Goal: Task Accomplishment & Management: Complete application form

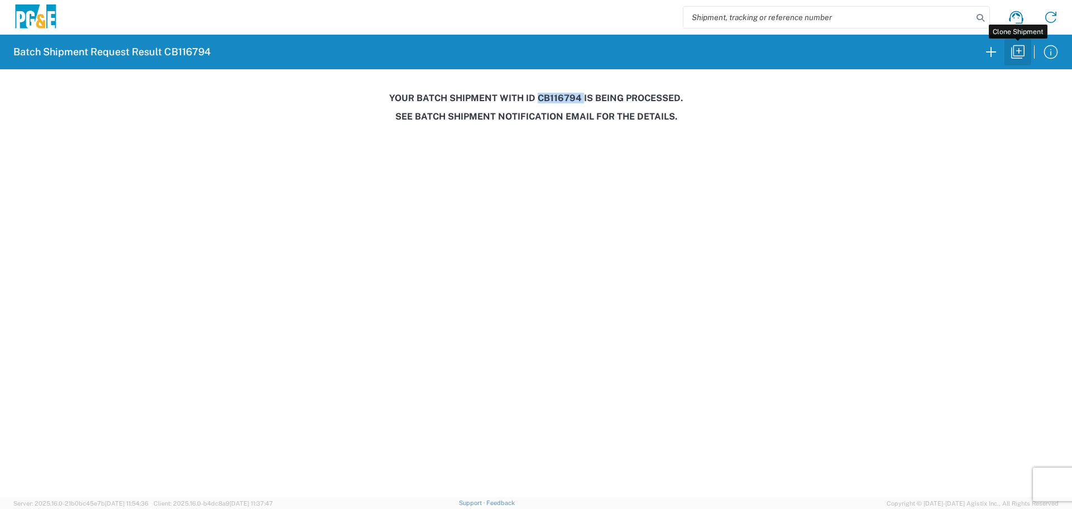
click at [1023, 50] on icon "button" at bounding box center [1018, 52] width 18 height 18
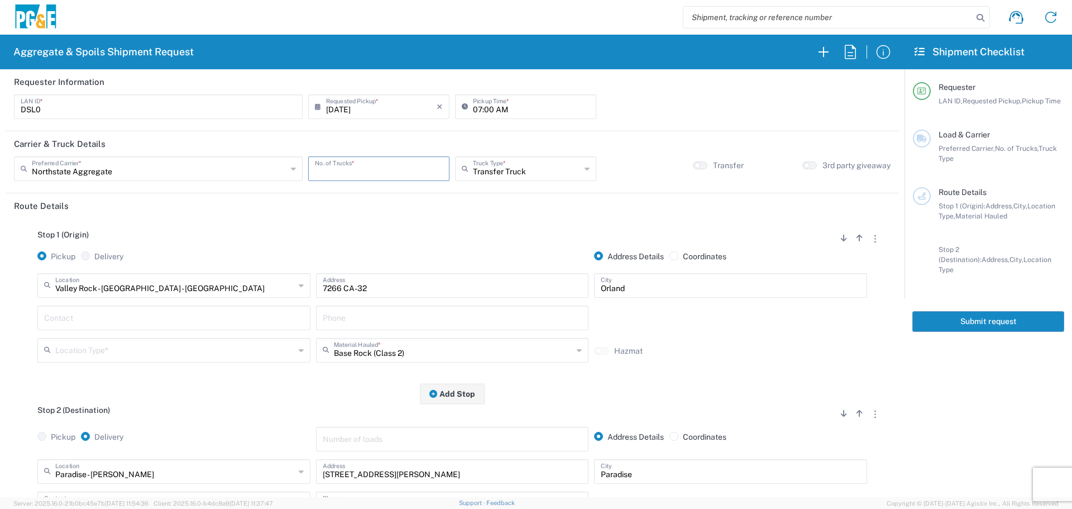
click at [343, 172] on input "number" at bounding box center [379, 168] width 128 height 20
click at [247, 166] on input "text" at bounding box center [159, 168] width 255 height 20
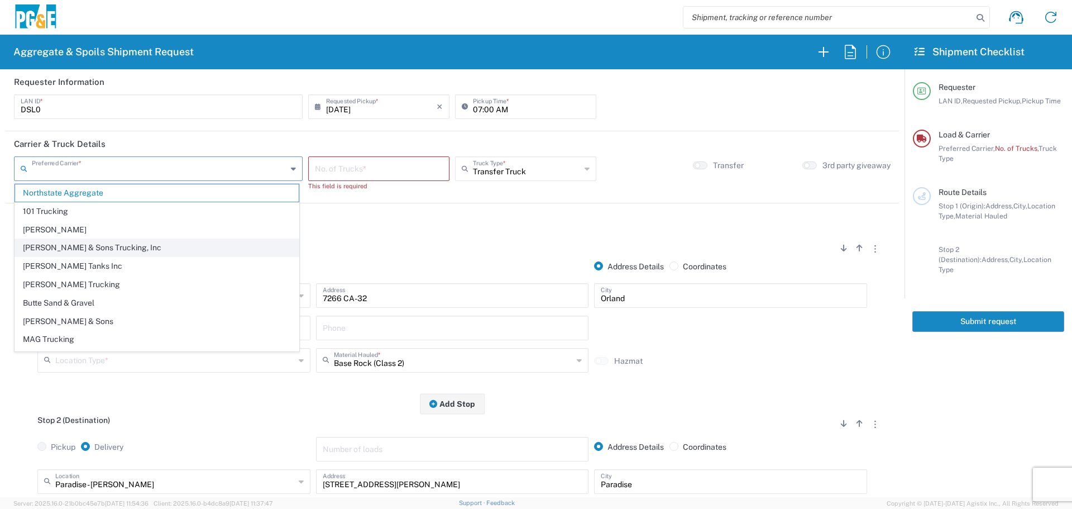
click at [115, 246] on span "[PERSON_NAME] & Sons Trucking, Inc" at bounding box center [157, 247] width 284 height 17
type input "[PERSON_NAME] & Sons Trucking, Inc"
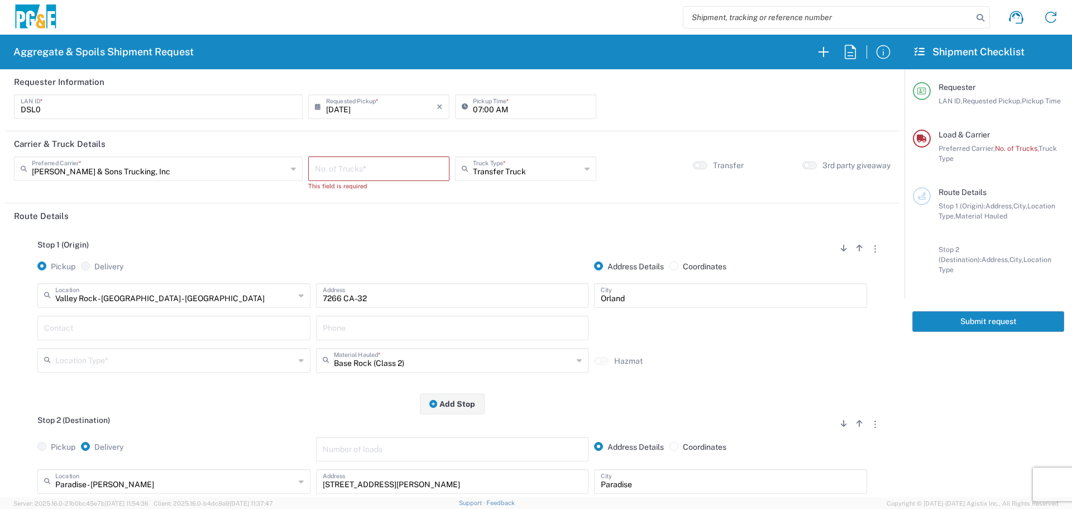
click at [339, 108] on input "[DATE]" at bounding box center [381, 106] width 111 height 20
click at [341, 202] on span "18" at bounding box center [346, 208] width 16 height 16
type input "[DATE]"
click at [366, 169] on input "number" at bounding box center [379, 168] width 128 height 20
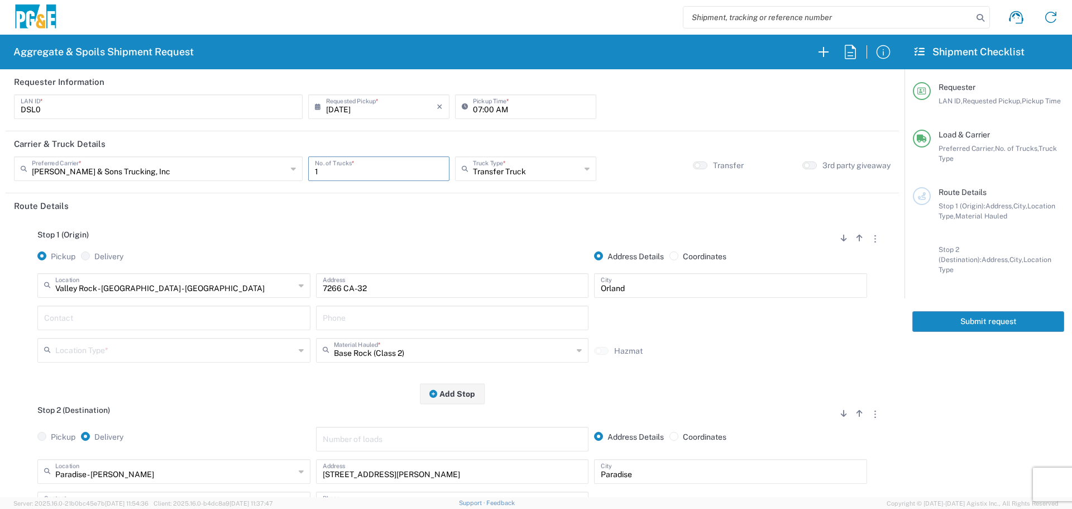
type input "1"
click at [506, 180] on div "Transfer Truck Truck Type *" at bounding box center [525, 168] width 141 height 25
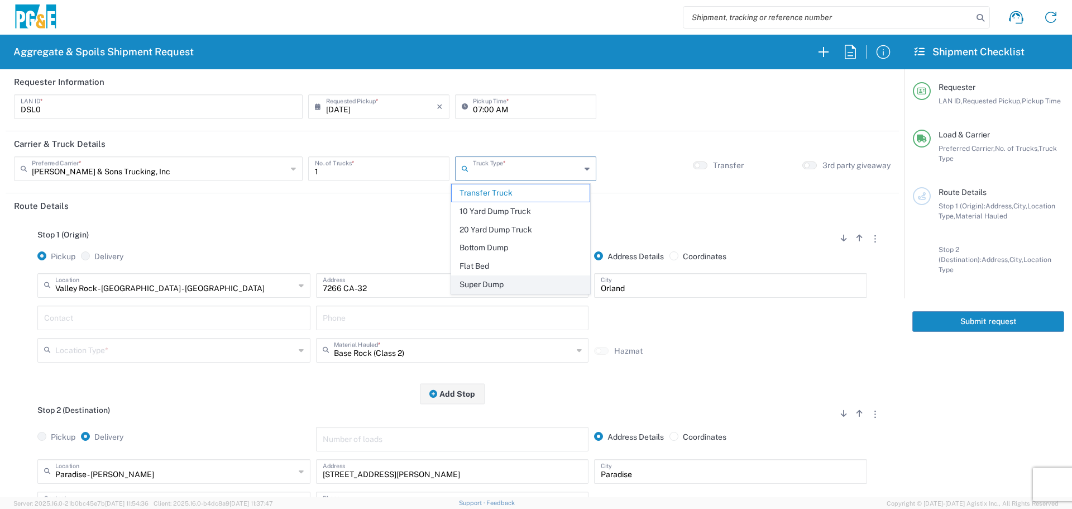
click at [489, 289] on span "Super Dump" at bounding box center [521, 284] width 138 height 17
type input "Super Dump"
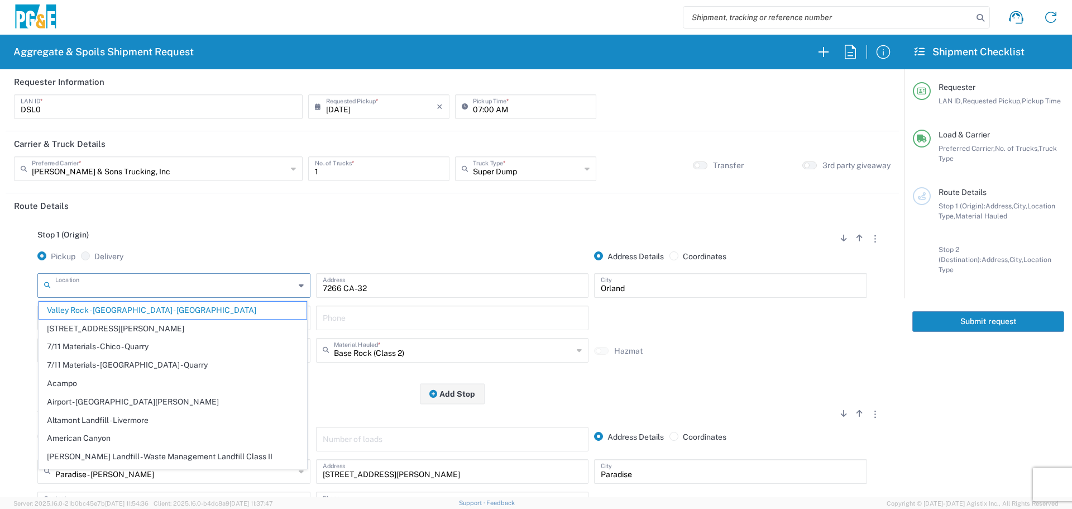
click at [214, 284] on input "text" at bounding box center [175, 285] width 240 height 20
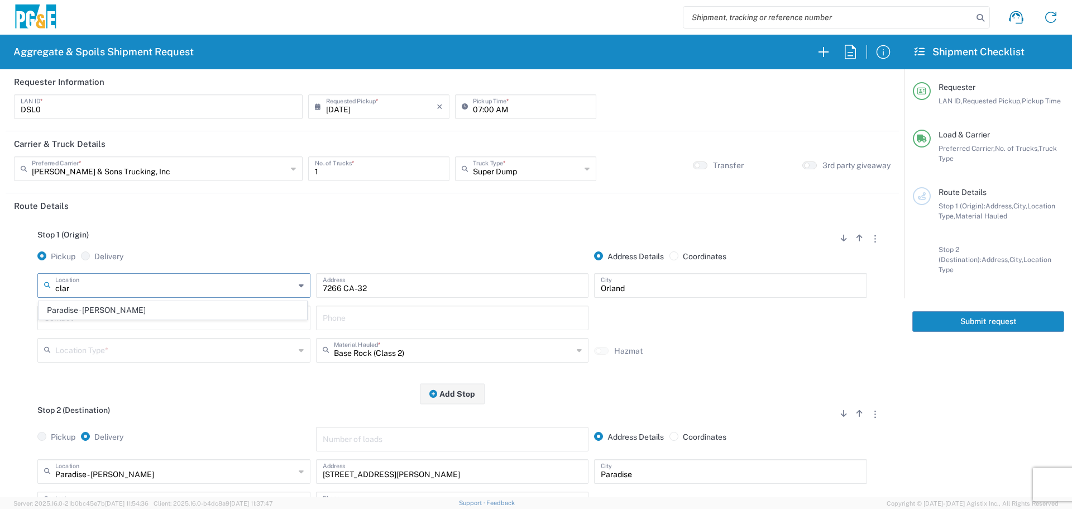
type input "Paradise - [PERSON_NAME]"
type input "[STREET_ADDRESS][PERSON_NAME]"
type input "Paradise"
type input "Business No Loading Dock"
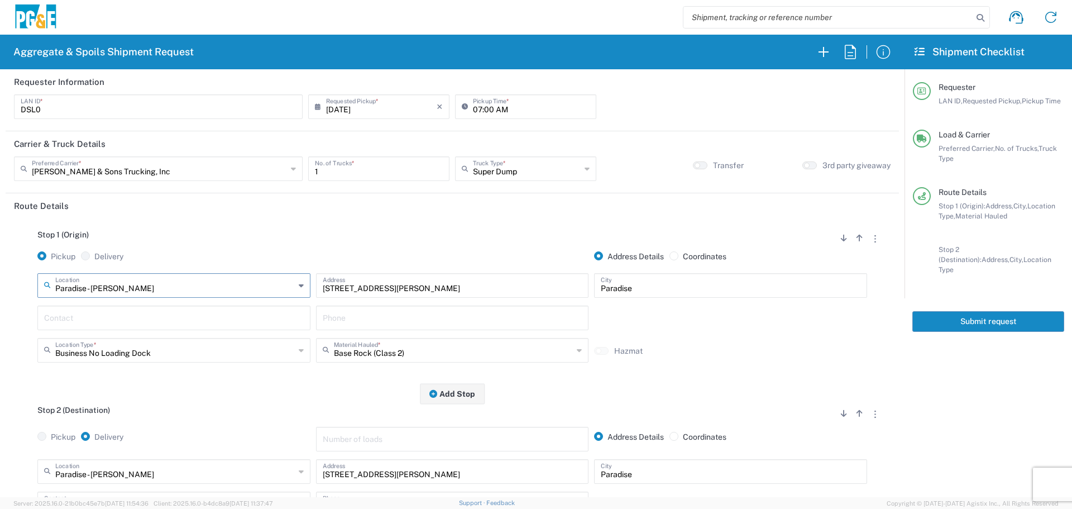
type input "Paradise - [PERSON_NAME]"
click at [161, 318] on input "text" at bounding box center [174, 317] width 260 height 20
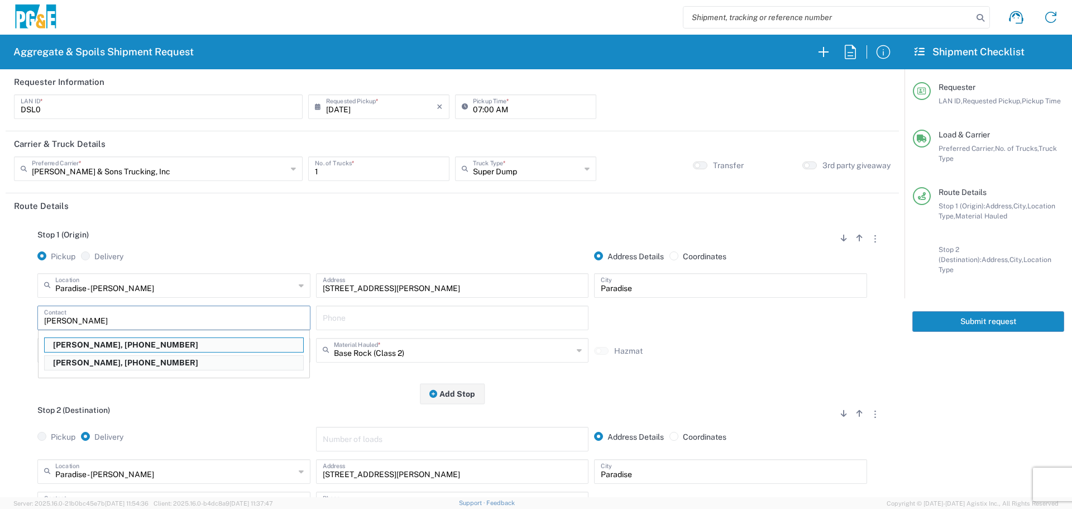
type input "[PERSON_NAME]"
type input "[PHONE_NUMBER]"
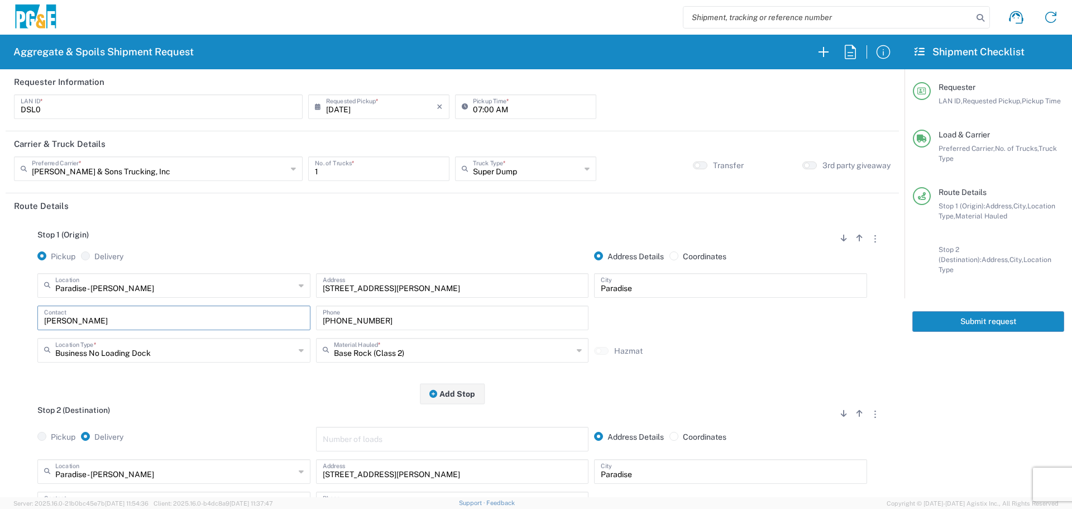
type input "[PERSON_NAME]"
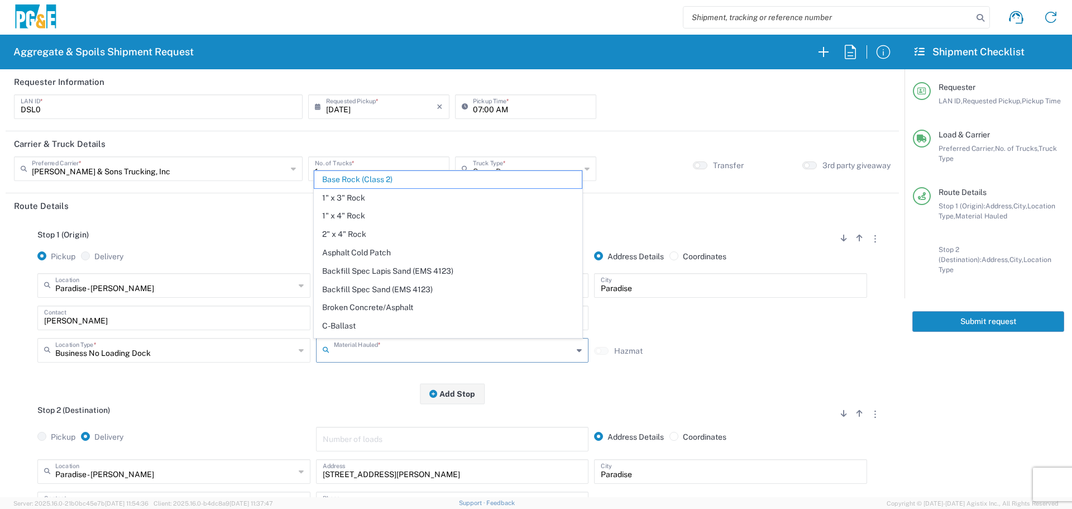
click at [427, 345] on input "text" at bounding box center [454, 349] width 240 height 20
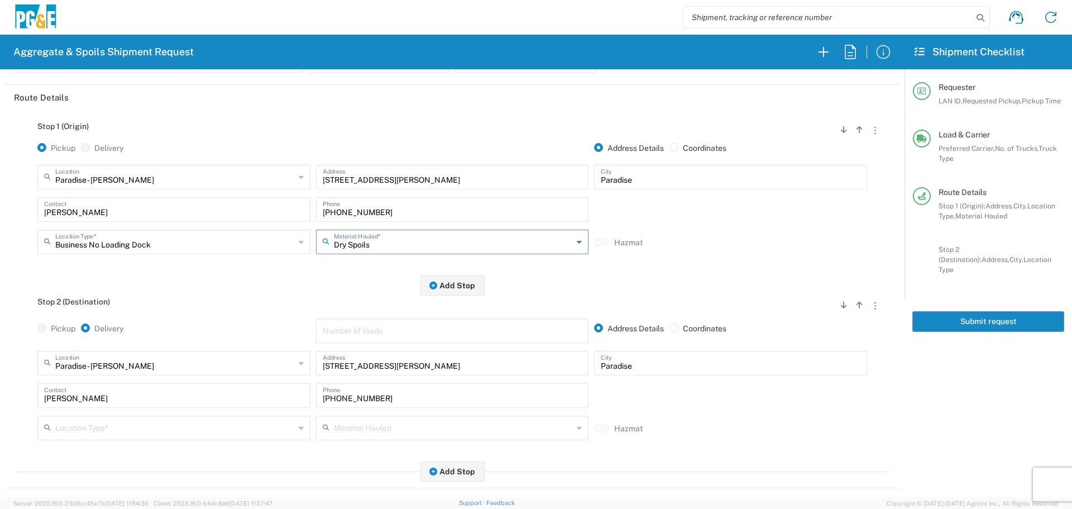
scroll to position [112, 0]
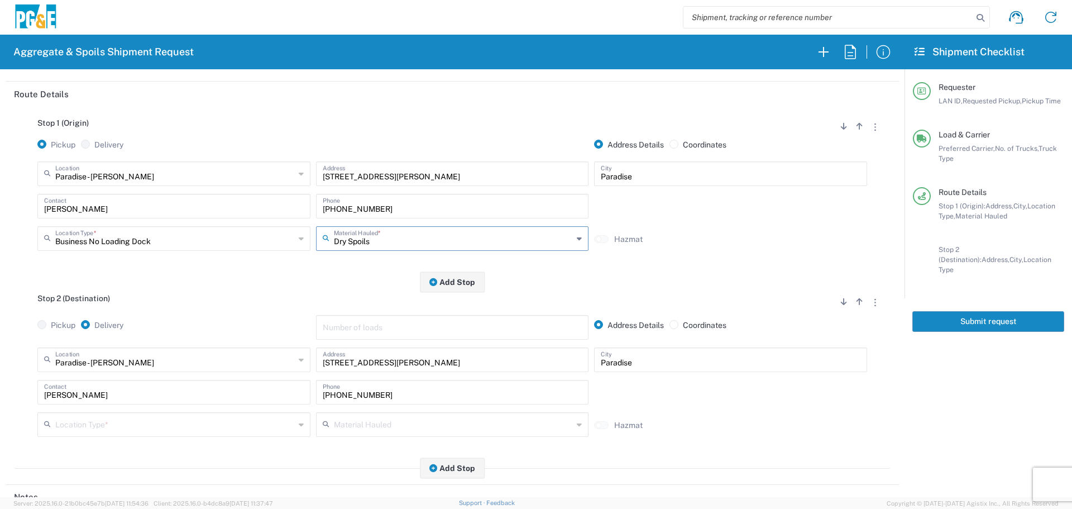
type input "Dry Spoils"
click at [209, 360] on input "text" at bounding box center [175, 359] width 240 height 20
click at [231, 315] on span "Franklin Construction" at bounding box center [172, 320] width 267 height 17
type input "Franklin Construction"
type input "Vina Rd"
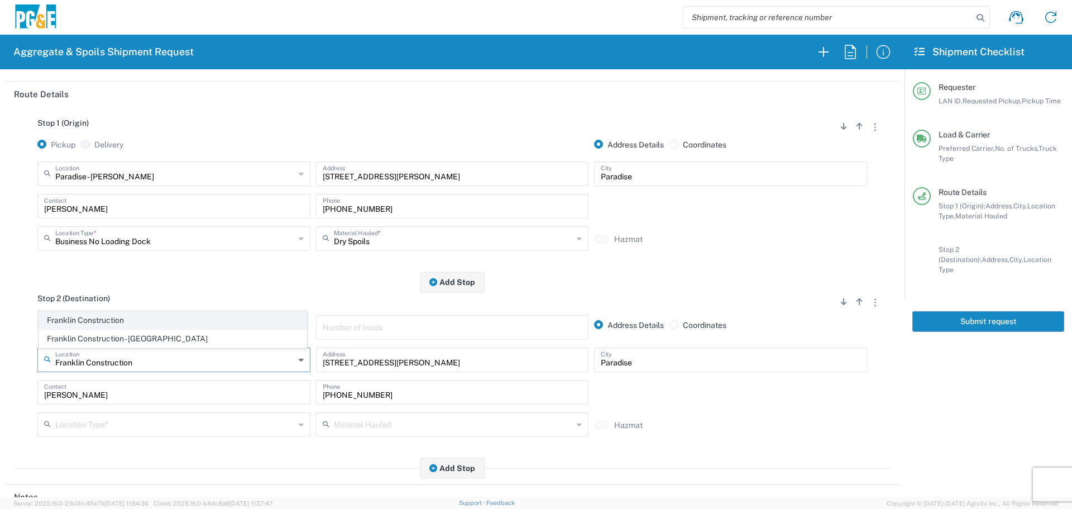
type input "Vina"
type input "Business No Loading Dock"
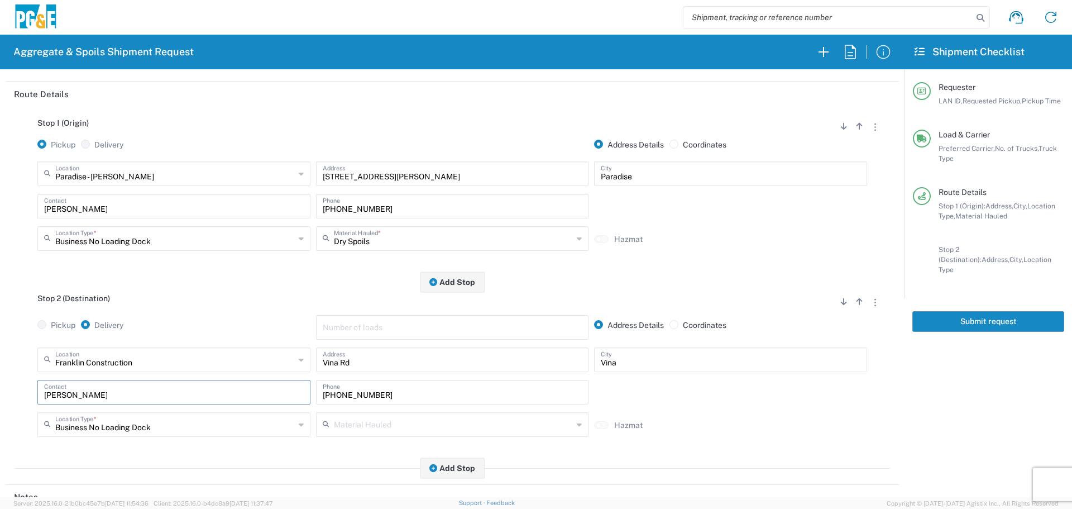
drag, startPoint x: 178, startPoint y: 398, endPoint x: 0, endPoint y: 407, distance: 177.8
click at [0, 407] on form "Requester Information DSL0 LAN ID * [DATE] × Requested Pickup * Cancel Apply 07…" at bounding box center [452, 283] width 904 height 428
drag, startPoint x: 423, startPoint y: 400, endPoint x: 165, endPoint y: 381, distance: 258.1
click at [165, 381] on div "Contact [PHONE_NUMBER] Phone" at bounding box center [452, 396] width 835 height 32
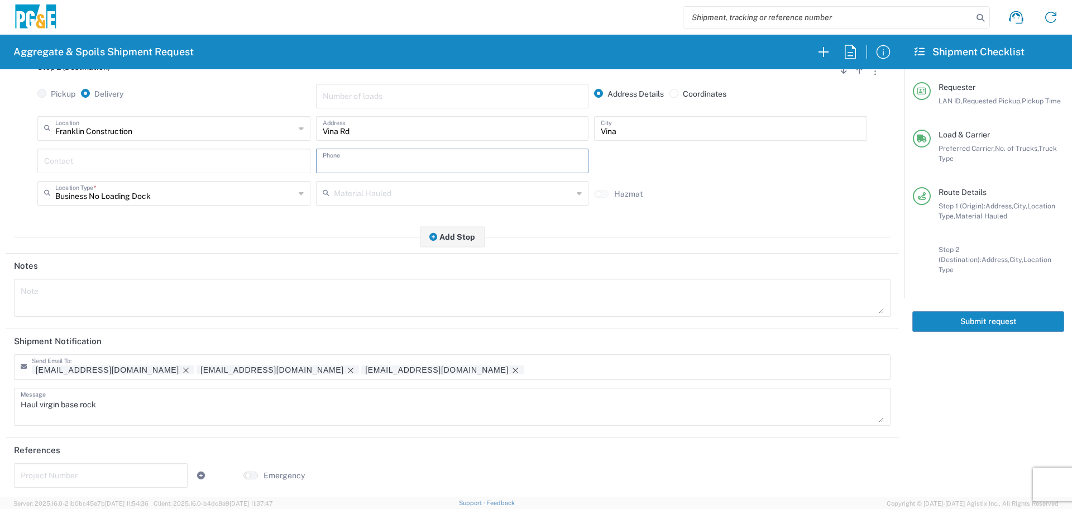
scroll to position [347, 0]
drag, startPoint x: 108, startPoint y: 407, endPoint x: 0, endPoint y: 403, distance: 107.8
click at [0, 403] on form "Requester Information DSL0 LAN ID * [DATE] × Requested Pickup * Cancel Apply 07…" at bounding box center [452, 283] width 904 height 428
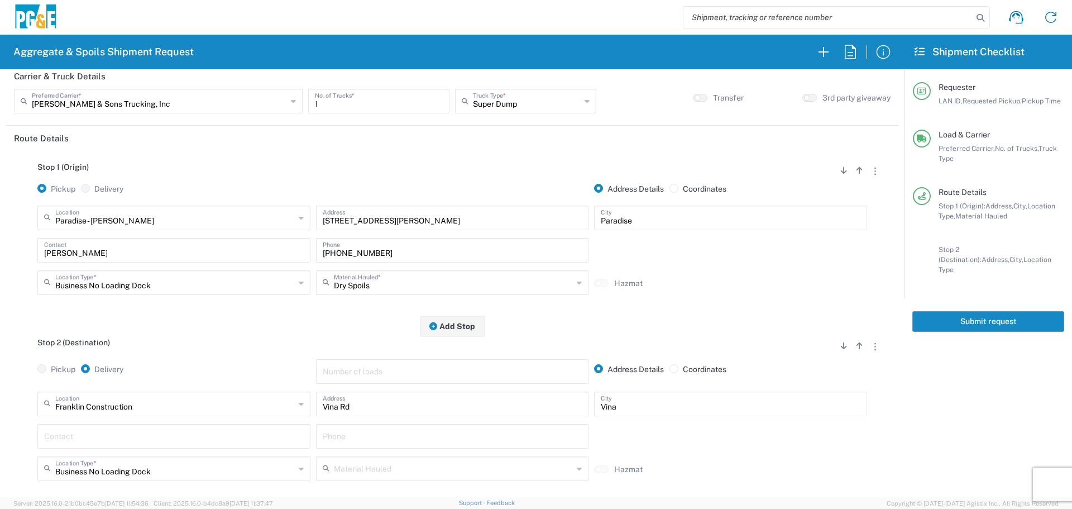
scroll to position [0, 0]
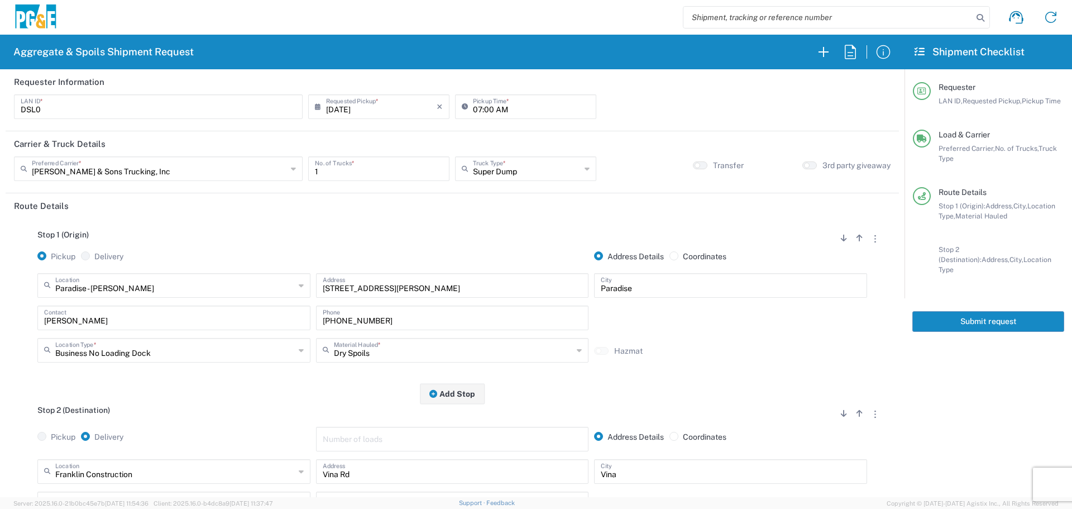
click at [989, 311] on button "Submit request" at bounding box center [988, 321] width 152 height 21
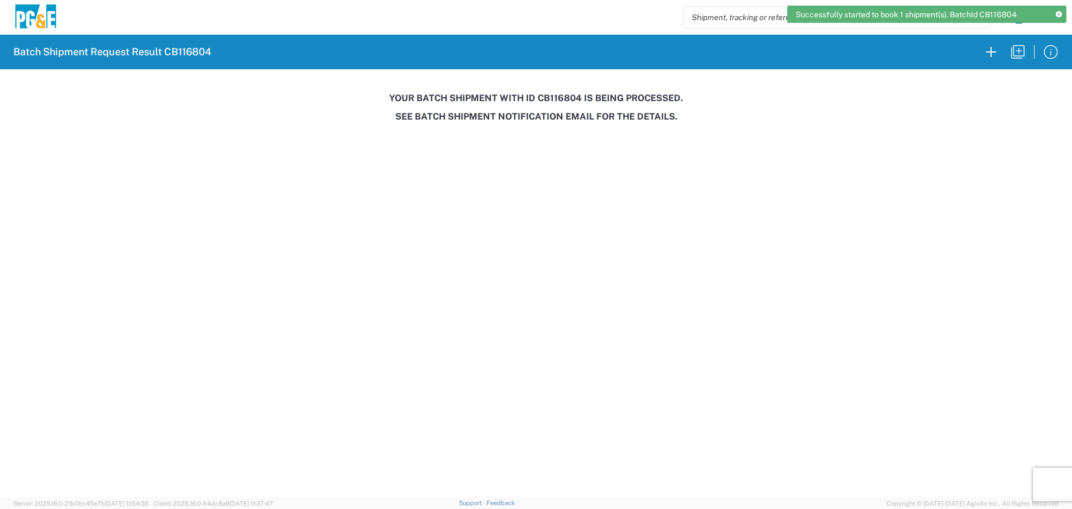
click at [552, 96] on h3 "Your batch shipment with id CB116804 is being processed." at bounding box center [536, 98] width 1056 height 11
copy h3 "CB116804"
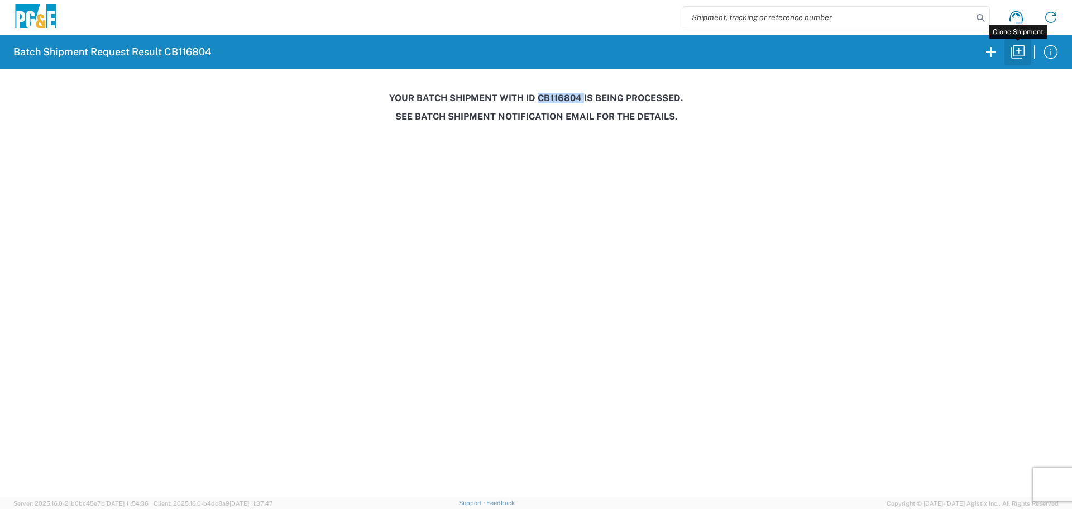
click at [1022, 58] on icon "button" at bounding box center [1017, 51] width 13 height 13
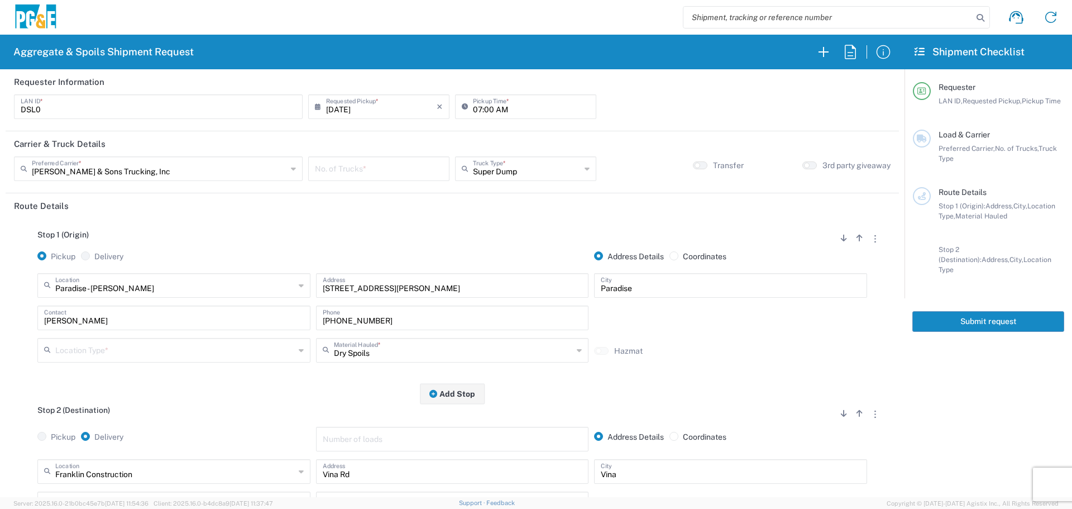
click at [343, 103] on input "[DATE]" at bounding box center [381, 106] width 111 height 20
click at [362, 202] on span "19" at bounding box center [361, 208] width 16 height 16
type input "[DATE]"
click at [369, 184] on div "No. of Trucks *" at bounding box center [378, 172] width 147 height 32
click at [371, 173] on input "number" at bounding box center [379, 168] width 128 height 20
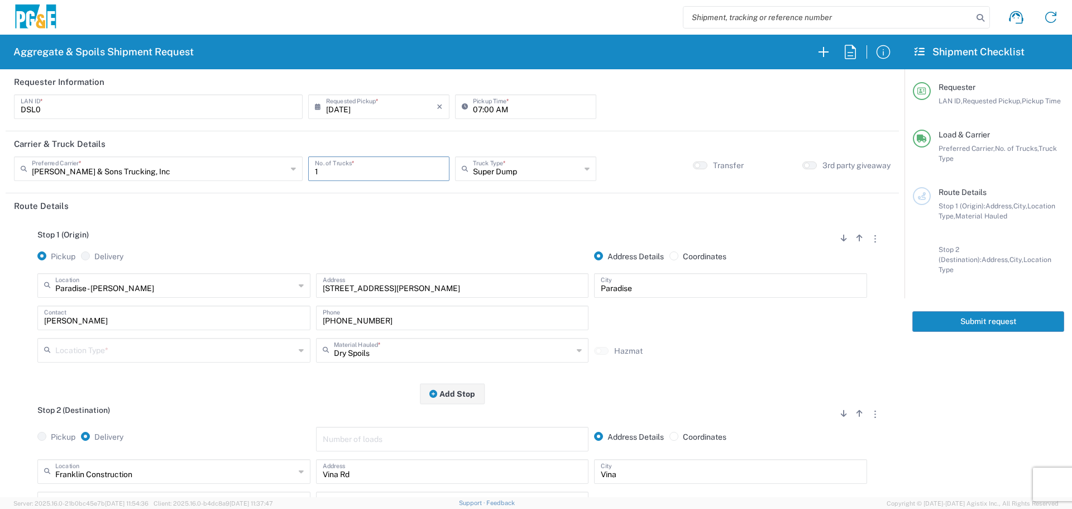
type input "1"
click at [155, 347] on input "text" at bounding box center [175, 349] width 240 height 20
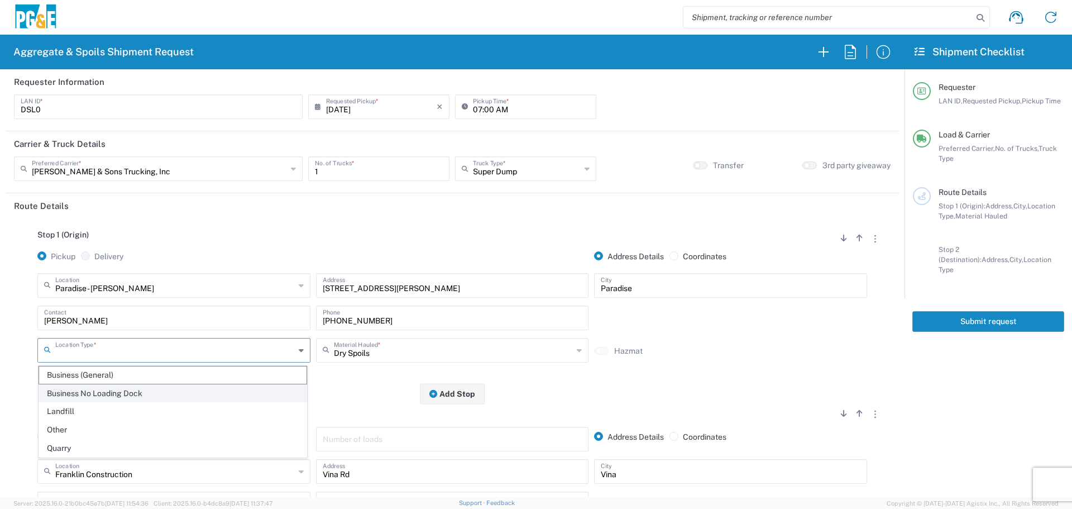
click at [132, 386] on span "Business No Loading Dock" at bounding box center [172, 393] width 267 height 17
type input "Business No Loading Dock"
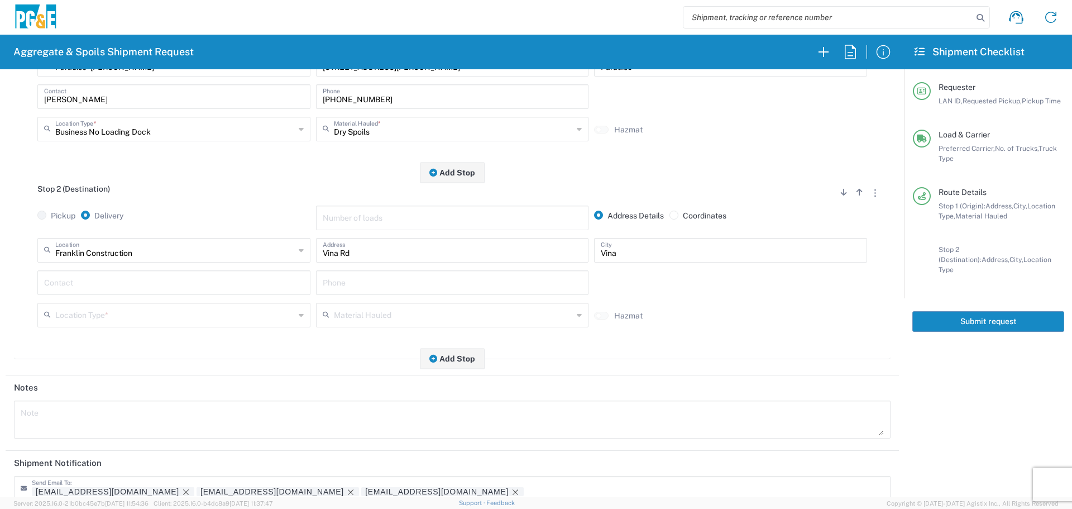
scroll to position [223, 0]
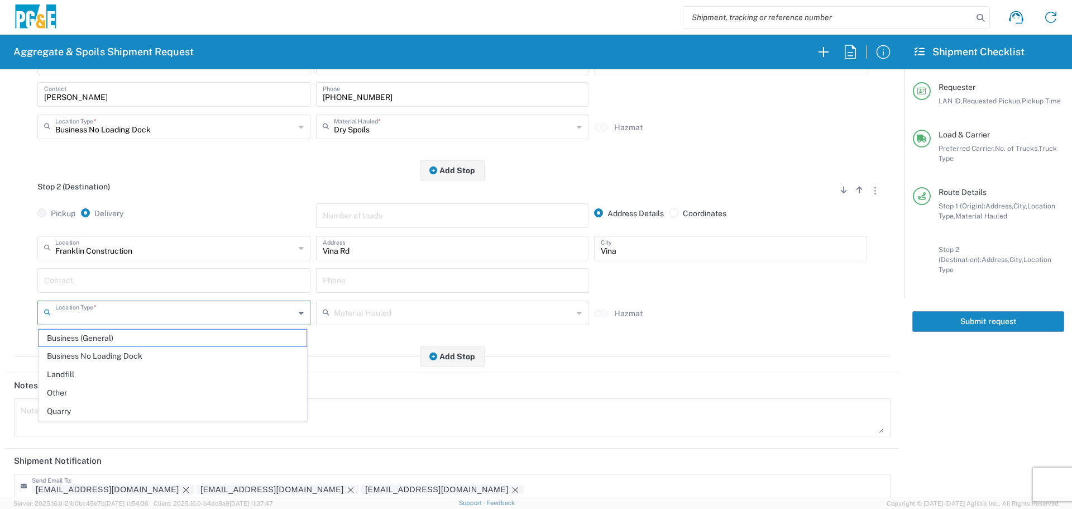
click at [151, 318] on input "text" at bounding box center [175, 312] width 240 height 20
click at [128, 352] on span "Business No Loading Dock" at bounding box center [172, 355] width 267 height 17
type input "Business No Loading Dock"
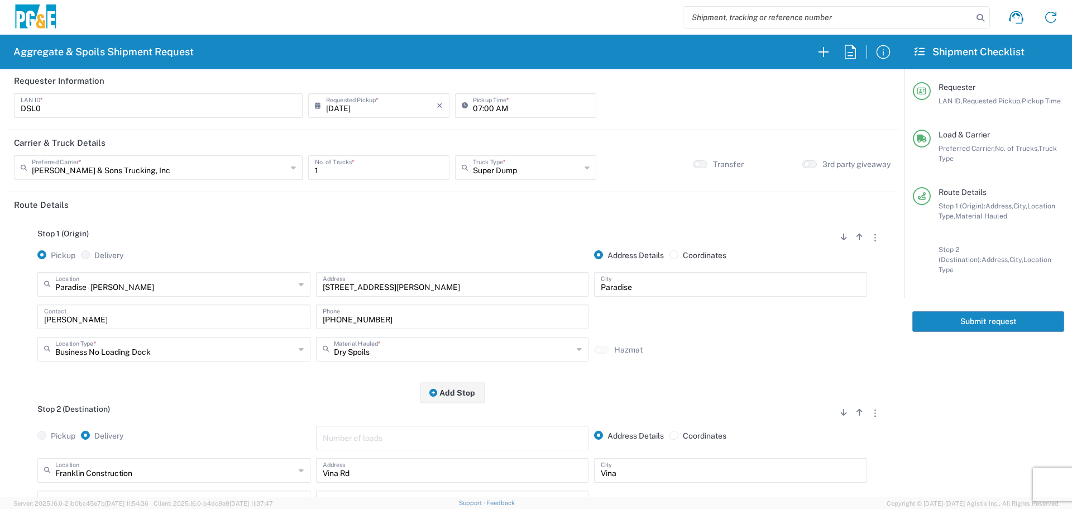
scroll to position [0, 0]
click at [986, 312] on button "Submit request" at bounding box center [988, 321] width 152 height 21
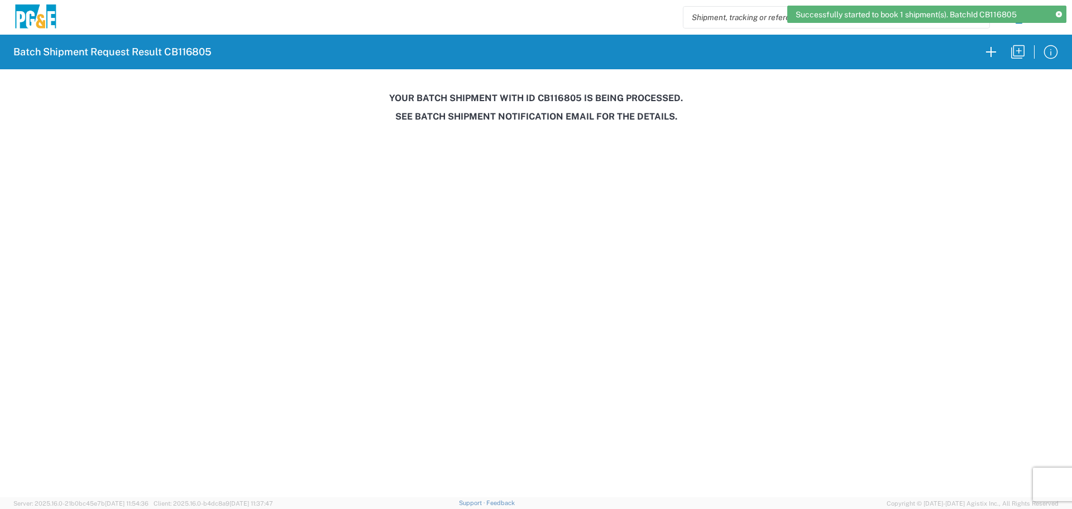
click at [560, 97] on h3 "Your batch shipment with id CB116805 is being processed." at bounding box center [536, 98] width 1056 height 11
copy h3 "CB116805"
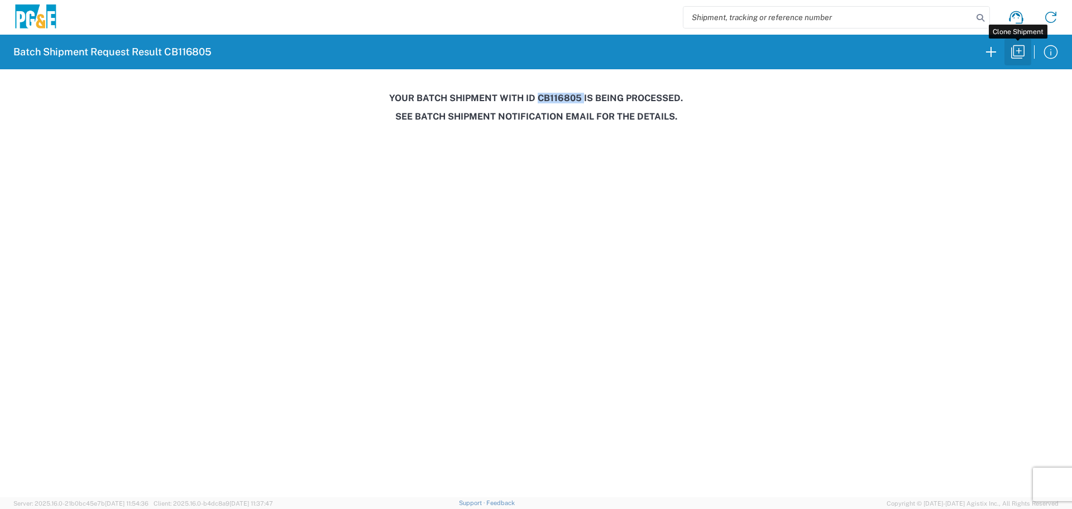
click at [1021, 59] on icon "button" at bounding box center [1018, 52] width 18 height 18
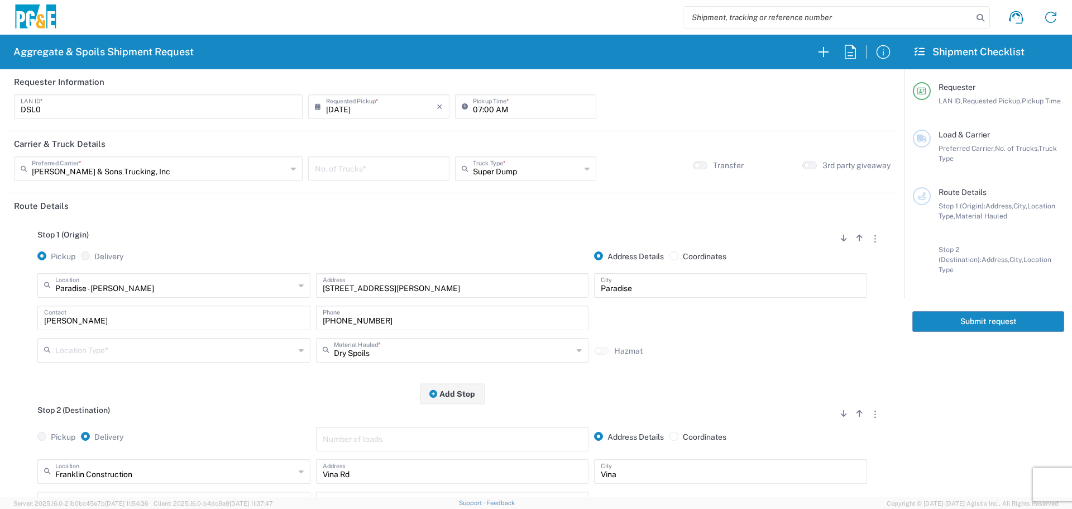
click at [378, 104] on input "[DATE]" at bounding box center [381, 106] width 111 height 20
click at [379, 205] on span "20" at bounding box center [378, 208] width 16 height 16
type input "[DATE]"
click at [388, 164] on input "number" at bounding box center [379, 168] width 128 height 20
type input "1"
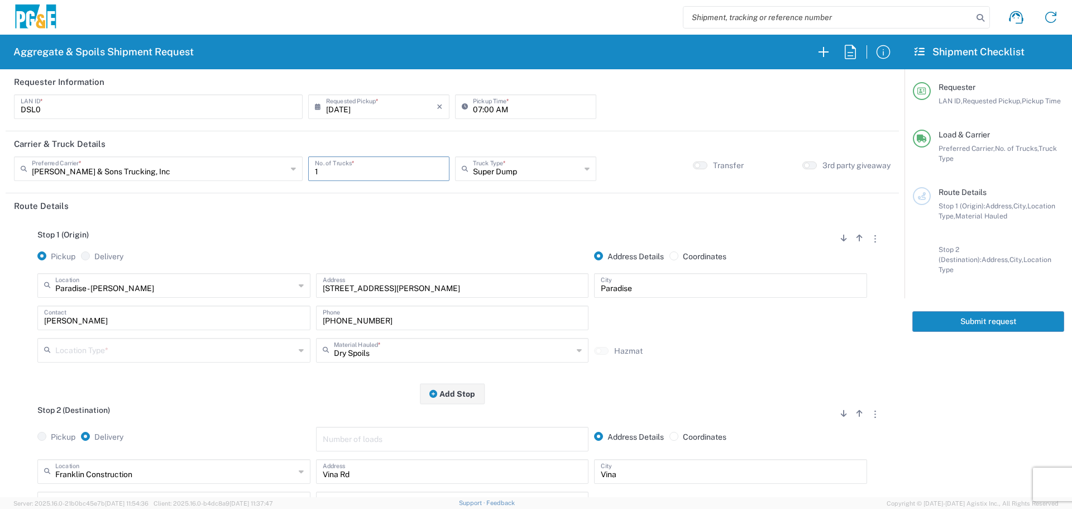
click at [174, 350] on input "text" at bounding box center [175, 349] width 240 height 20
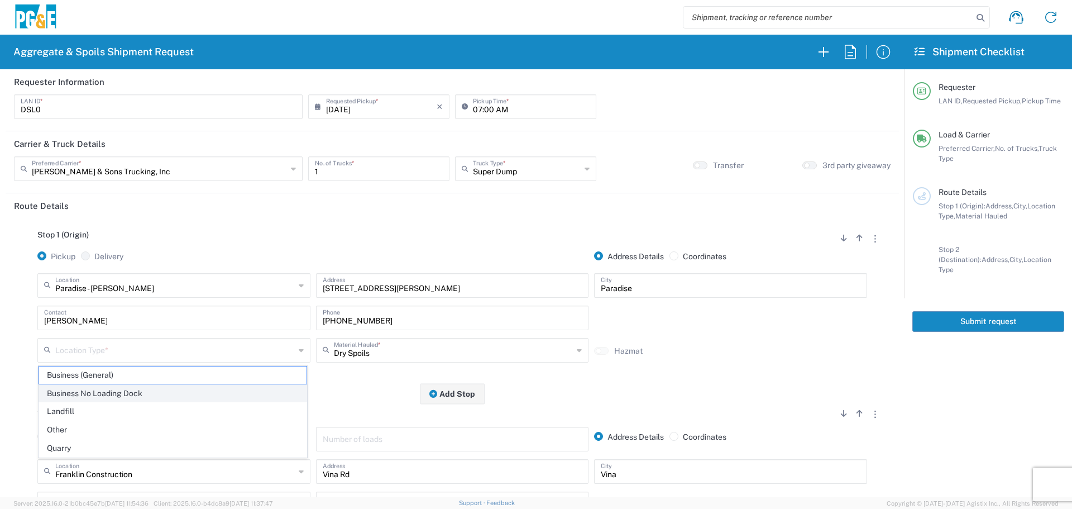
click at [146, 397] on span "Business No Loading Dock" at bounding box center [172, 393] width 267 height 17
type input "Business No Loading Dock"
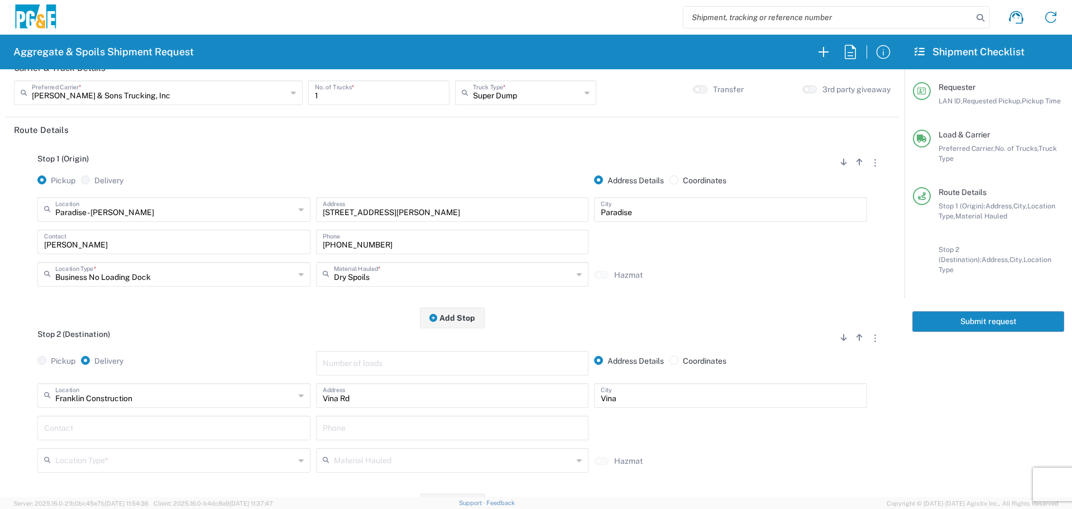
scroll to position [167, 0]
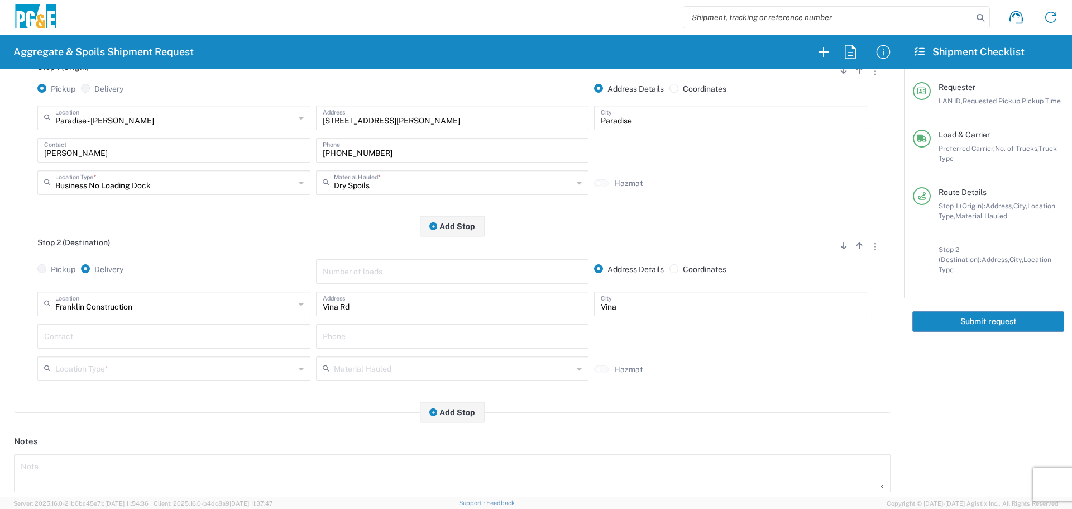
click at [158, 371] on input "text" at bounding box center [175, 368] width 240 height 20
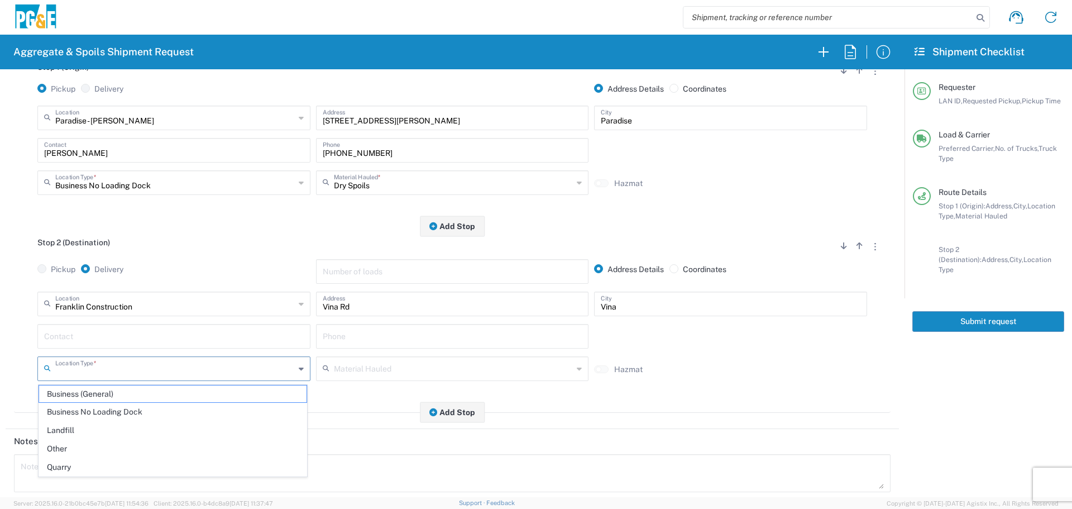
click at [145, 408] on span "Business No Loading Dock" at bounding box center [172, 411] width 267 height 17
type input "Business No Loading Dock"
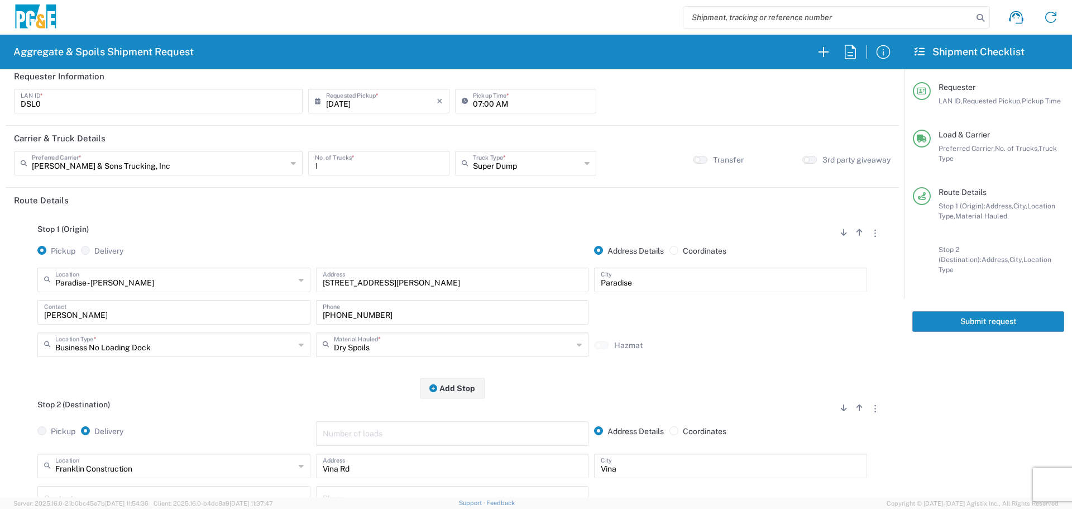
scroll to position [0, 0]
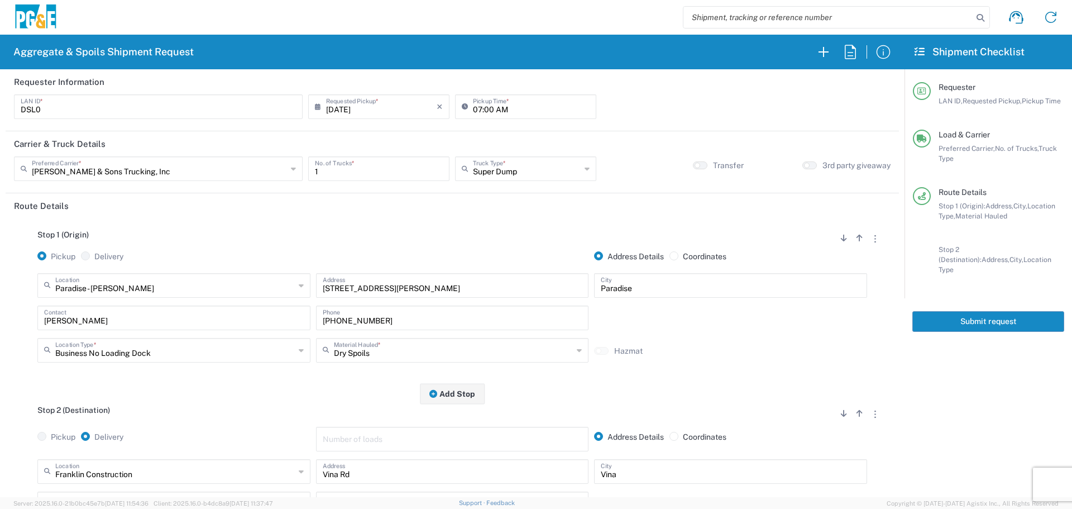
click at [964, 311] on button "Submit request" at bounding box center [988, 321] width 152 height 21
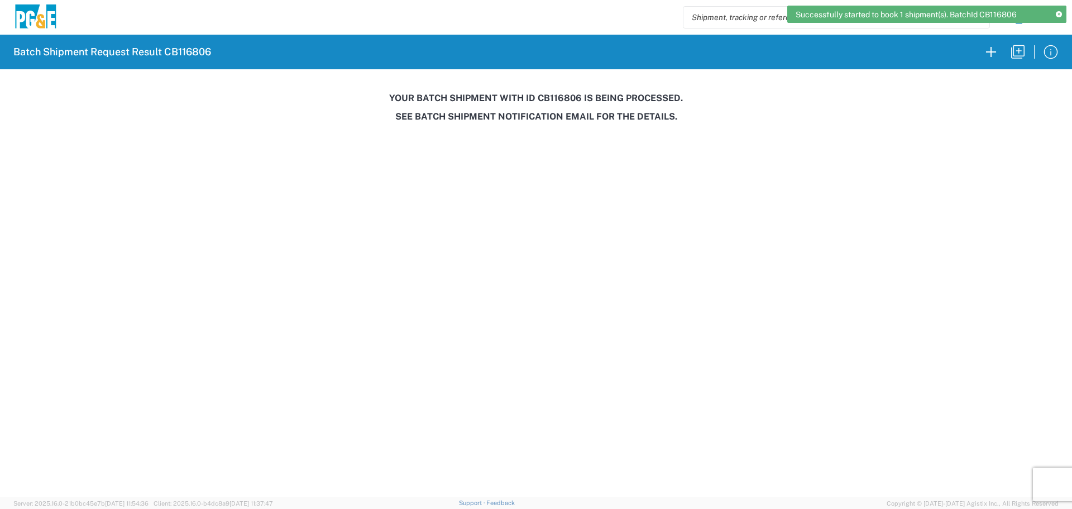
click at [563, 97] on h3 "Your batch shipment with id CB116806 is being processed." at bounding box center [536, 98] width 1056 height 11
copy h3 "CB116806"
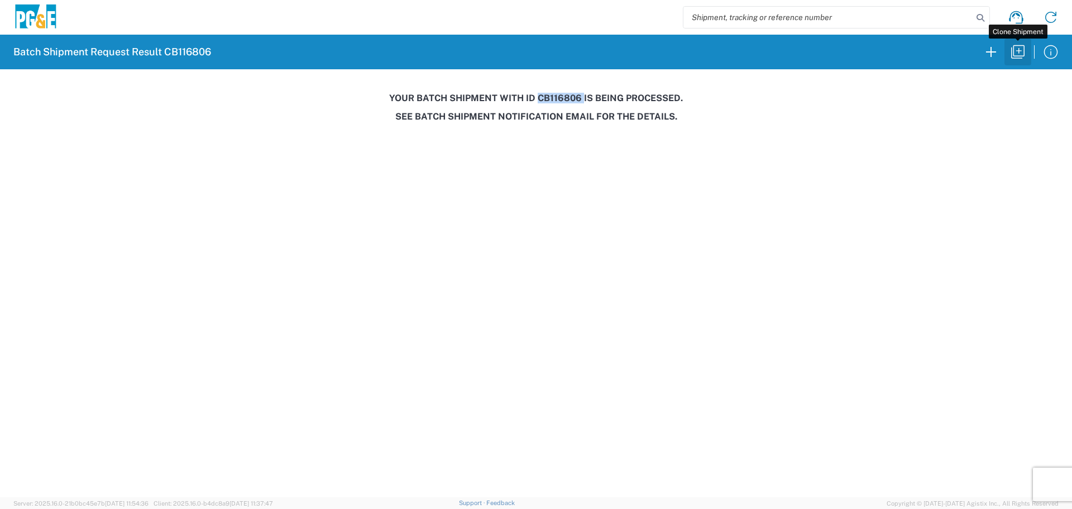
click at [1014, 45] on icon "button" at bounding box center [1018, 52] width 18 height 18
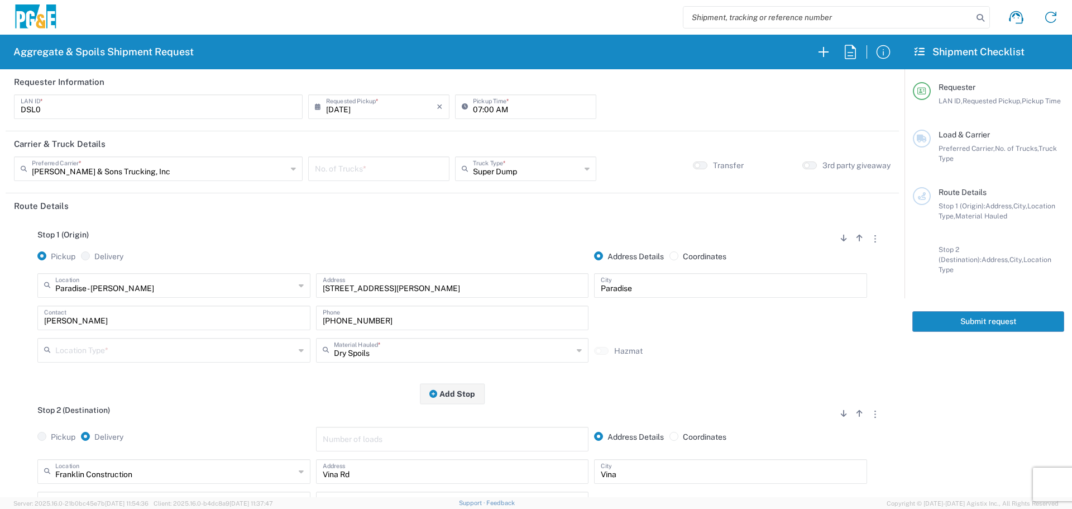
click at [384, 104] on input "[DATE]" at bounding box center [381, 106] width 111 height 20
click at [390, 207] on span "21" at bounding box center [393, 208] width 16 height 16
type input "[DATE]"
click at [393, 169] on input "number" at bounding box center [379, 168] width 128 height 20
type input "1"
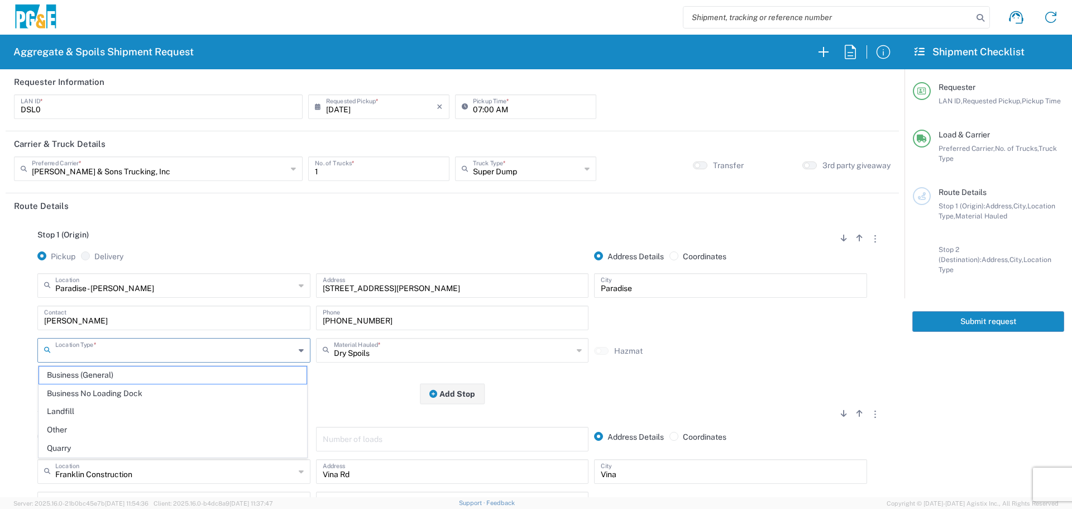
click at [155, 356] on input "text" at bounding box center [175, 349] width 240 height 20
click at [140, 390] on span "Business No Loading Dock" at bounding box center [172, 393] width 267 height 17
type input "Business No Loading Dock"
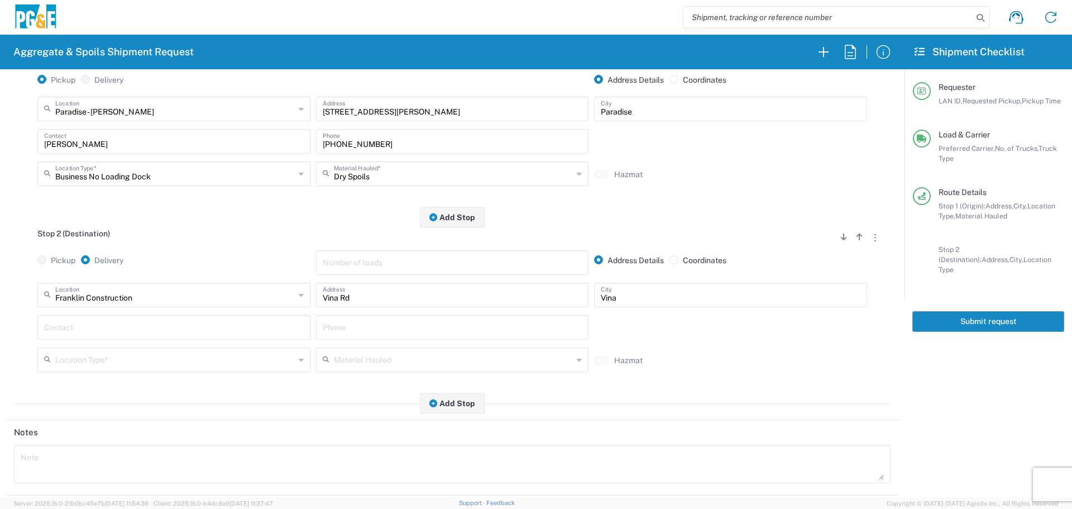
scroll to position [223, 0]
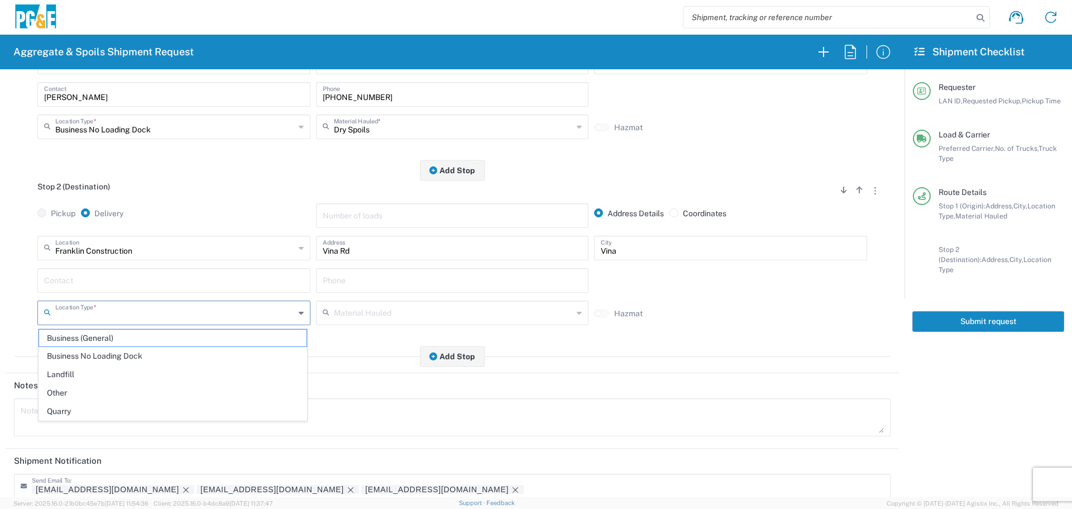
click at [195, 313] on input "text" at bounding box center [175, 312] width 240 height 20
click at [181, 350] on span "Business No Loading Dock" at bounding box center [172, 355] width 267 height 17
type input "Business No Loading Dock"
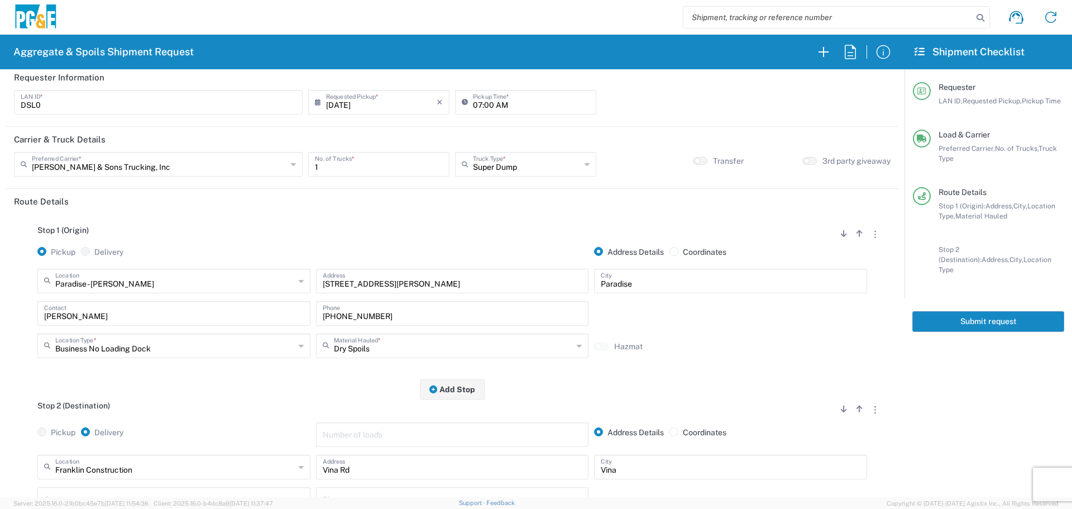
scroll to position [0, 0]
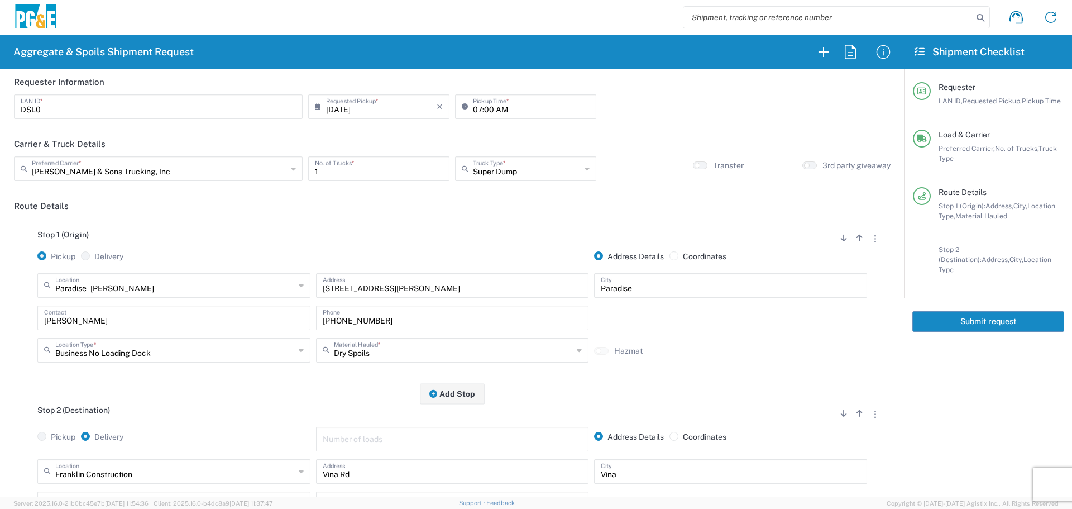
click at [1000, 314] on button "Submit request" at bounding box center [988, 321] width 152 height 21
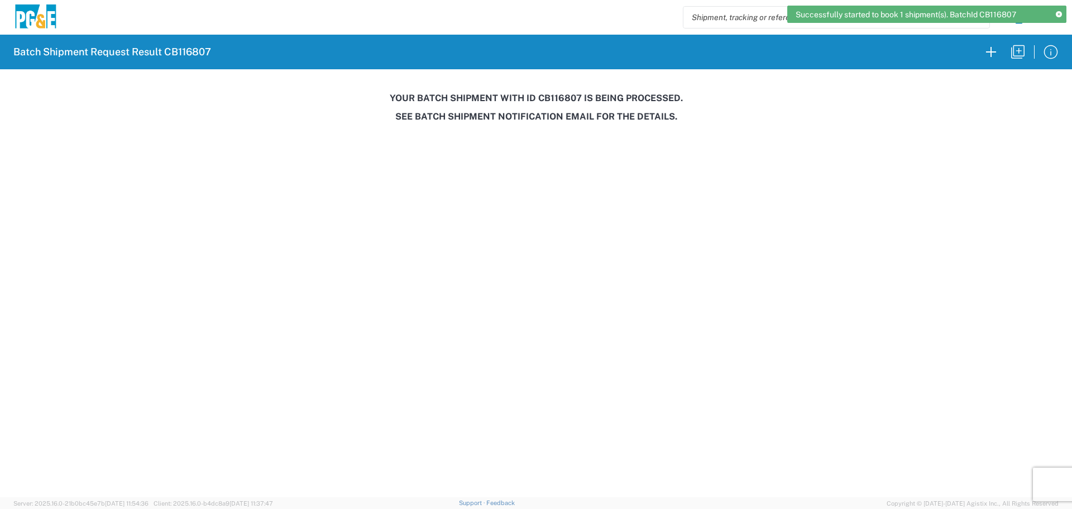
click at [558, 97] on h3 "Your batch shipment with id CB116807 is being processed." at bounding box center [536, 98] width 1056 height 11
copy h3 "CB116807"
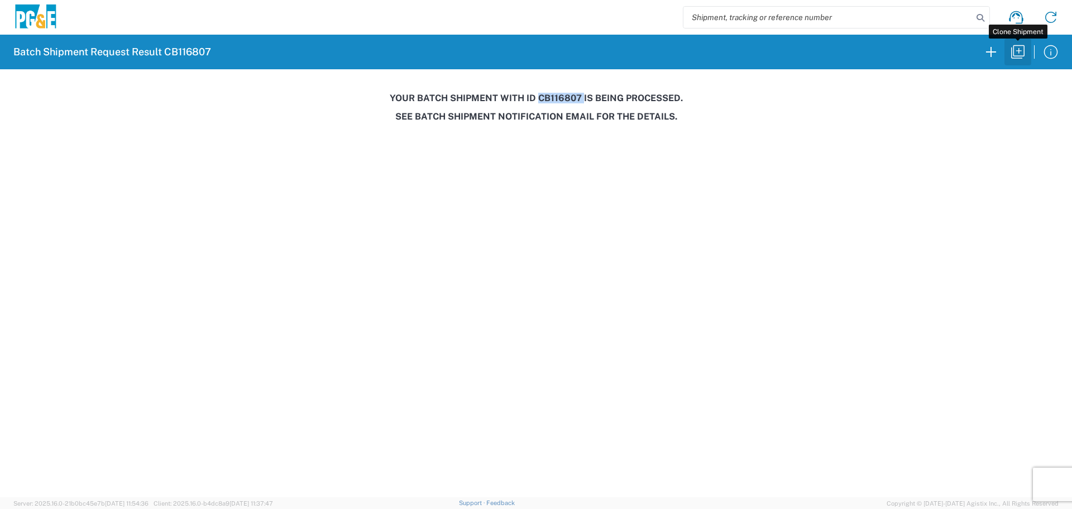
click at [1027, 61] on button "button" at bounding box center [1017, 52] width 27 height 27
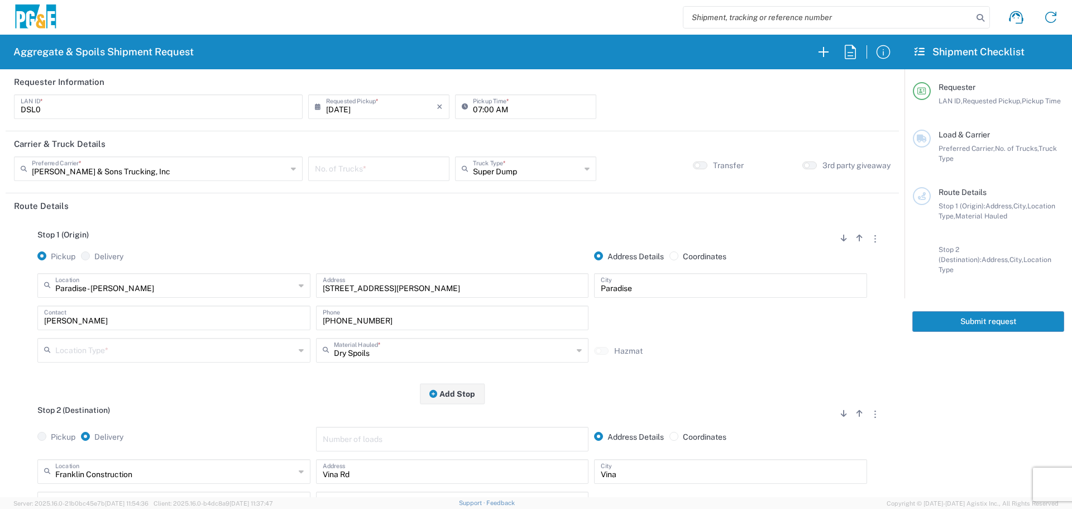
click at [401, 114] on div "[DATE] × Requested Pickup *" at bounding box center [378, 106] width 141 height 25
click at [401, 114] on input "[DATE]" at bounding box center [381, 106] width 111 height 20
click at [408, 210] on span "22" at bounding box center [409, 208] width 16 height 16
type input "[DATE]"
click at [403, 165] on input "number" at bounding box center [379, 168] width 128 height 20
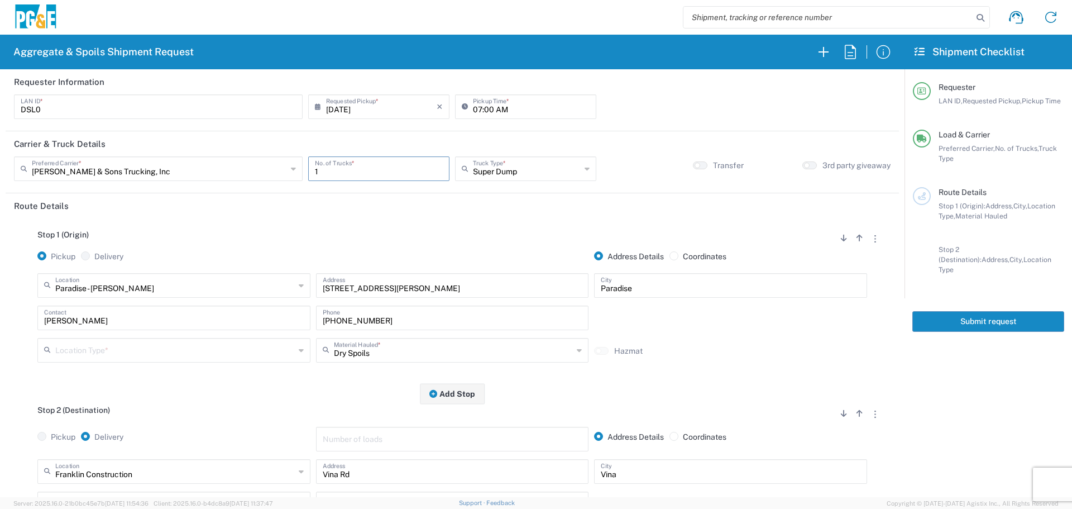
type input "1"
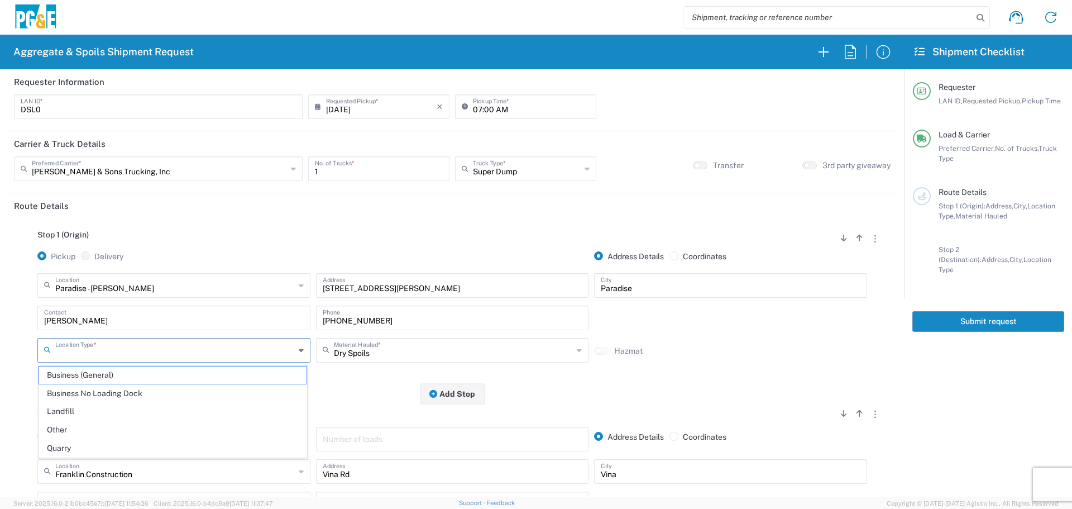
click at [152, 348] on input "text" at bounding box center [175, 349] width 240 height 20
click at [137, 395] on span "Business No Loading Dock" at bounding box center [172, 393] width 267 height 17
type input "Business No Loading Dock"
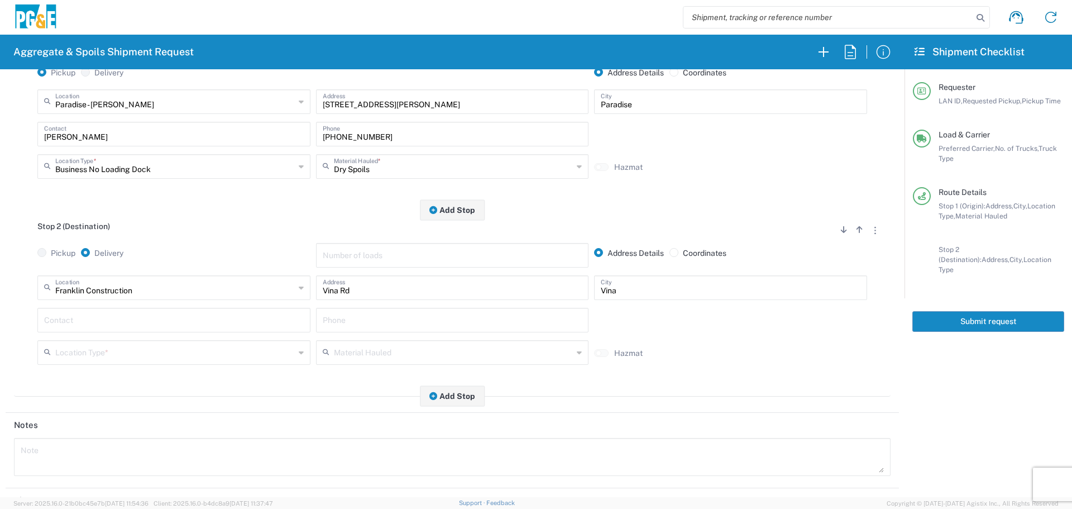
scroll to position [223, 0]
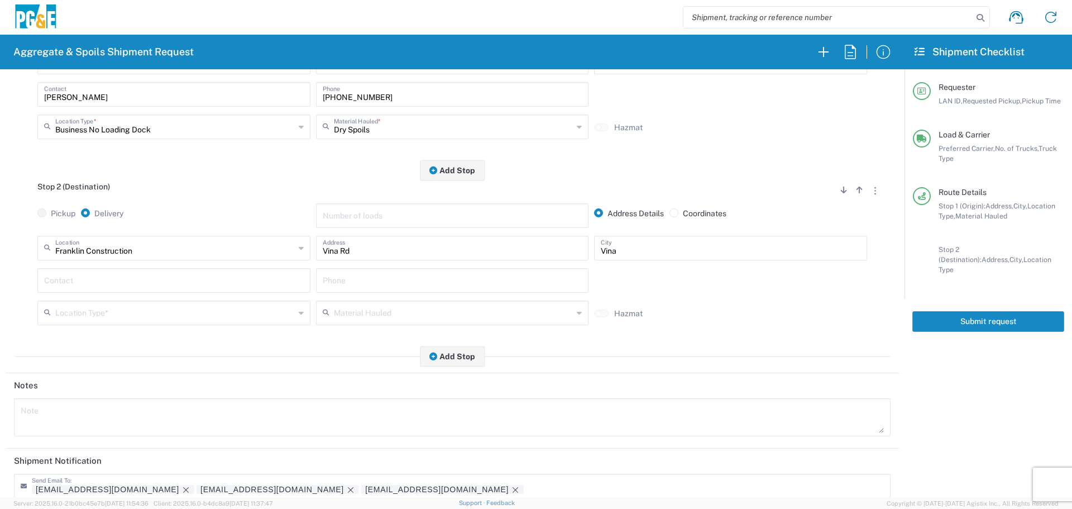
click at [173, 299] on div "Contact" at bounding box center [174, 284] width 279 height 32
click at [167, 311] on input "text" at bounding box center [175, 312] width 240 height 20
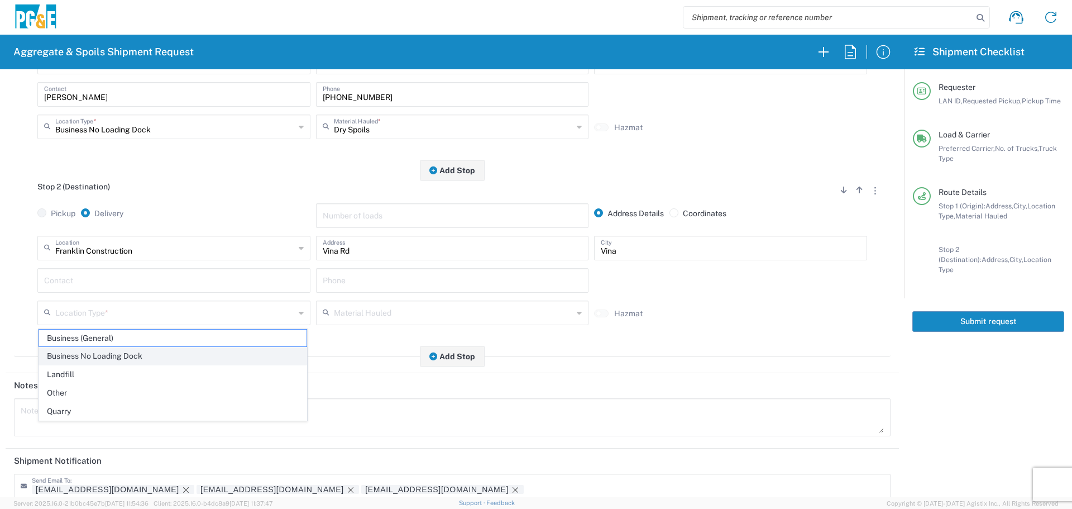
click at [153, 356] on span "Business No Loading Dock" at bounding box center [172, 355] width 267 height 17
type input "Business No Loading Dock"
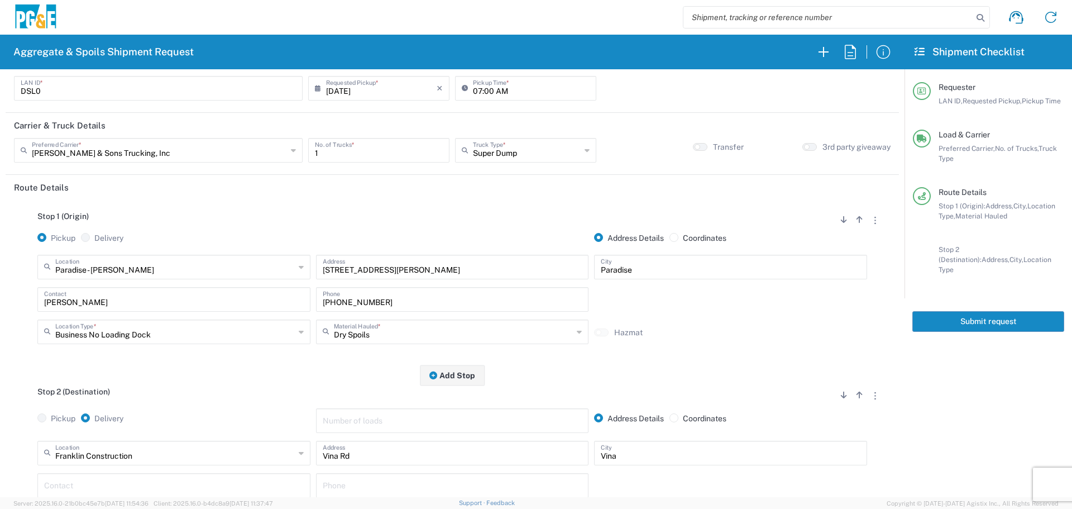
scroll to position [0, 0]
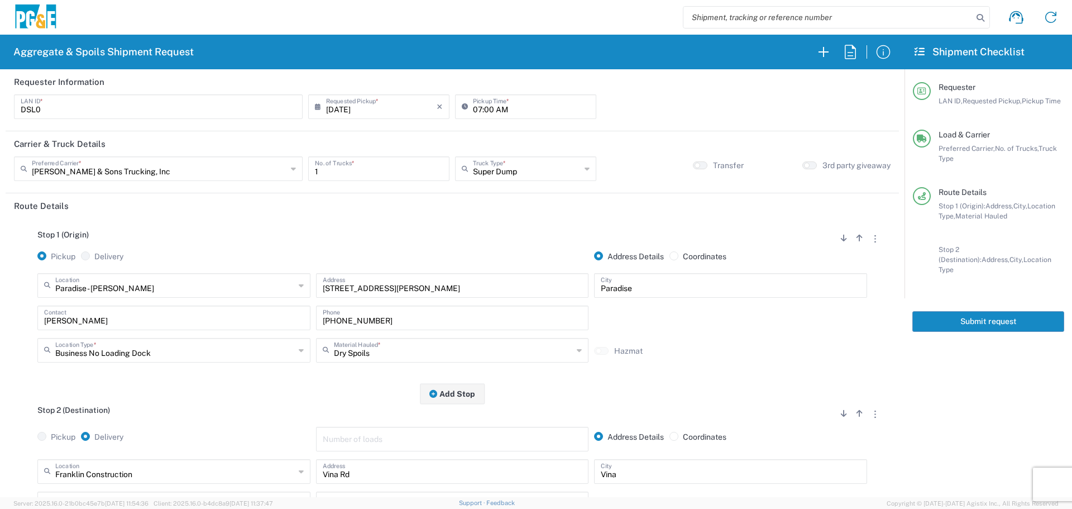
click at [1019, 318] on button "Submit request" at bounding box center [988, 321] width 152 height 21
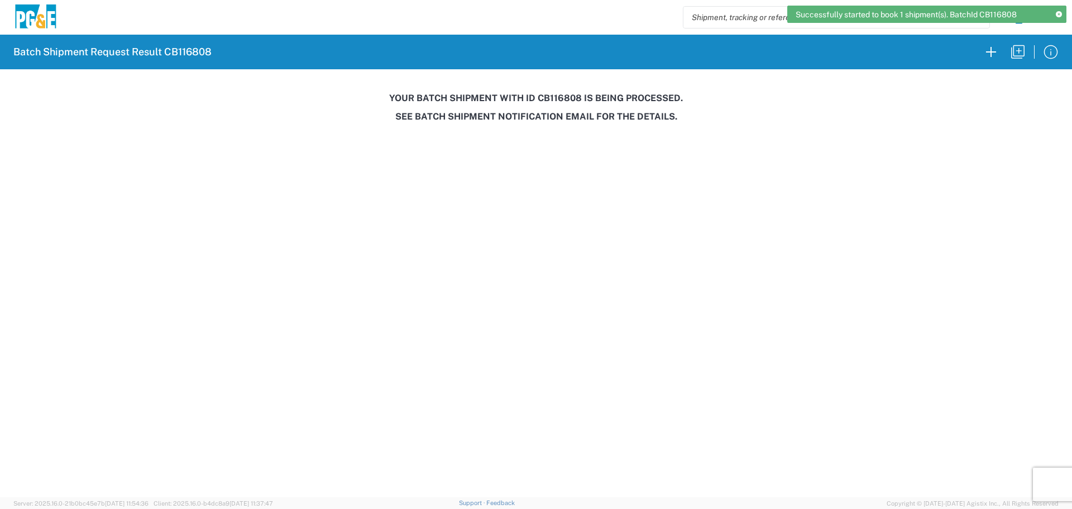
click at [563, 94] on h3 "Your batch shipment with id CB116808 is being processed." at bounding box center [536, 98] width 1056 height 11
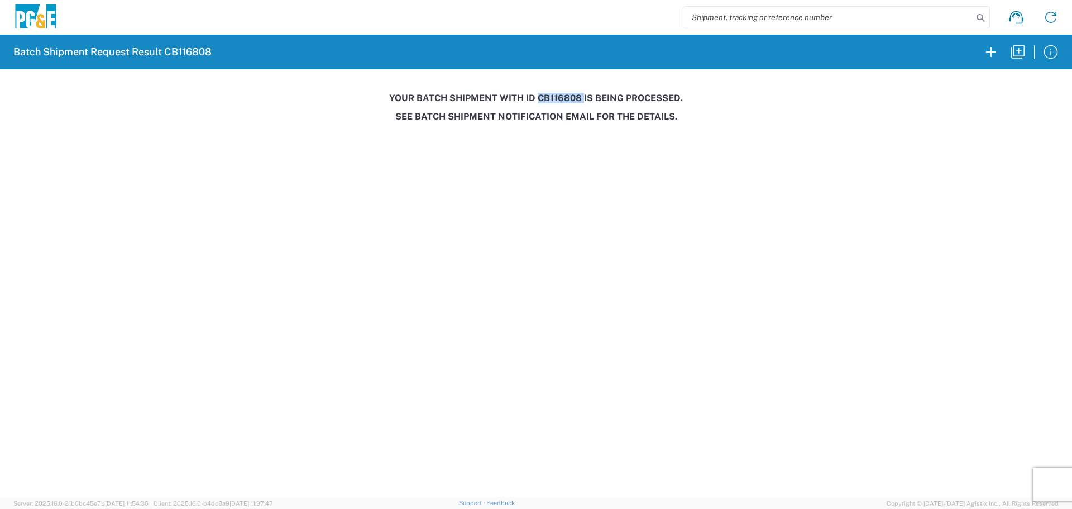
copy h3 "CB116808"
click at [1014, 49] on icon "button" at bounding box center [1018, 52] width 18 height 18
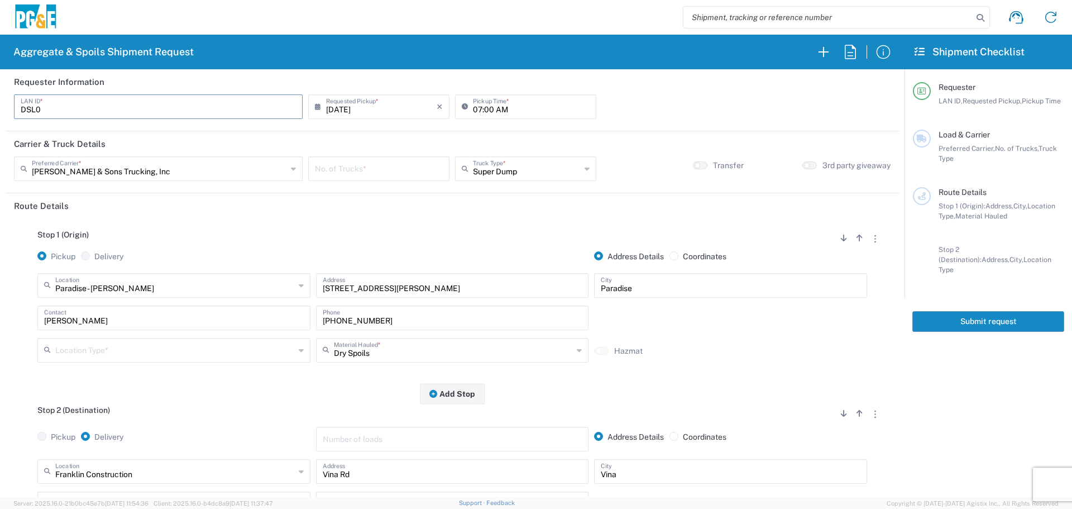
drag, startPoint x: 145, startPoint y: 102, endPoint x: 0, endPoint y: 93, distance: 144.9
click at [0, 93] on form "Requester Information DSL0 LAN ID * [DATE] × Requested Pickup * Cancel Apply 07…" at bounding box center [452, 283] width 904 height 428
type input "a"
type input "A7W8"
click at [356, 94] on div "[DATE] × Requested Pickup *" at bounding box center [378, 106] width 141 height 25
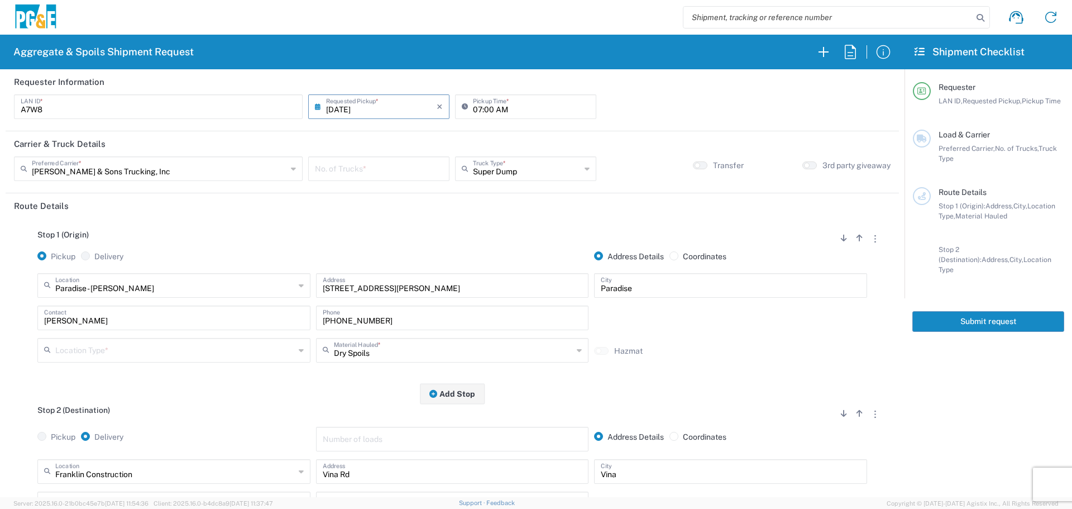
click at [357, 96] on input "[DATE]" at bounding box center [381, 106] width 111 height 20
click at [384, 208] on span "20" at bounding box center [378, 208] width 16 height 16
type input "[DATE]"
click at [478, 108] on input "07:00 AM" at bounding box center [531, 106] width 117 height 20
type input "09:00 AM"
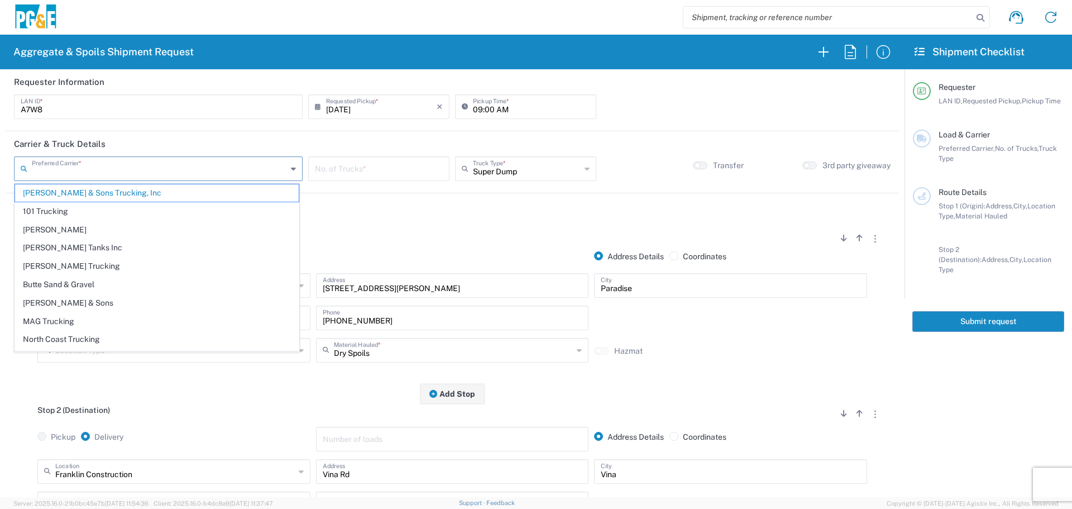
click at [161, 161] on input "text" at bounding box center [159, 168] width 255 height 20
click at [94, 315] on span "Northstate Aggregate" at bounding box center [157, 323] width 284 height 17
type input "Northstate Aggregate"
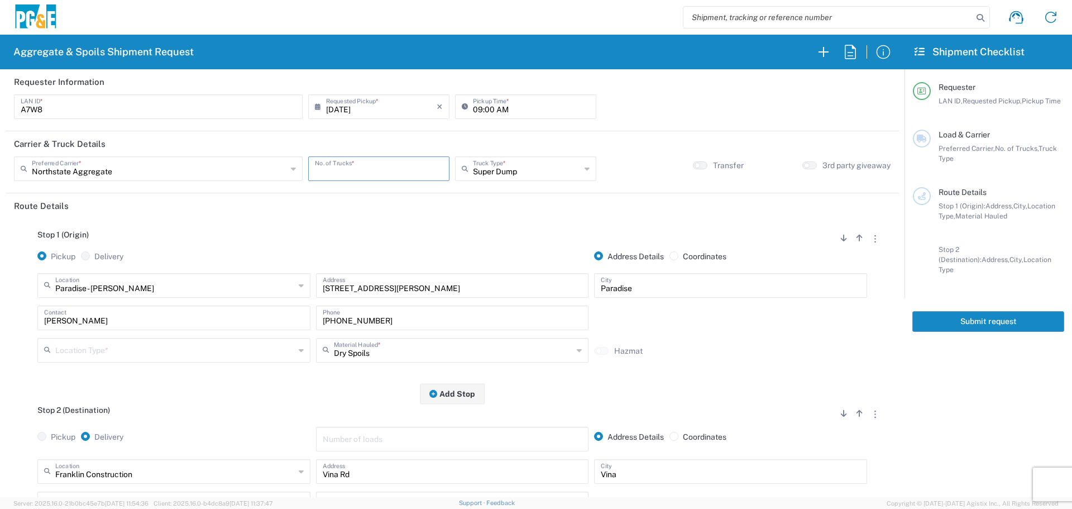
click at [397, 161] on input "number" at bounding box center [379, 168] width 128 height 20
type input "2"
drag, startPoint x: 511, startPoint y: 283, endPoint x: 108, endPoint y: 281, distance: 402.6
click at [108, 281] on div "Paradise - [PERSON_NAME] Location [GEOGRAPHIC_DATA] - [PERSON_NAME] [STREET_ADD…" at bounding box center [452, 289] width 835 height 32
paste input "945 [GEOGRAPHIC_DATA]"
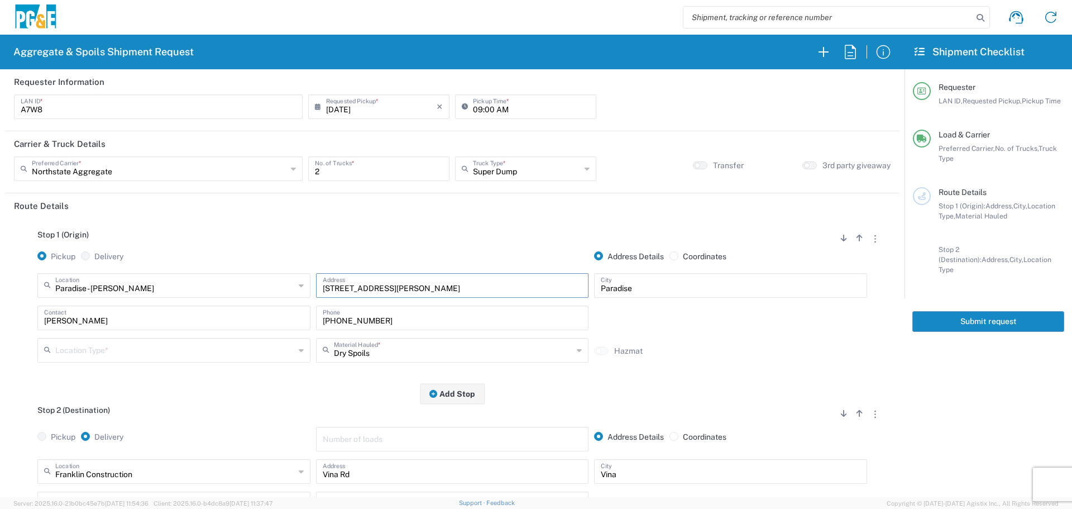
type input "[STREET_ADDRESS]"
click at [721, 301] on div "[GEOGRAPHIC_DATA]" at bounding box center [730, 289] width 279 height 32
click at [706, 293] on input "Paradise" at bounding box center [731, 285] width 260 height 20
type input "P"
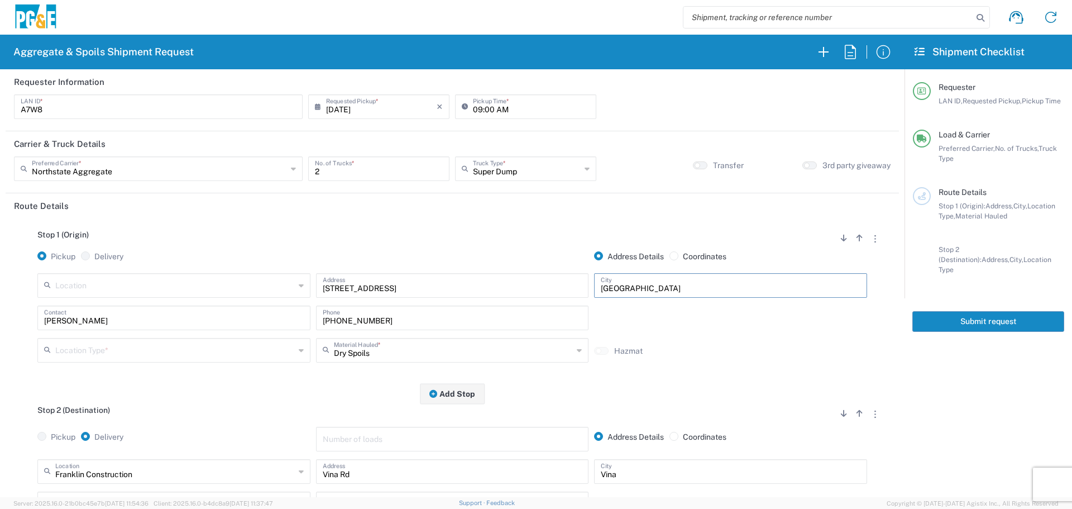
type input "[GEOGRAPHIC_DATA]"
type input "[PERSON_NAME]"
type input "[PHONE_NUMBER]"
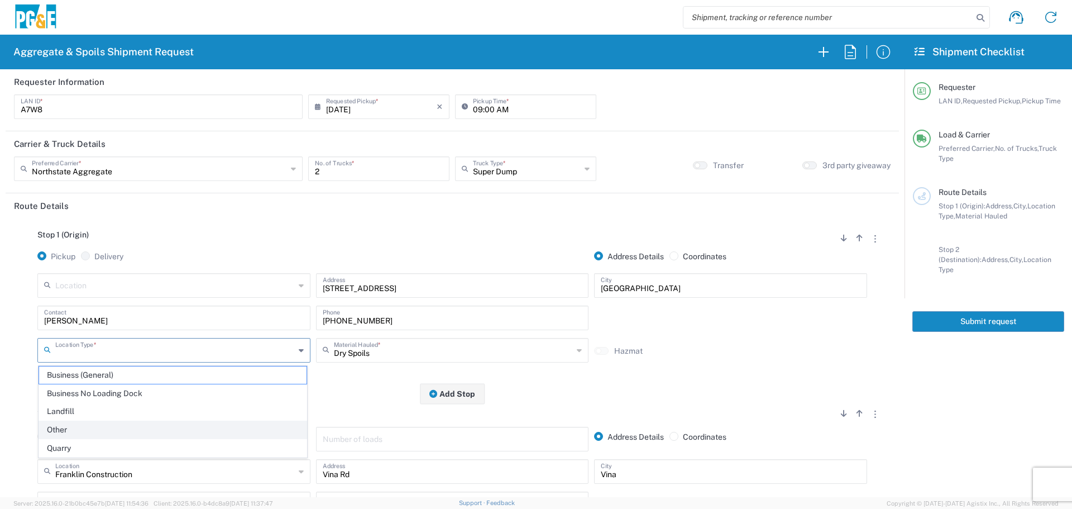
click at [68, 431] on span "Other" at bounding box center [172, 429] width 267 height 17
type input "Other"
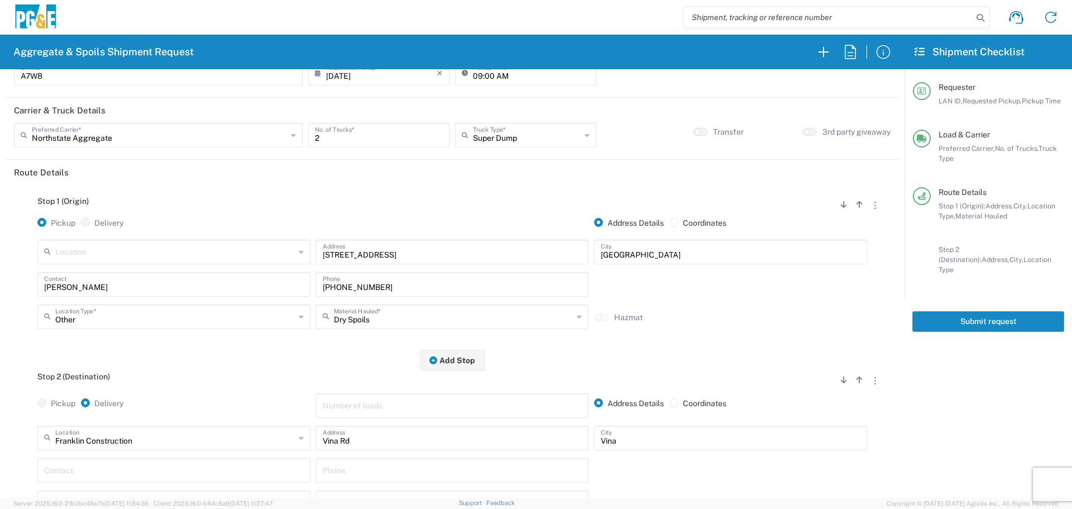
scroll to position [56, 0]
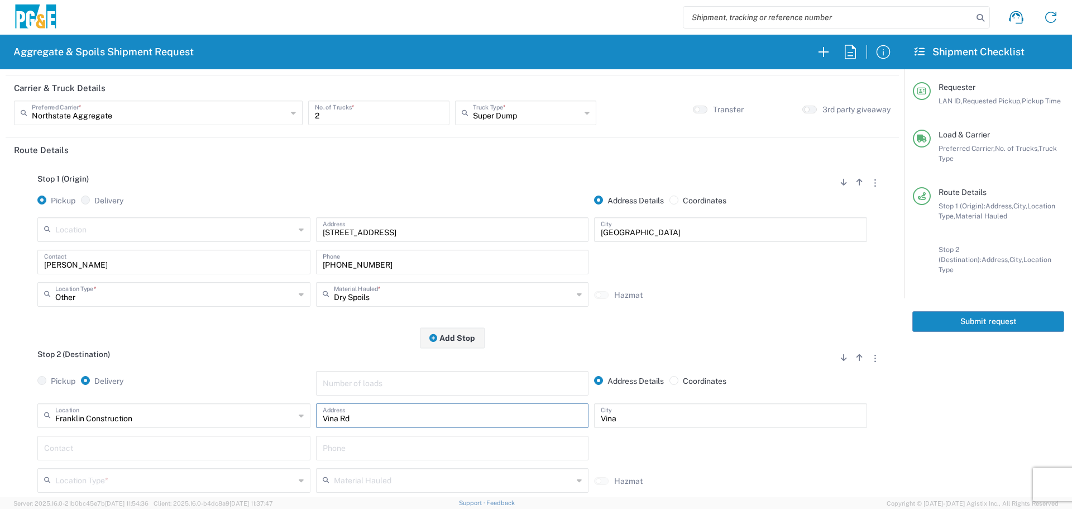
drag, startPoint x: 441, startPoint y: 421, endPoint x: 8, endPoint y: 407, distance: 433.5
click at [8, 407] on main "Stop 1 (Origin) Add Stop Above Add Stop Below Remove Stop Pickup Delivery Addre…" at bounding box center [452, 349] width 893 height 374
paste input "[STREET_ADDRESS]"
type input "[STREET_ADDRESS]"
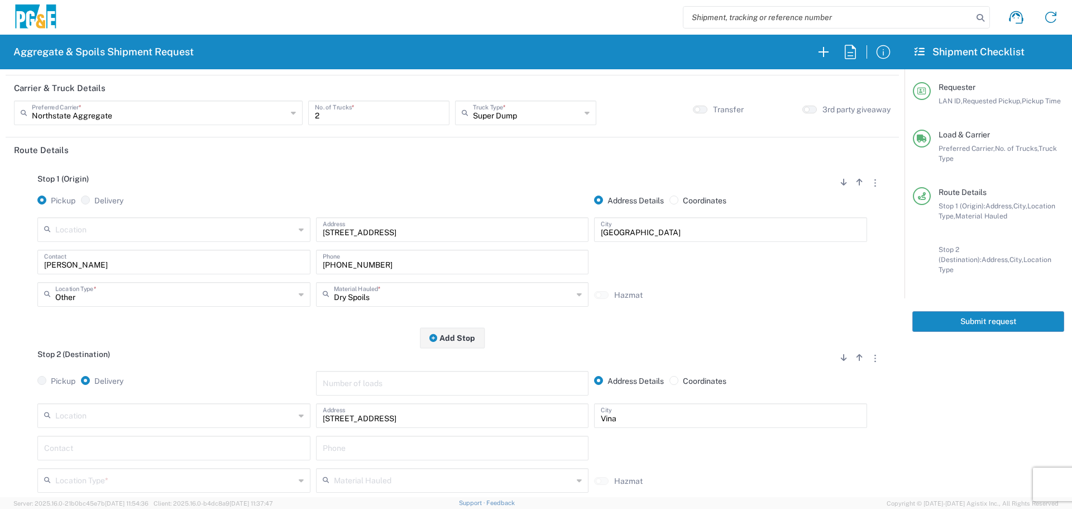
drag, startPoint x: 642, startPoint y: 429, endPoint x: 612, endPoint y: 430, distance: 30.2
click at [612, 430] on div "[GEOGRAPHIC_DATA]" at bounding box center [730, 419] width 279 height 32
drag, startPoint x: 592, startPoint y: 425, endPoint x: 459, endPoint y: 428, distance: 132.4
click at [459, 428] on div "Location [STREET_ADDRESS][PERSON_NAME] 7/11 Materials - [GEOGRAPHIC_DATA] - Qua…" at bounding box center [452, 419] width 835 height 32
type input "[GEOGRAPHIC_DATA]"
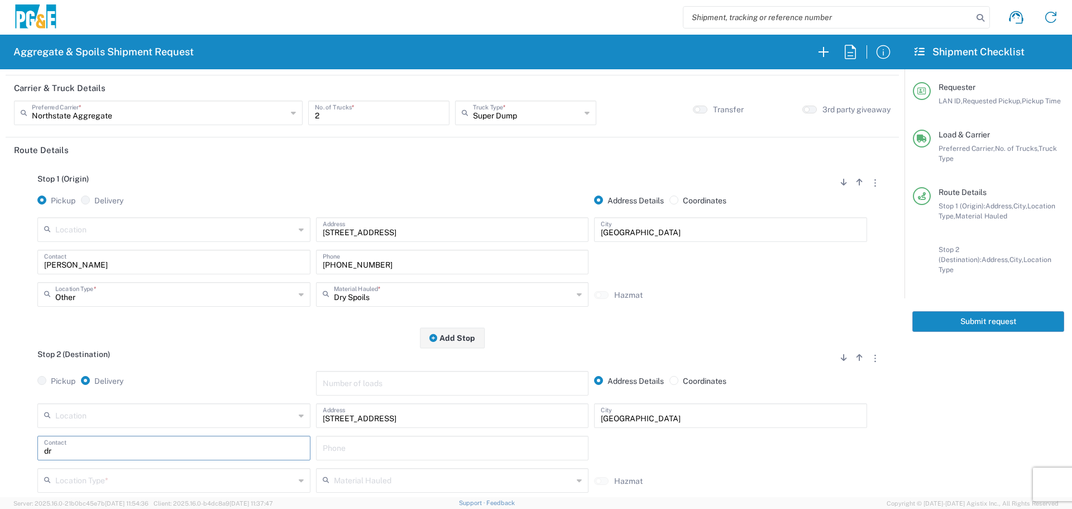
type input "d"
drag, startPoint x: 106, startPoint y: 270, endPoint x: 0, endPoint y: 277, distance: 106.3
click at [0, 277] on form "Requester Information A7W8 LAN ID * [DATE] × Requested Pickup * Cancel Apply 09…" at bounding box center [452, 283] width 904 height 428
click at [60, 445] on input "text" at bounding box center [174, 447] width 260 height 20
paste input "[PERSON_NAME]"
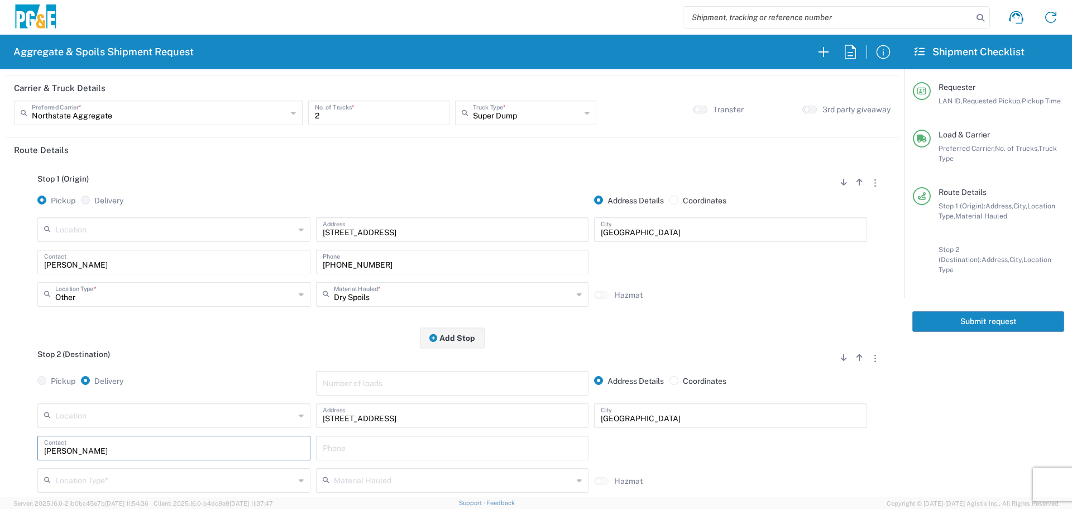
type input "[PERSON_NAME]"
drag, startPoint x: 424, startPoint y: 264, endPoint x: 295, endPoint y: 264, distance: 129.0
click at [295, 264] on div "[PERSON_NAME] Contact [PHONE_NUMBER] Phone" at bounding box center [452, 266] width 835 height 32
click at [347, 451] on input "text" at bounding box center [453, 447] width 260 height 20
paste input "[PHONE_NUMBER]"
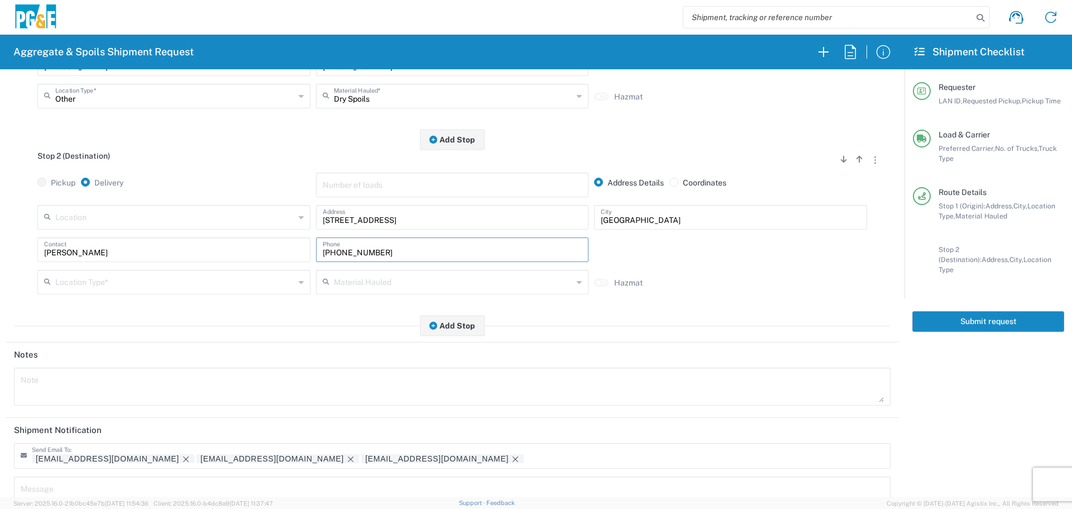
scroll to position [279, 0]
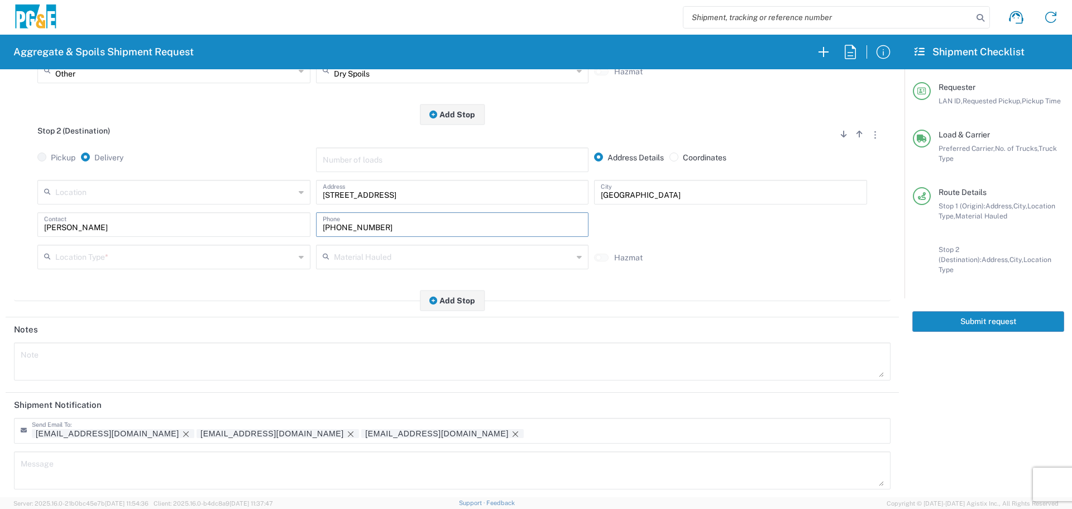
type input "[PHONE_NUMBER]"
click at [155, 241] on div "[PERSON_NAME] Contact" at bounding box center [174, 228] width 279 height 32
click at [154, 256] on input "text" at bounding box center [175, 256] width 240 height 20
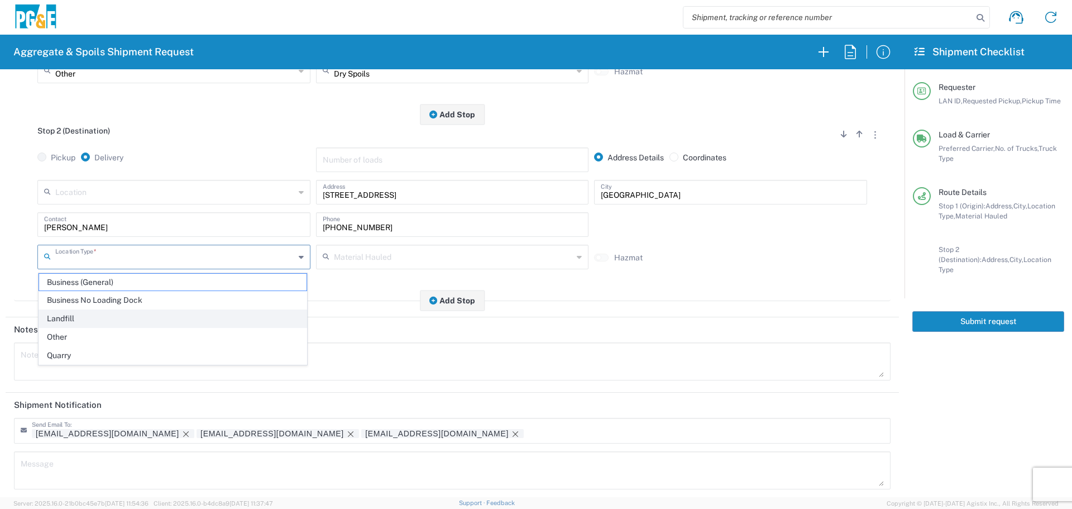
click at [138, 326] on span "Landfill" at bounding box center [172, 318] width 267 height 17
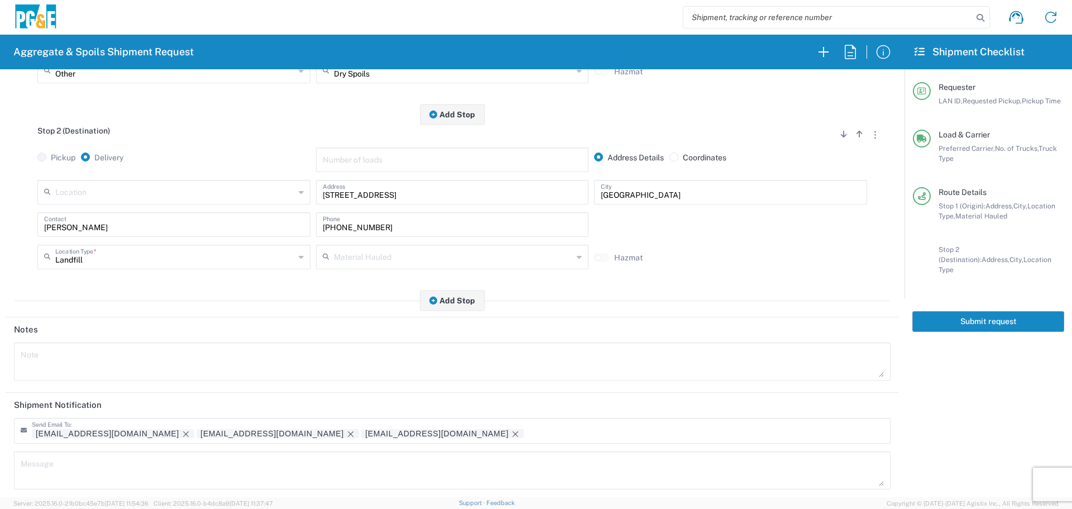
click at [160, 260] on input "Landfill" at bounding box center [175, 256] width 240 height 20
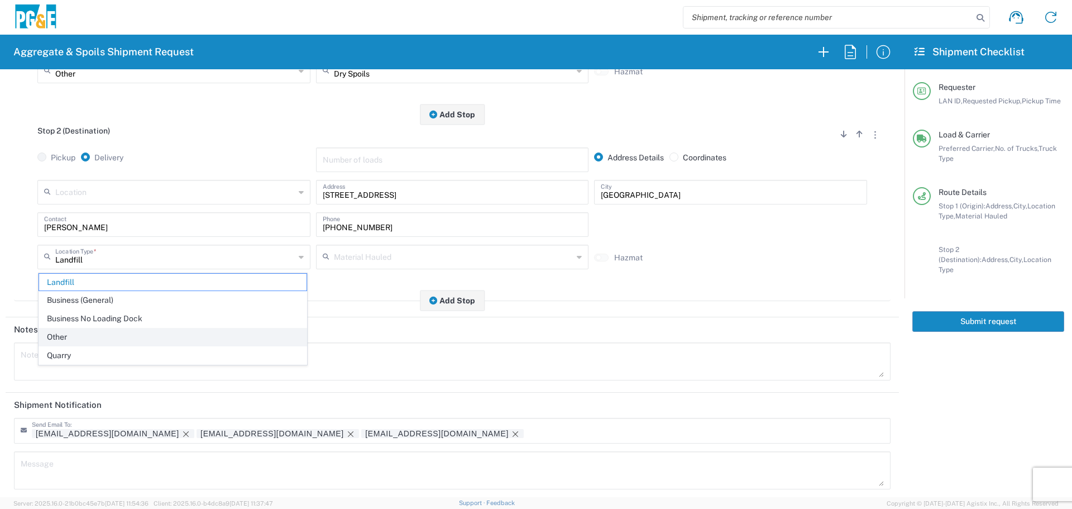
click at [145, 332] on span "Other" at bounding box center [172, 336] width 267 height 17
type input "Other"
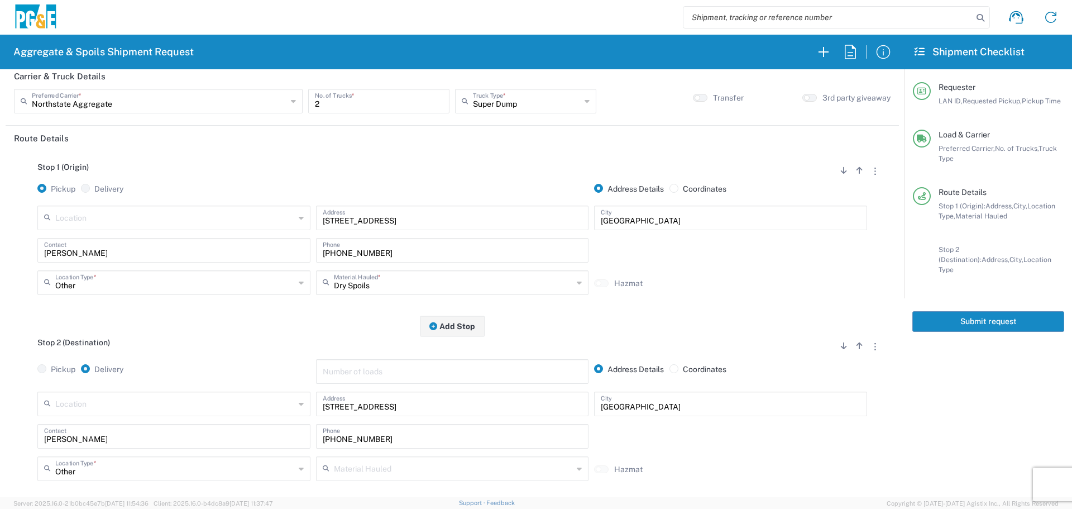
scroll to position [0, 0]
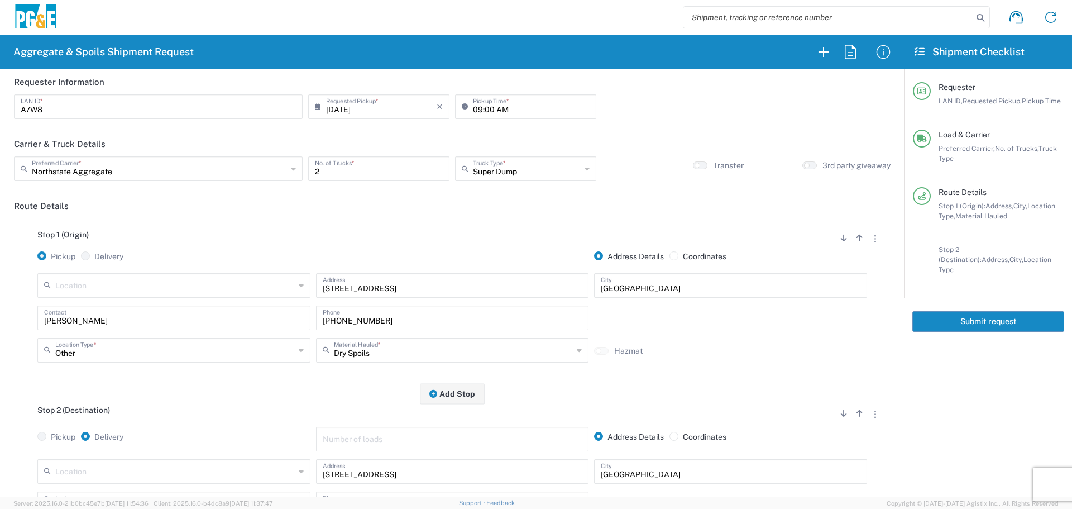
click at [1004, 311] on button "Submit request" at bounding box center [988, 321] width 152 height 21
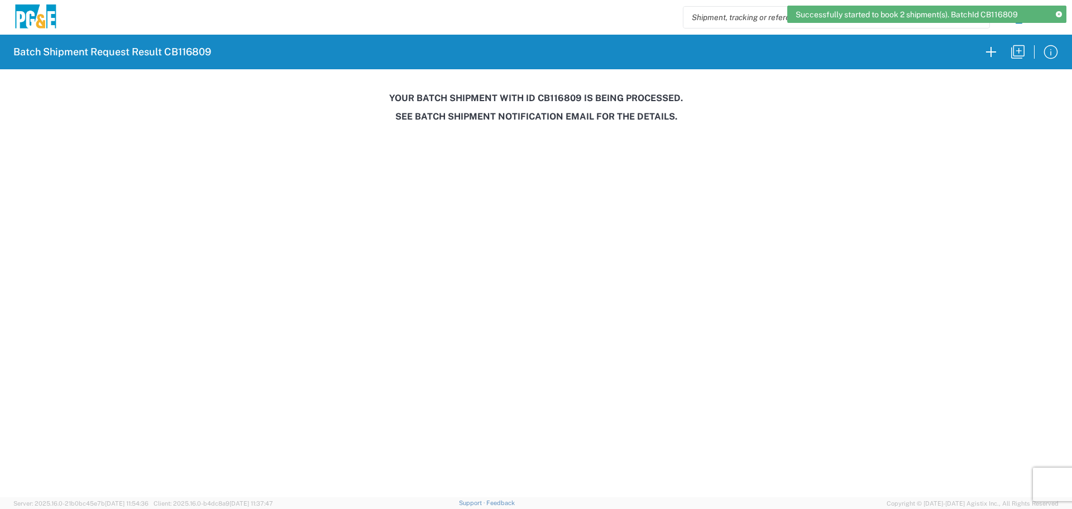
click at [554, 98] on h3 "Your batch shipment with id CB116809 is being processed." at bounding box center [536, 98] width 1056 height 11
copy h3 "CB116809"
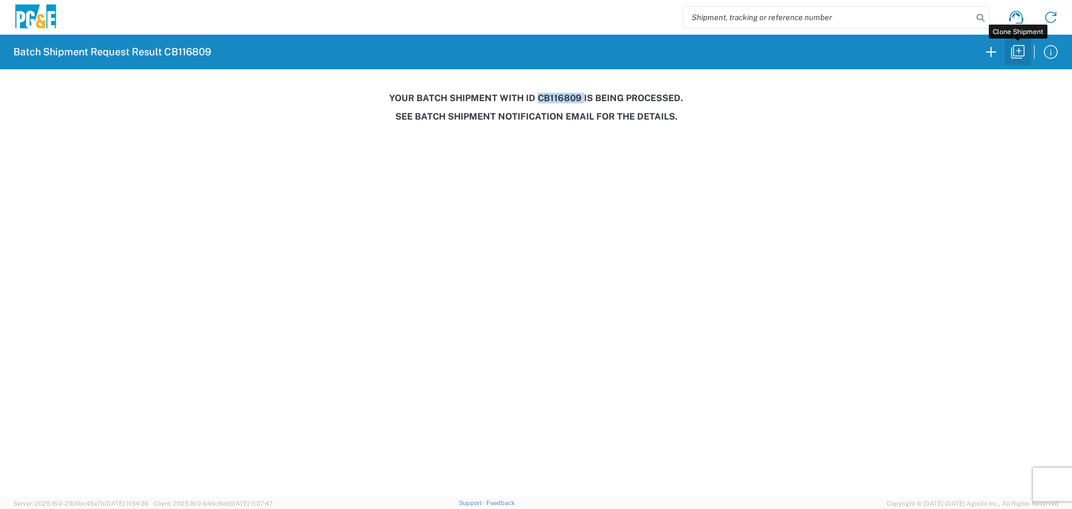
click at [1008, 51] on button "button" at bounding box center [1017, 52] width 27 height 27
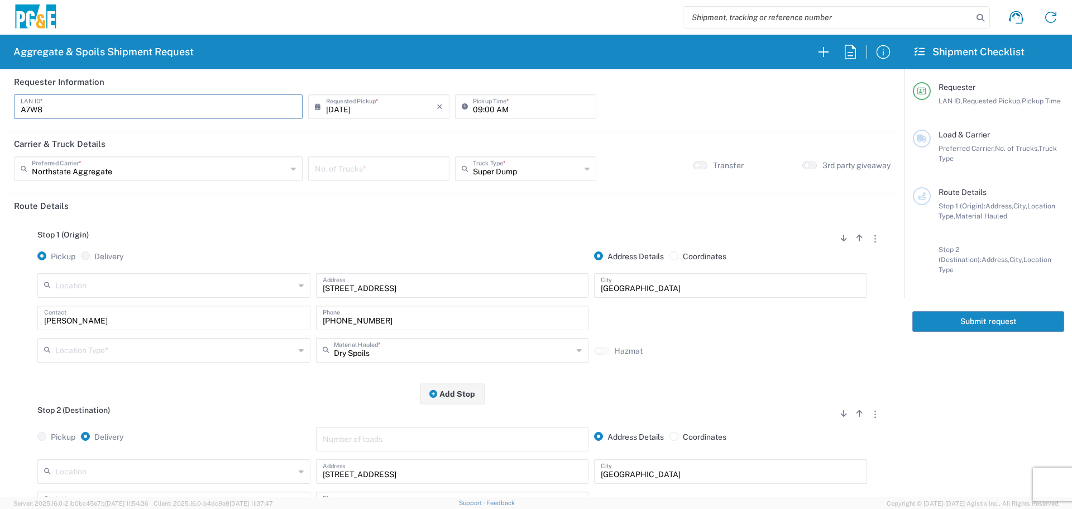
drag, startPoint x: 160, startPoint y: 112, endPoint x: 0, endPoint y: 90, distance: 161.2
click at [0, 90] on form "Requester Information A7W8 LAN ID * [DATE] × Requested Pickup * Cancel Apply 09…" at bounding box center [452, 283] width 904 height 428
type input "MJRS"
click at [366, 112] on input "[DATE]" at bounding box center [381, 106] width 111 height 20
click at [346, 203] on span "18" at bounding box center [346, 208] width 16 height 16
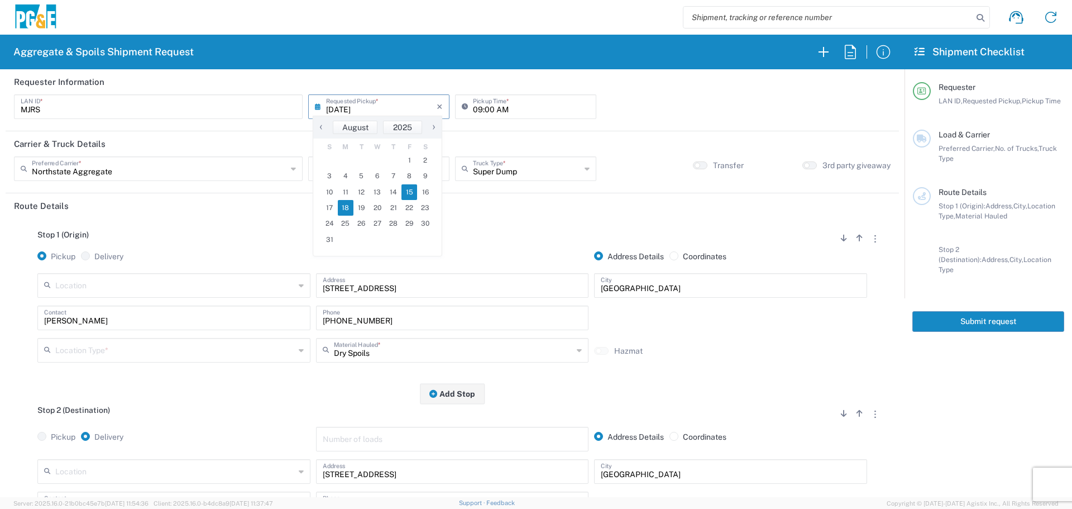
type input "[DATE]"
click at [473, 109] on input "09:00 AM" at bounding box center [531, 106] width 117 height 20
type input "07:00 AM"
click at [383, 178] on div "No. of Trucks *" at bounding box center [378, 168] width 141 height 25
type input "3"
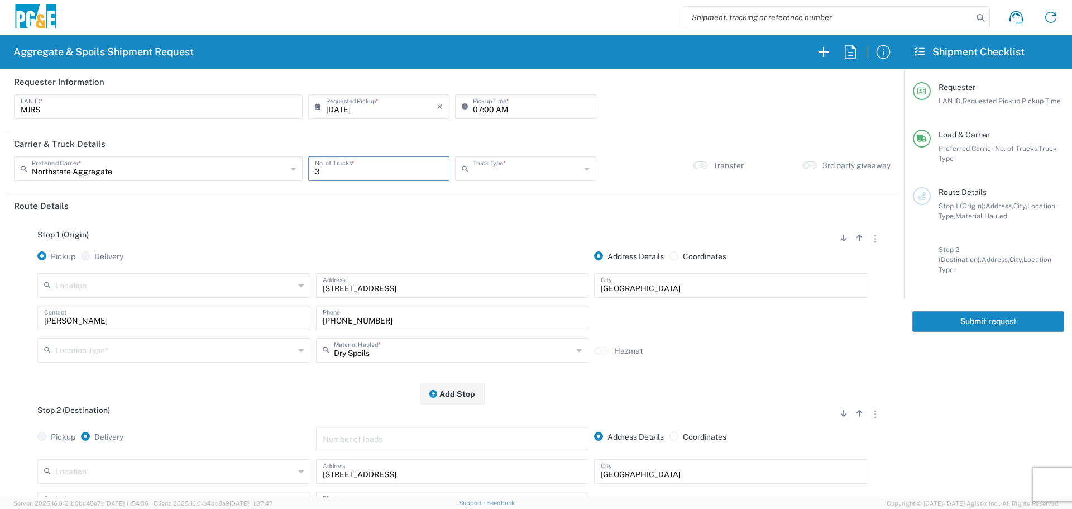
click at [541, 173] on input "text" at bounding box center [527, 168] width 108 height 20
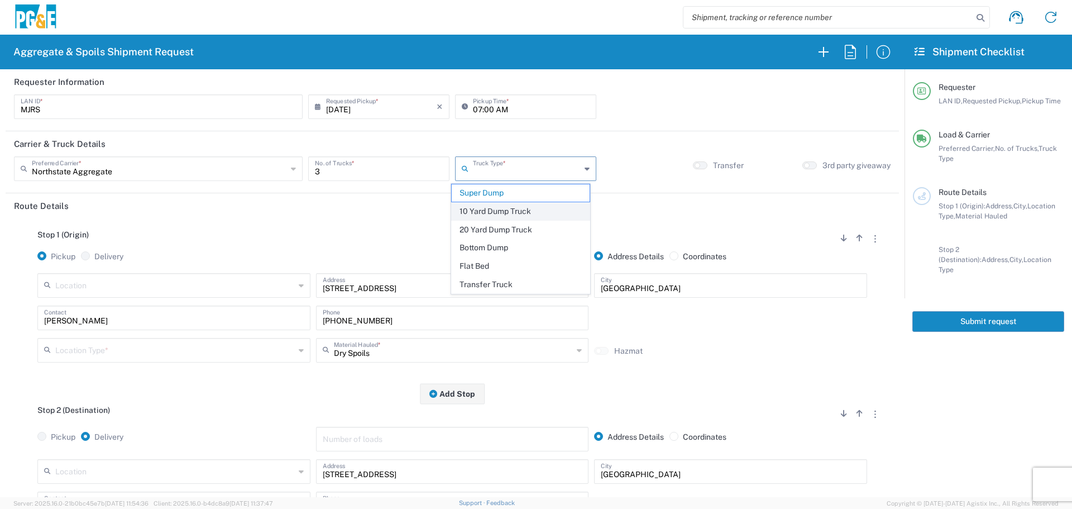
click at [492, 210] on span "10 Yard Dump Truck" at bounding box center [521, 211] width 138 height 17
type input "10 Yard Dump Truck"
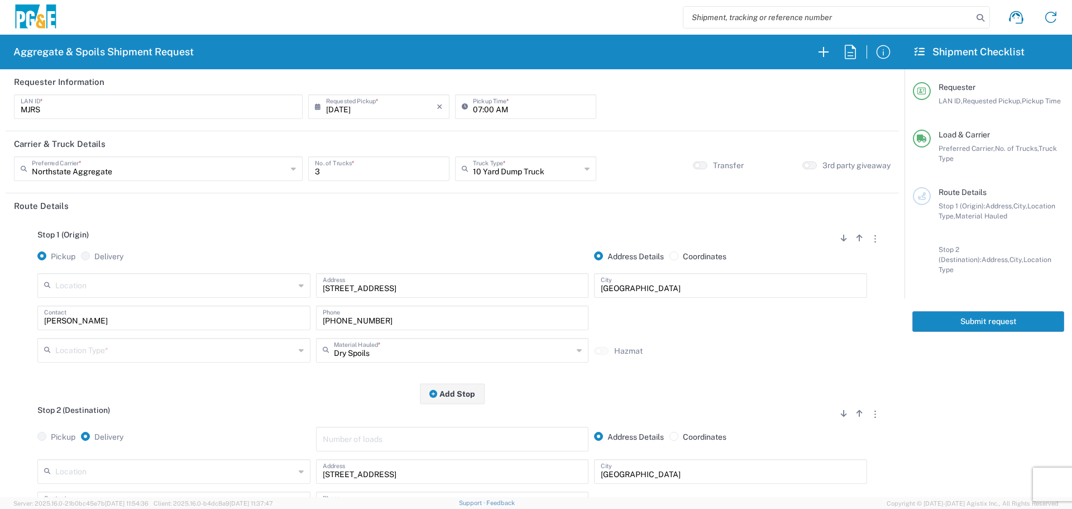
click at [208, 279] on input "text" at bounding box center [175, 285] width 240 height 20
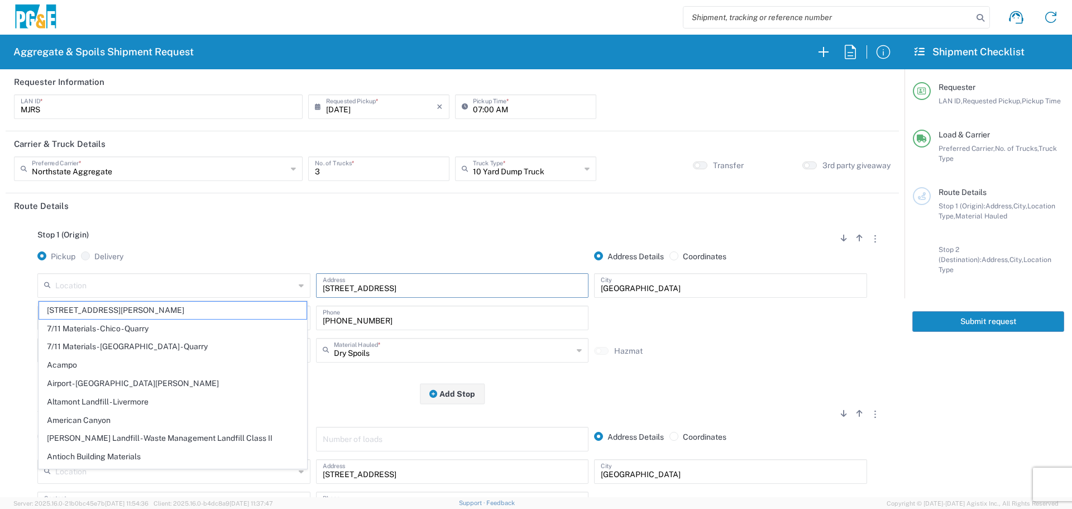
drag, startPoint x: 443, startPoint y: 282, endPoint x: 140, endPoint y: 309, distance: 304.4
click at [140, 305] on div "Location [STREET_ADDRESS][PERSON_NAME] 7/11 Materials - [GEOGRAPHIC_DATA] - Qua…" at bounding box center [452, 289] width 835 height 32
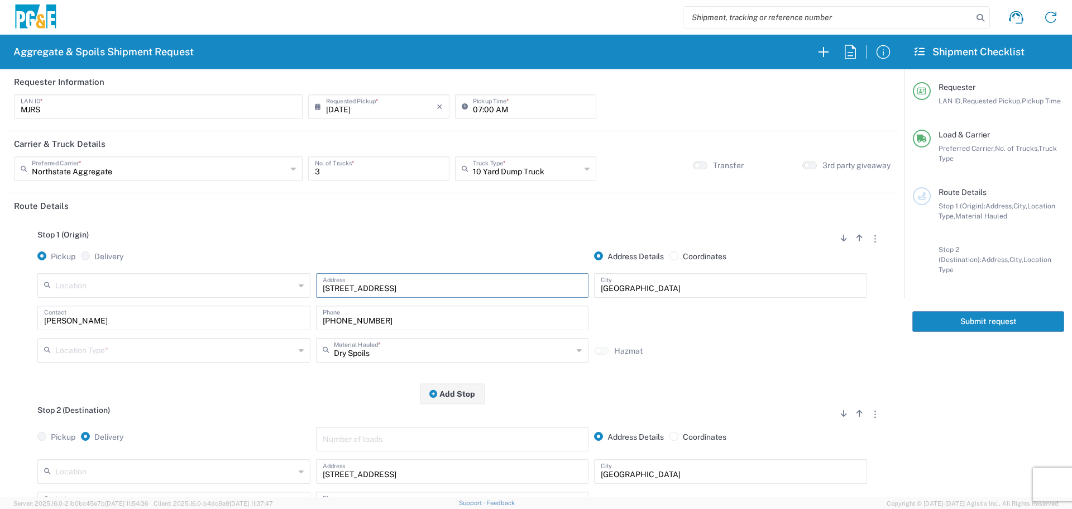
paste input "6854 [PERSON_NAME]"
type input "[STREET_ADDRESS][PERSON_NAME]"
type input "Paradise"
type input "[PERSON_NAME]"
type input "[PHONE_NUMBER]"
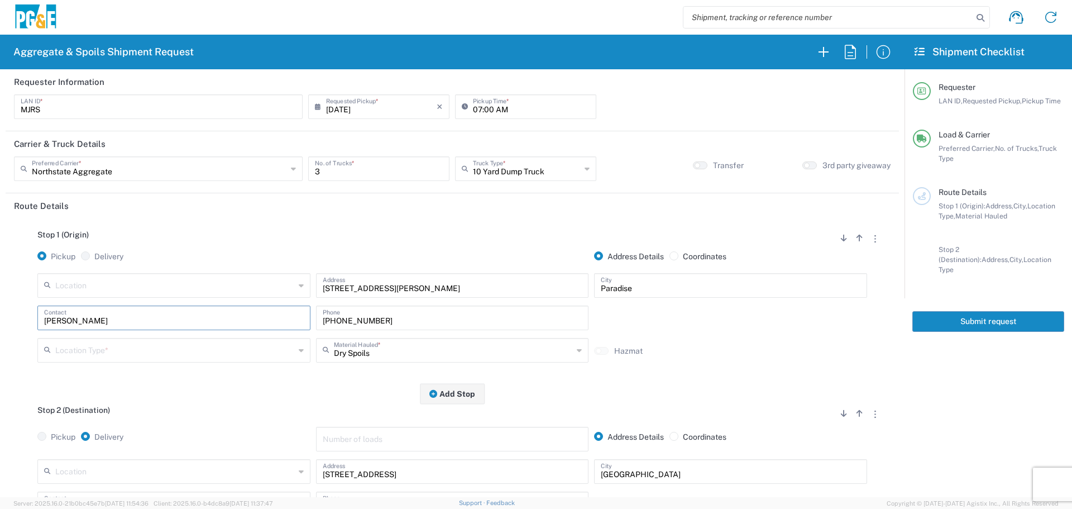
type input "[PERSON_NAME]"
click at [100, 343] on input "text" at bounding box center [175, 349] width 240 height 20
click at [72, 425] on span "Other" at bounding box center [172, 429] width 267 height 17
type input "Other"
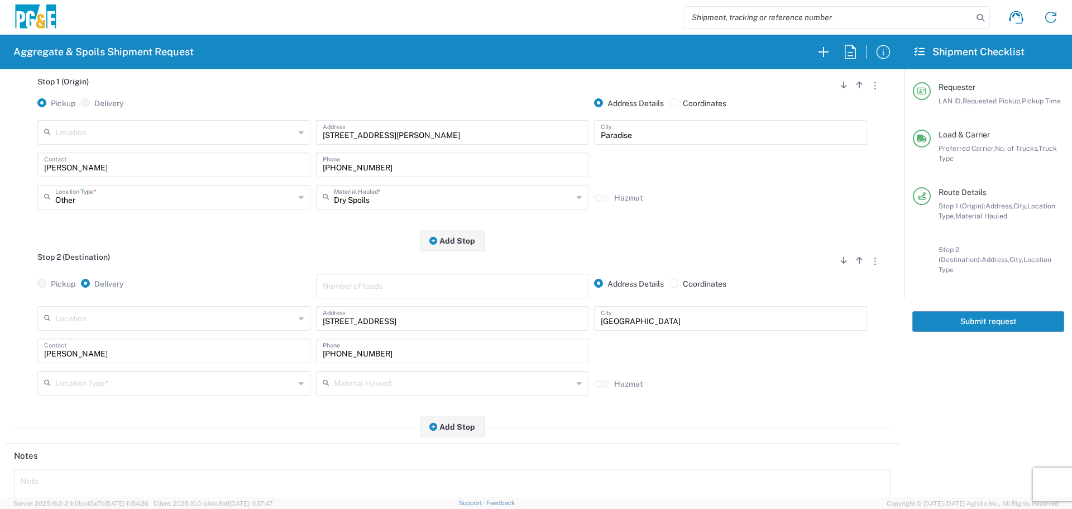
scroll to position [167, 0]
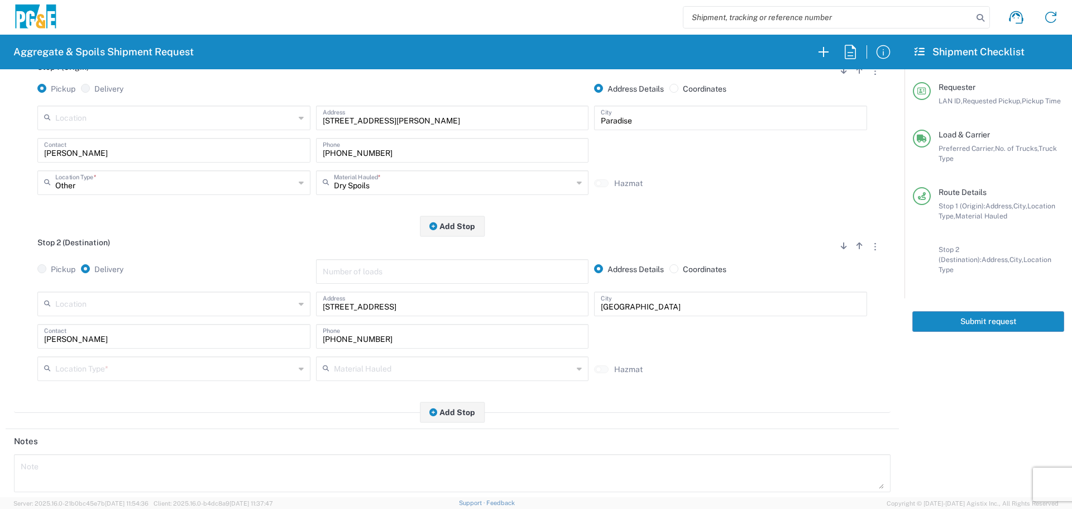
click at [252, 304] on input "text" at bounding box center [175, 303] width 240 height 20
type input "Paradise - [PERSON_NAME]"
type input "[STREET_ADDRESS][PERSON_NAME]"
type input "Paradise"
type input "Business No Loading Dock"
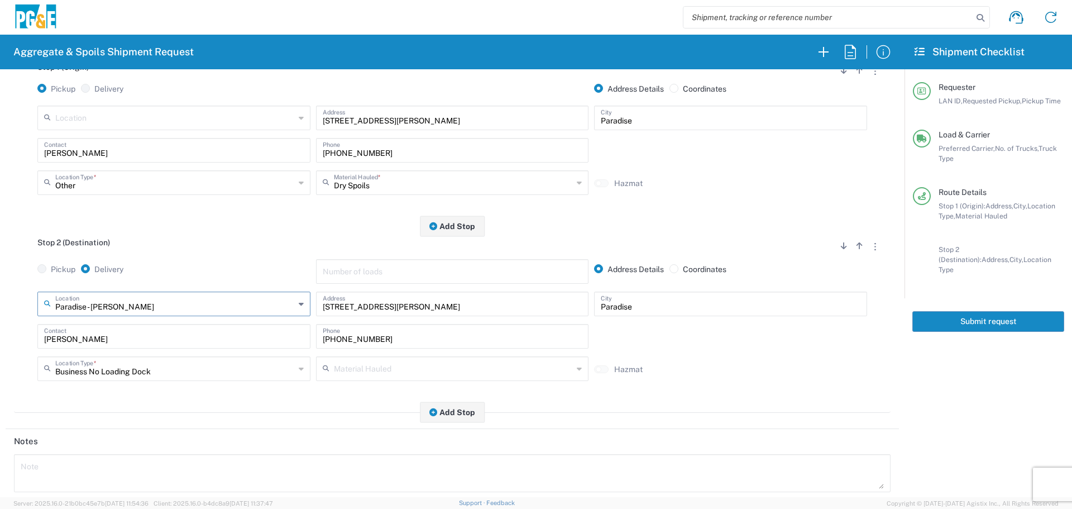
type input "Paradise - [PERSON_NAME]"
drag, startPoint x: 158, startPoint y: 339, endPoint x: 0, endPoint y: 347, distance: 158.2
click at [0, 347] on form "Requester Information MJRS LAN ID * [DATE] × Requested Pickup * Cancel Apply 07…" at bounding box center [452, 283] width 904 height 428
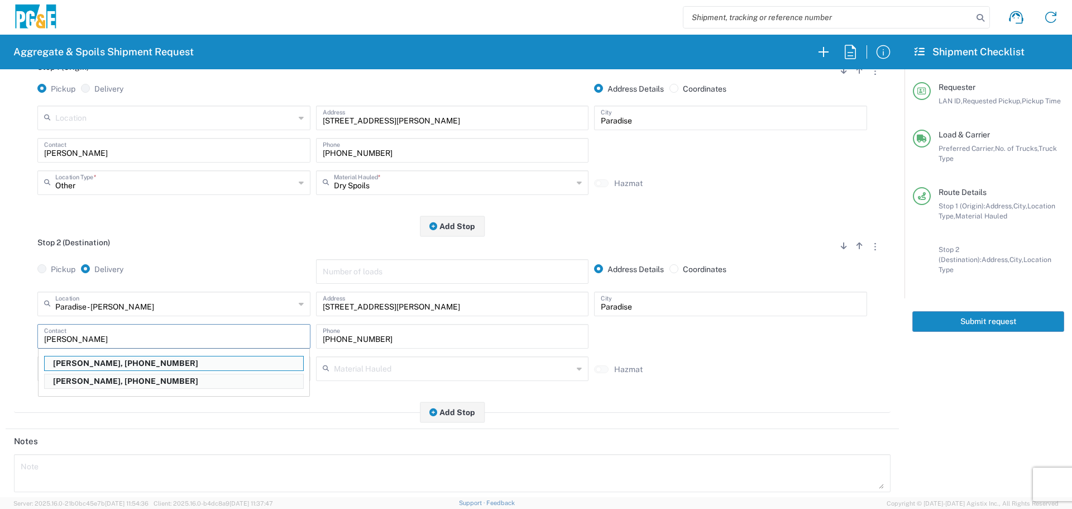
type input "[PERSON_NAME]"
type input "[PHONE_NUMBER]"
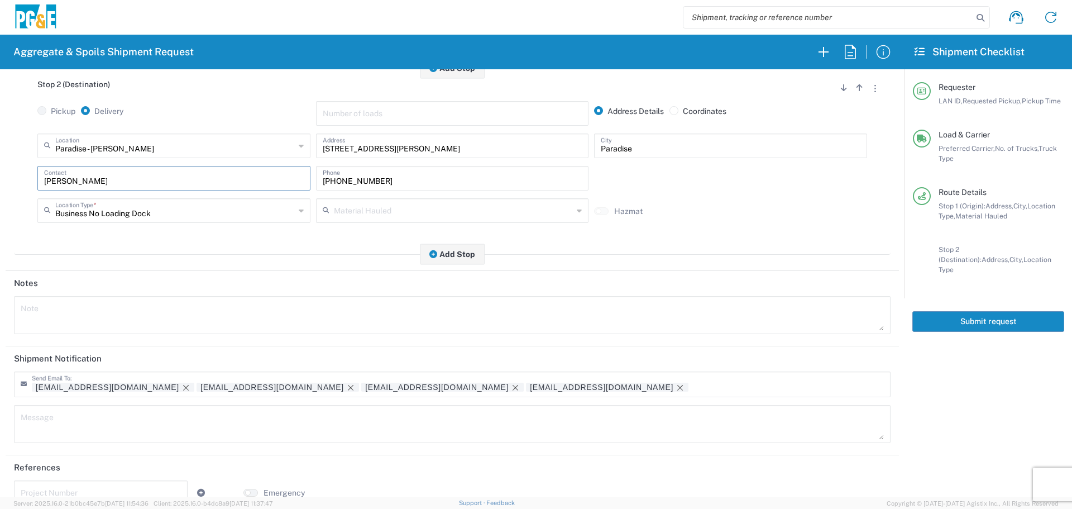
scroll to position [347, 0]
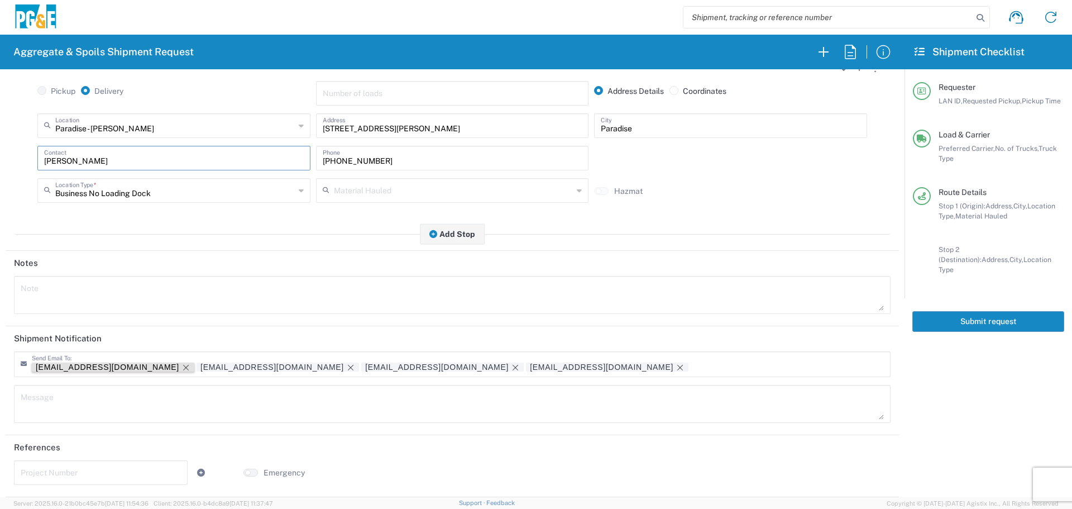
type input "[PERSON_NAME]"
click at [181, 365] on icon "Remove tag" at bounding box center [185, 367] width 9 height 9
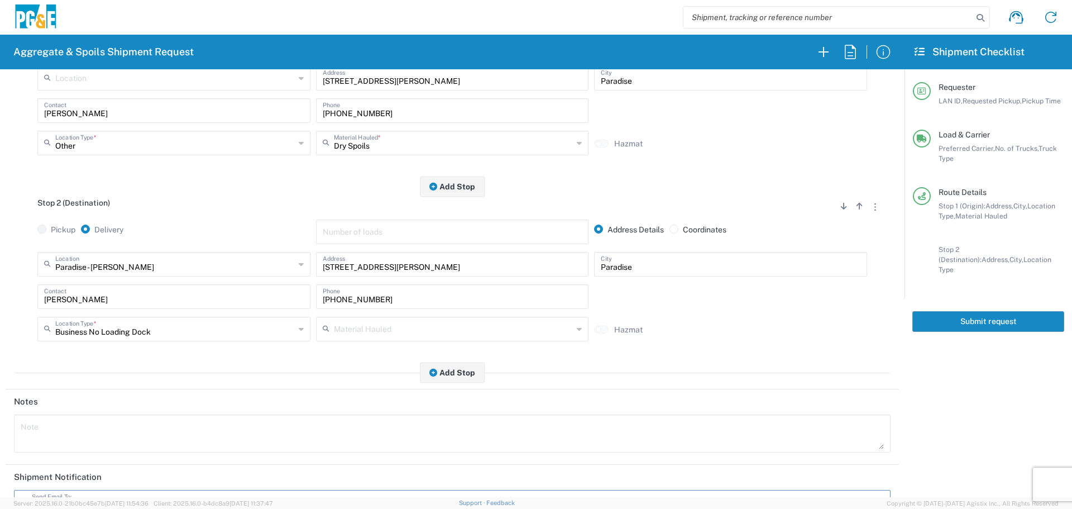
scroll to position [223, 0]
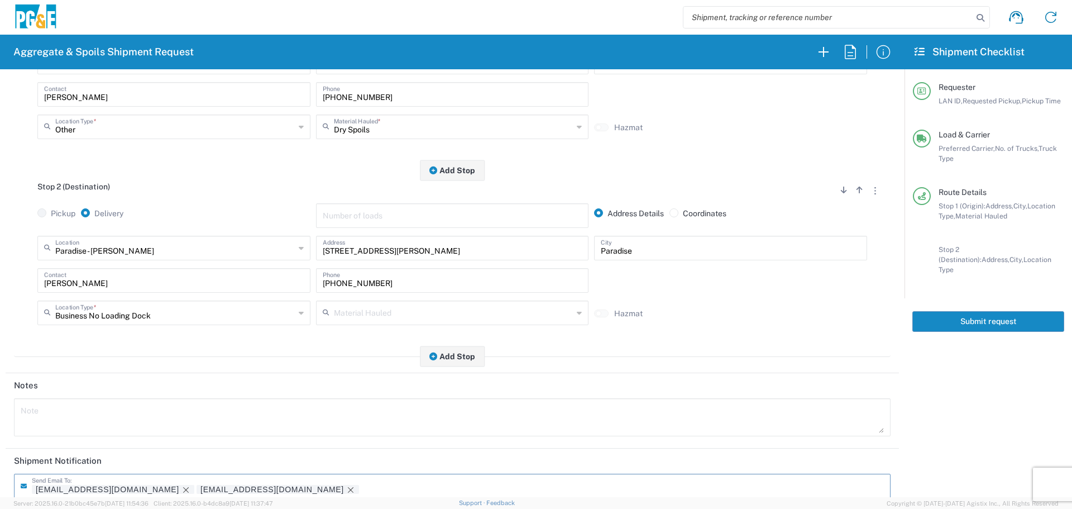
click at [1006, 317] on button "Submit request" at bounding box center [988, 321] width 152 height 21
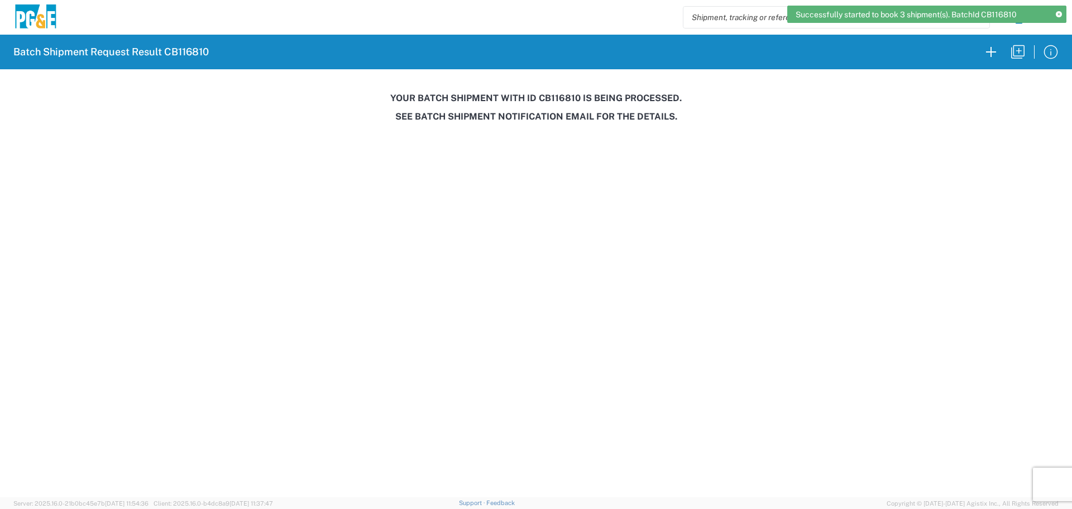
click at [559, 98] on h3 "Your batch shipment with id CB116810 is being processed." at bounding box center [536, 98] width 1056 height 11
copy h3 "CB116810"
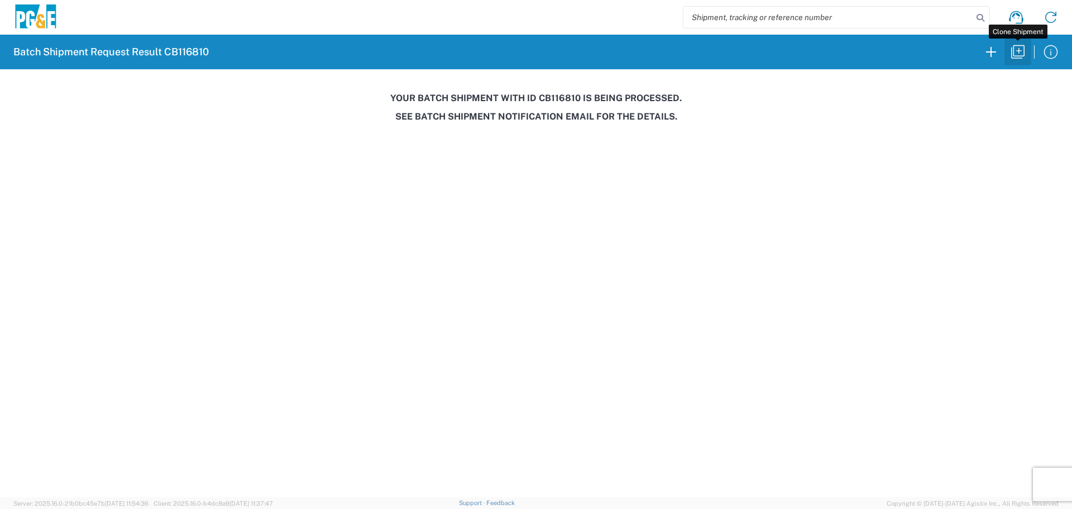
click at [1014, 50] on icon "button" at bounding box center [1017, 51] width 13 height 13
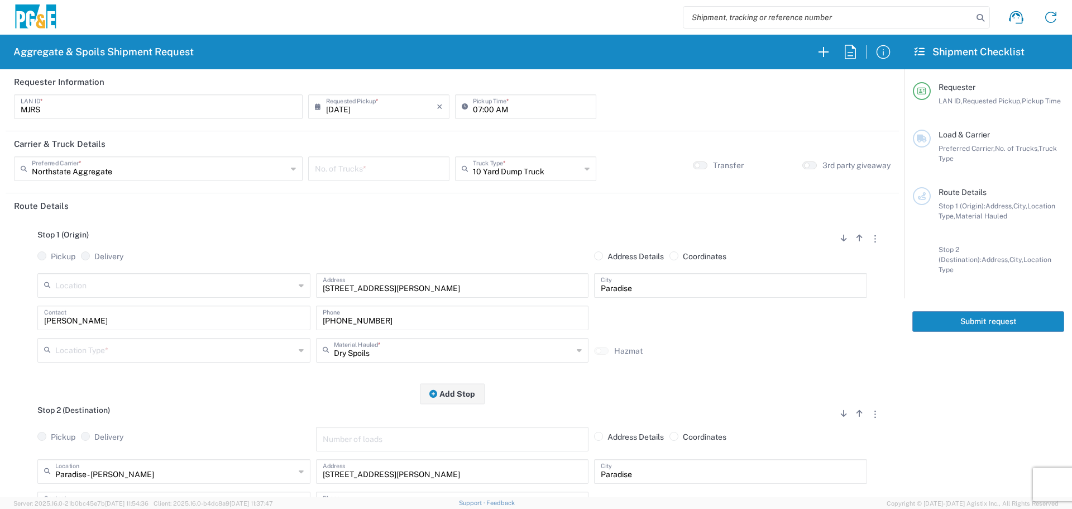
click at [386, 105] on input "[DATE]" at bounding box center [381, 106] width 111 height 20
click at [362, 210] on span "19" at bounding box center [361, 208] width 16 height 16
type input "[DATE]"
click at [351, 180] on div "No. of Trucks *" at bounding box center [378, 168] width 141 height 25
type input "3"
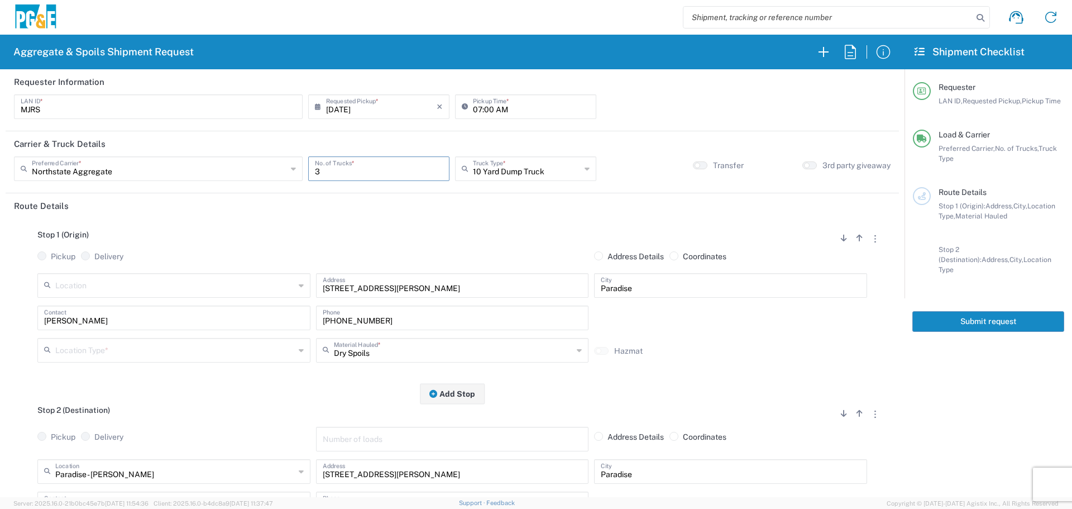
click at [134, 356] on input "text" at bounding box center [175, 349] width 240 height 20
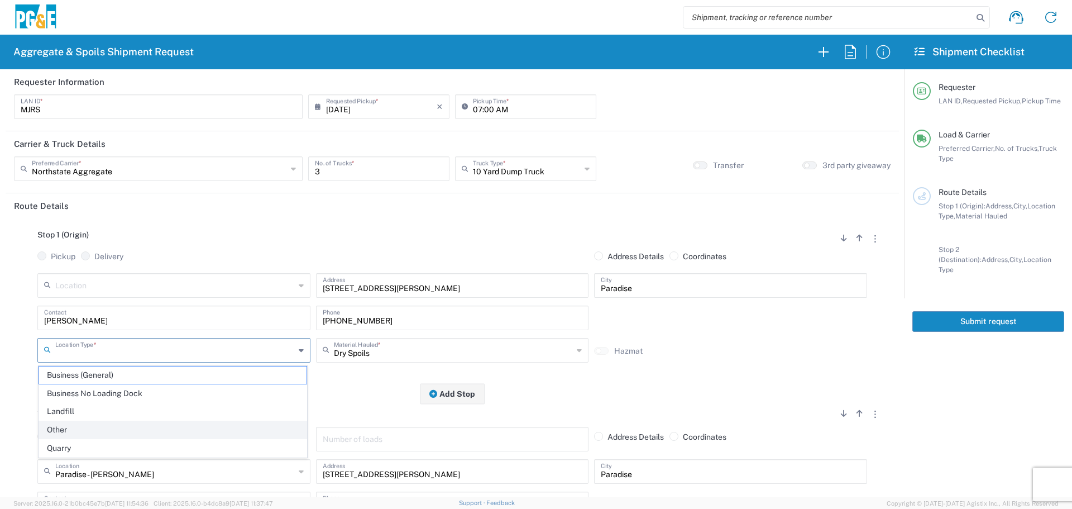
click at [91, 424] on span "Other" at bounding box center [172, 429] width 267 height 17
type input "Other"
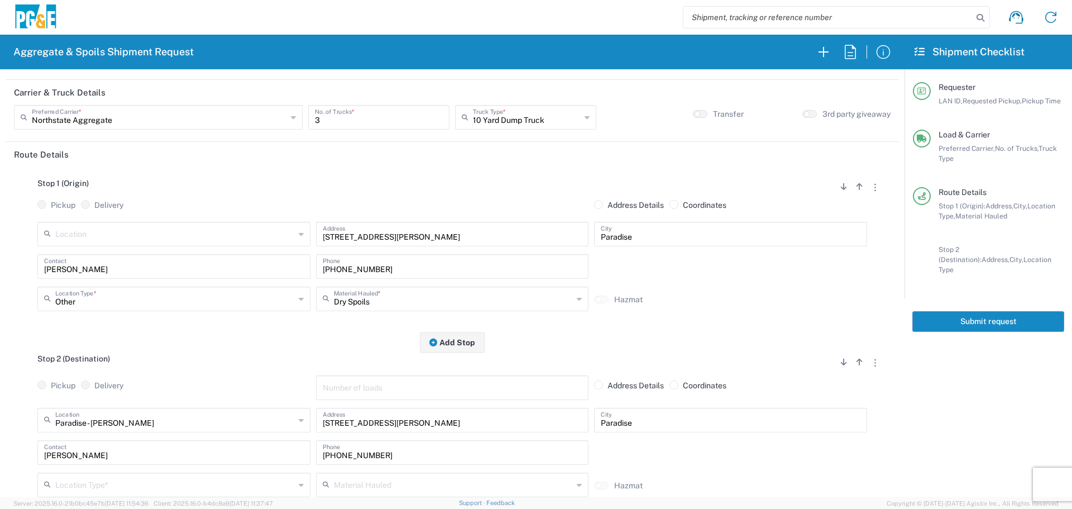
scroll to position [223, 0]
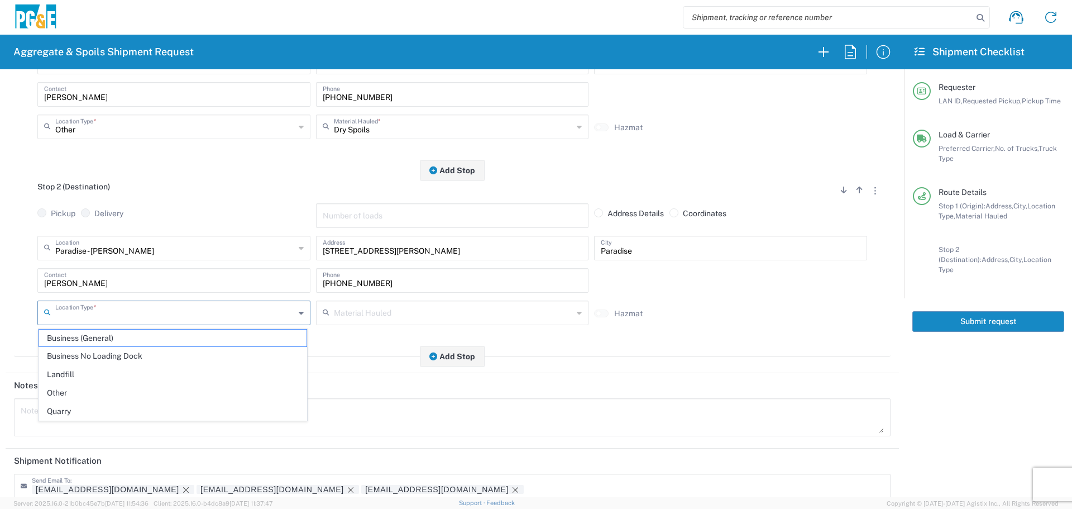
click at [102, 305] on input "text" at bounding box center [175, 312] width 240 height 20
click at [102, 355] on span "Business No Loading Dock" at bounding box center [172, 355] width 267 height 17
type input "Business No Loading Dock"
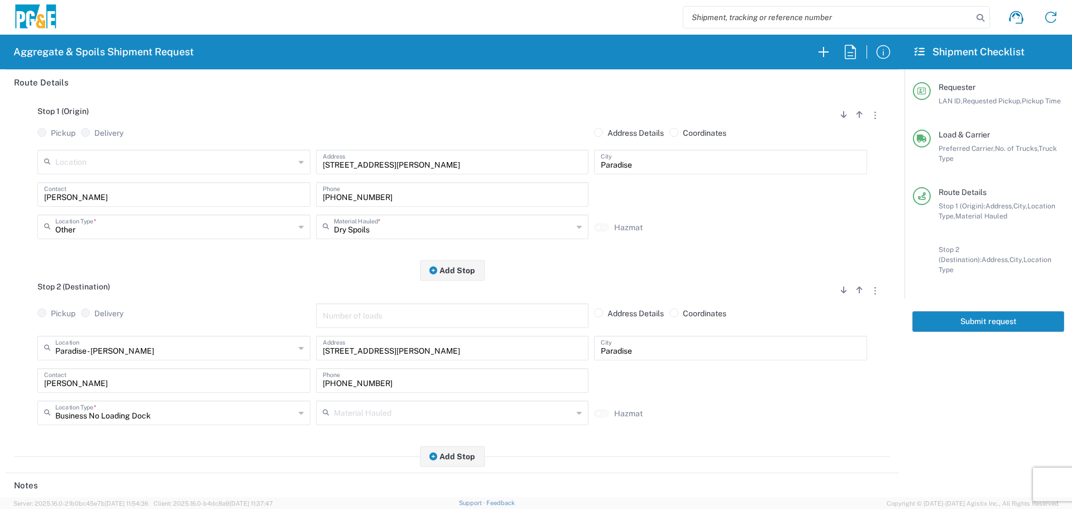
scroll to position [0, 0]
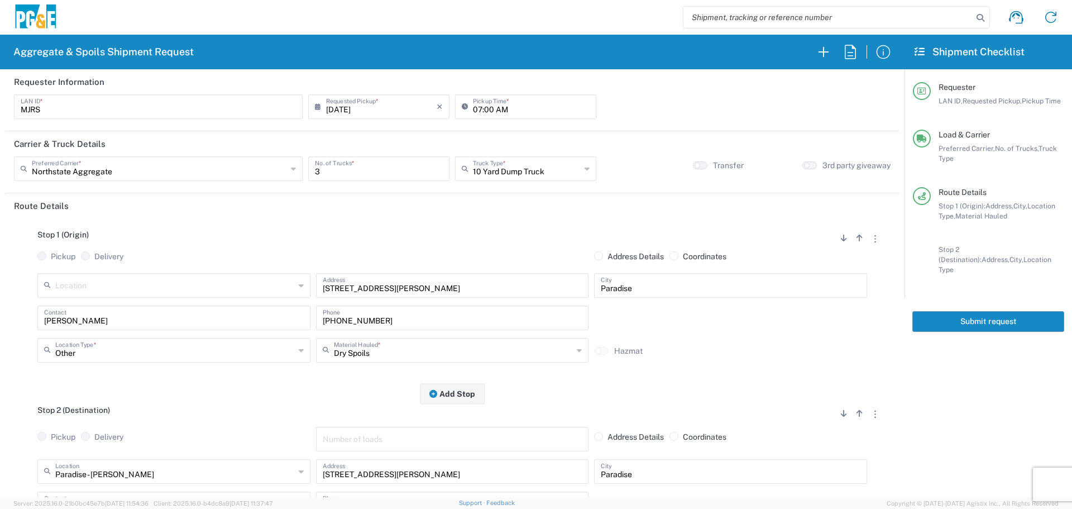
click at [950, 313] on button "Submit request" at bounding box center [988, 321] width 152 height 21
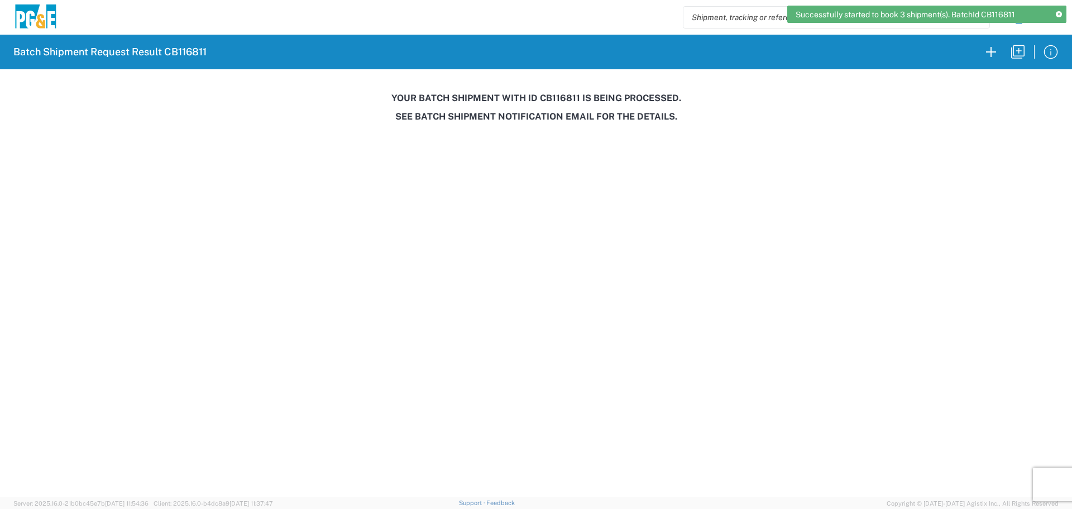
click at [548, 98] on h3 "Your batch shipment with id CB116811 is being processed." at bounding box center [536, 98] width 1056 height 11
copy h3 "CB116811"
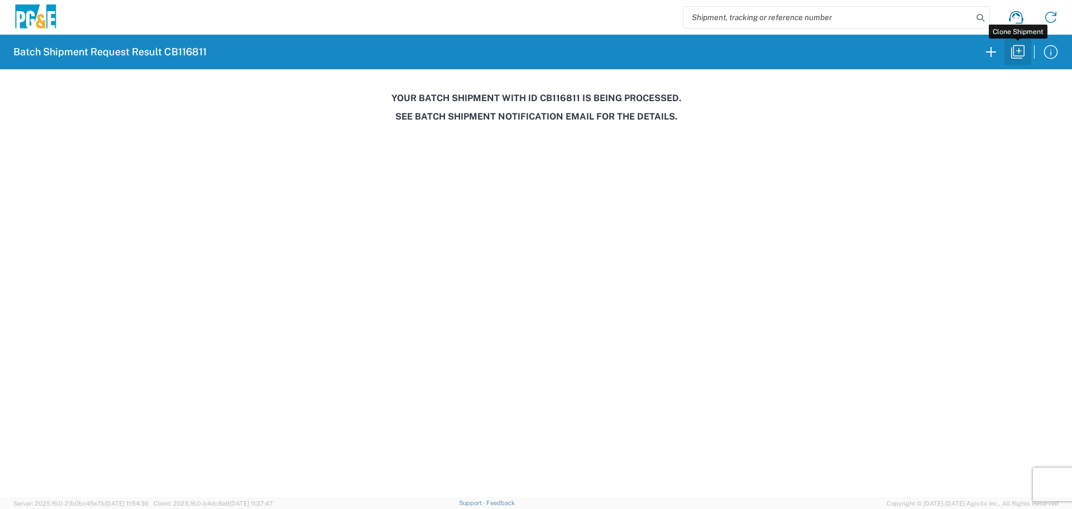
click at [1019, 53] on icon "button" at bounding box center [1018, 52] width 18 height 18
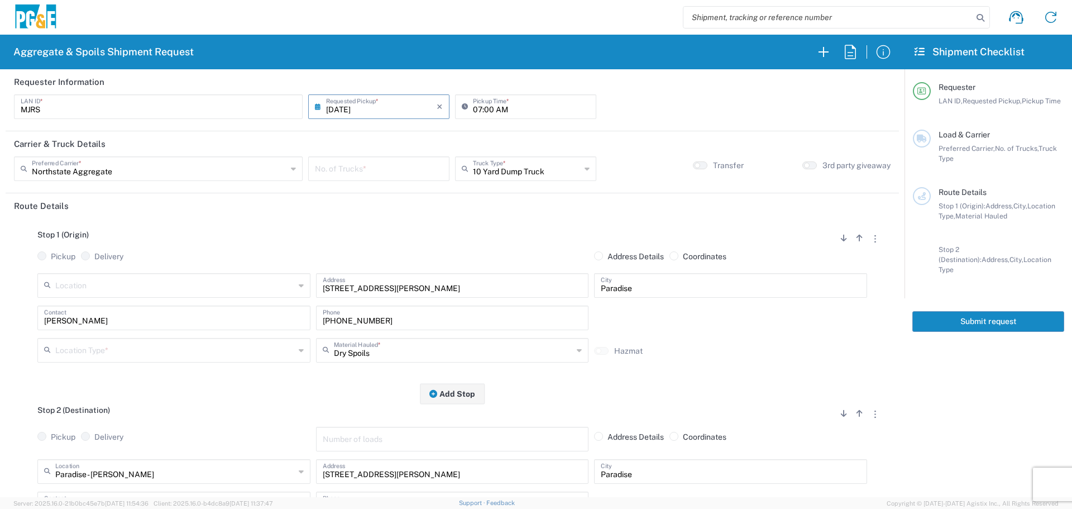
click at [395, 98] on input "[DATE]" at bounding box center [381, 106] width 111 height 20
click at [359, 205] on span "19" at bounding box center [361, 208] width 16 height 16
type input "[DATE]"
click at [369, 167] on input "number" at bounding box center [379, 168] width 128 height 20
type input "3"
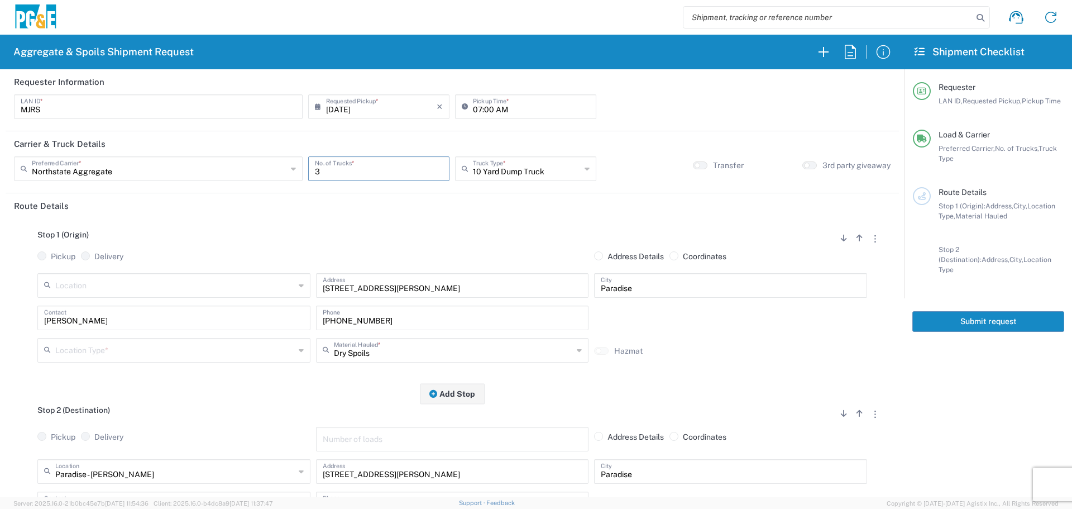
click at [196, 356] on input "text" at bounding box center [175, 349] width 240 height 20
click at [103, 425] on span "Other" at bounding box center [172, 429] width 267 height 17
type input "Other"
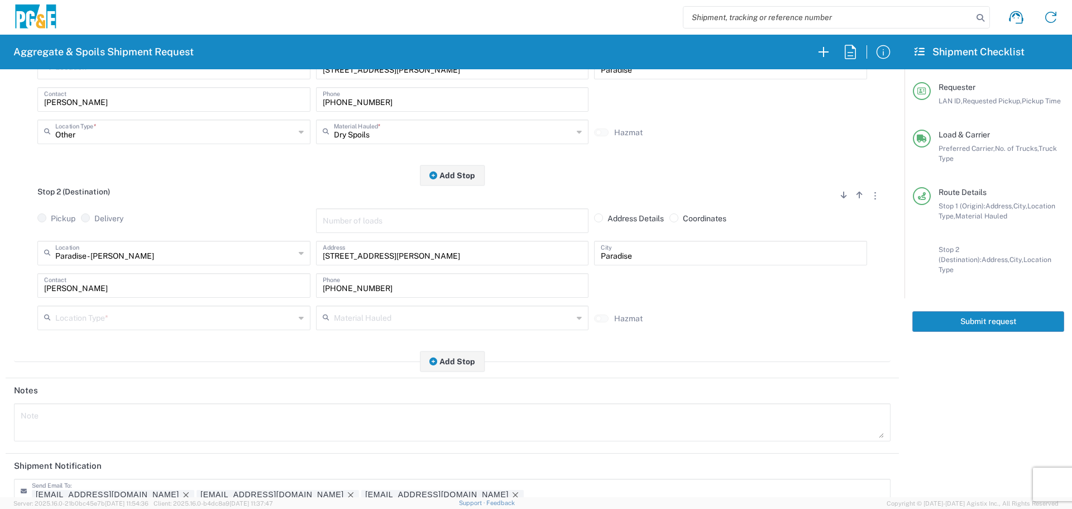
scroll to position [223, 0]
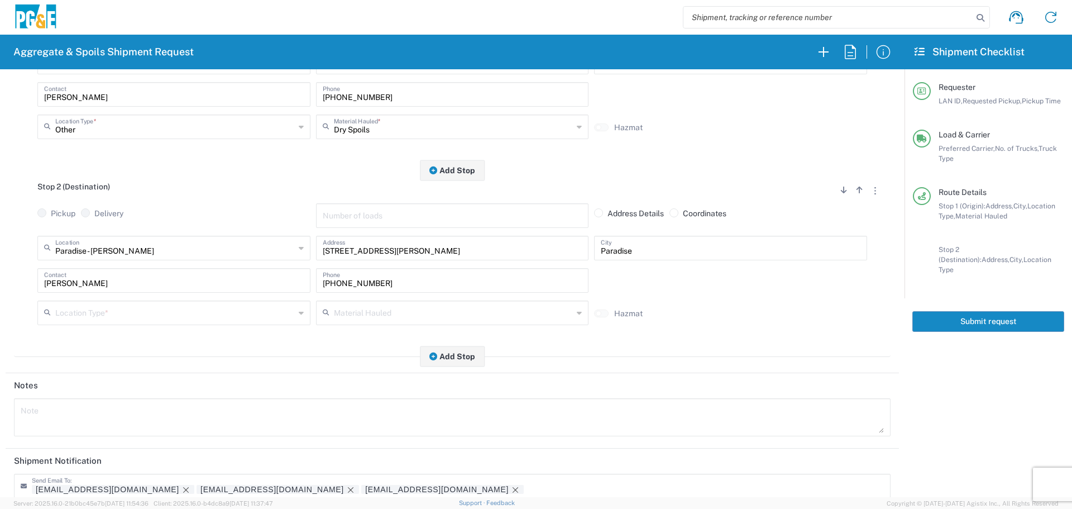
click at [156, 313] on input "text" at bounding box center [175, 312] width 240 height 20
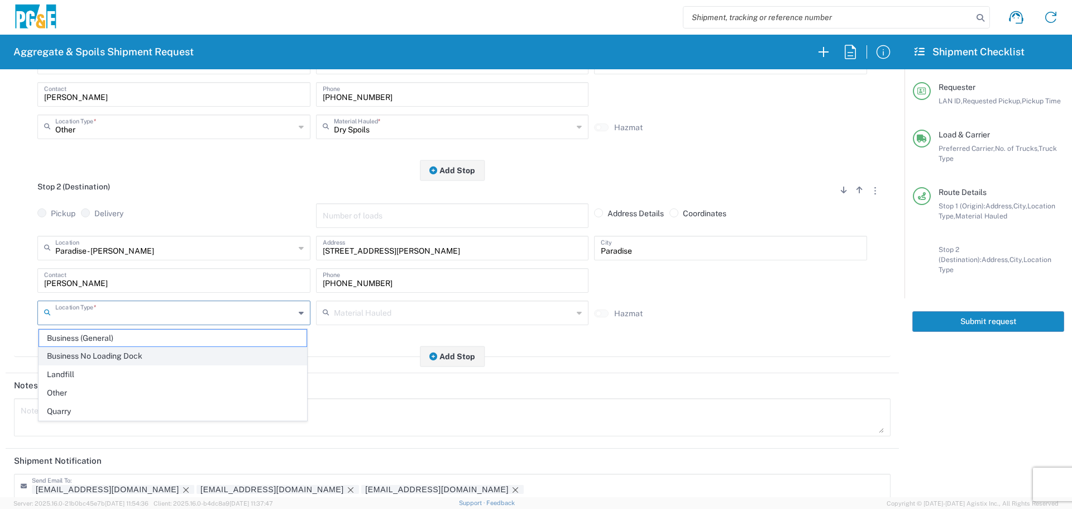
click at [119, 351] on span "Business No Loading Dock" at bounding box center [172, 355] width 267 height 17
type input "Business No Loading Dock"
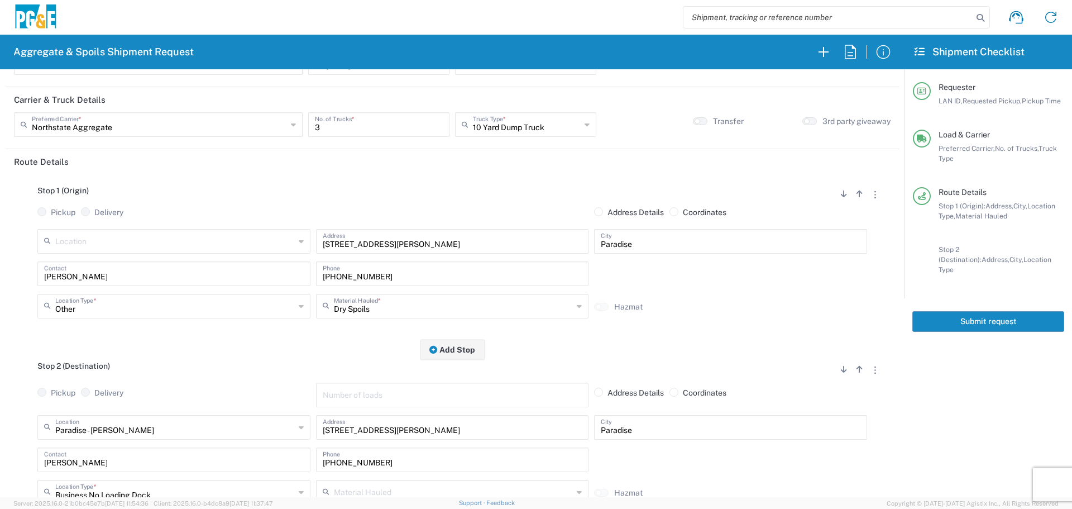
scroll to position [0, 0]
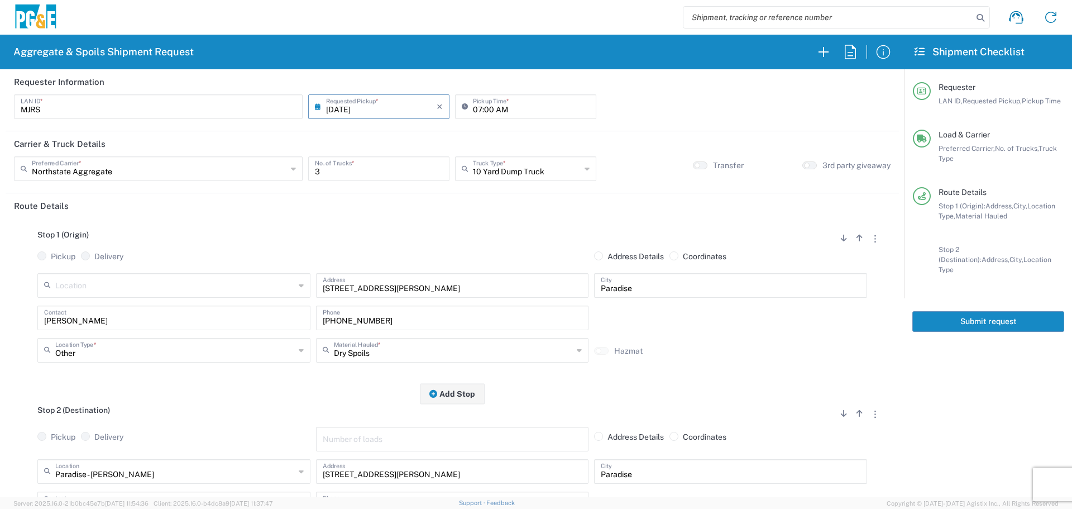
click at [351, 104] on input "[DATE]" at bounding box center [381, 106] width 111 height 20
click at [389, 208] on span "21" at bounding box center [393, 208] width 16 height 16
type input "[DATE]"
click at [1013, 314] on button "Submit request" at bounding box center [988, 321] width 152 height 21
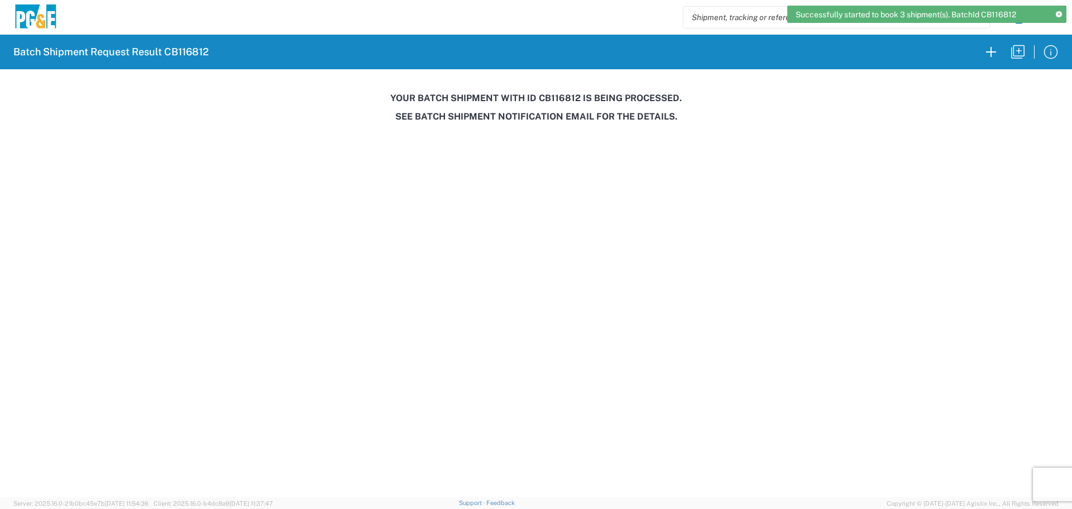
click at [560, 103] on h3 "Your batch shipment with id CB116812 is being processed." at bounding box center [536, 98] width 1056 height 11
click at [563, 97] on h3 "Your batch shipment with id CB116812 is being processed." at bounding box center [536, 98] width 1056 height 11
click at [562, 99] on h3 "Your batch shipment with id CB116812 is being processed." at bounding box center [536, 98] width 1056 height 11
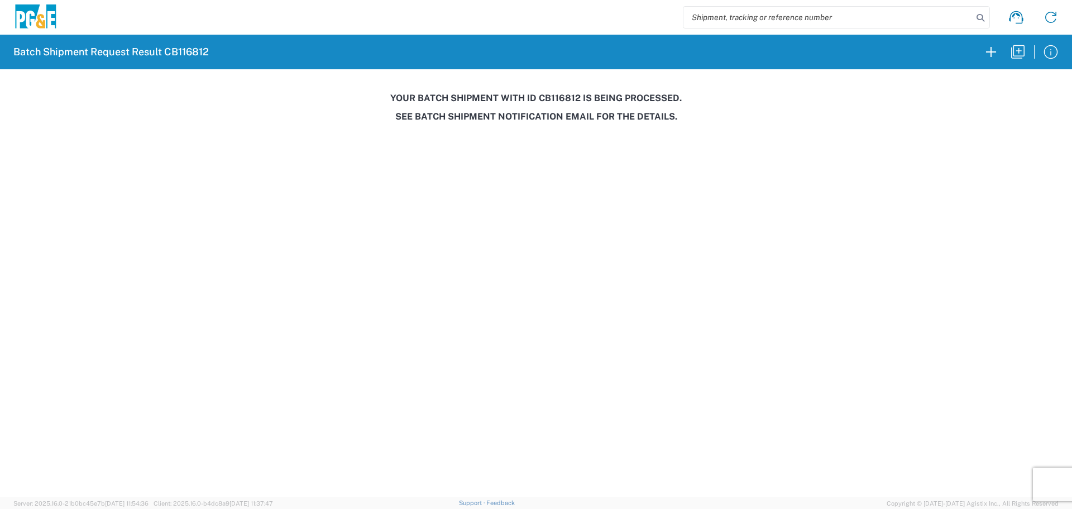
copy h3 "CB116812"
click at [1021, 54] on icon "button" at bounding box center [1018, 52] width 18 height 18
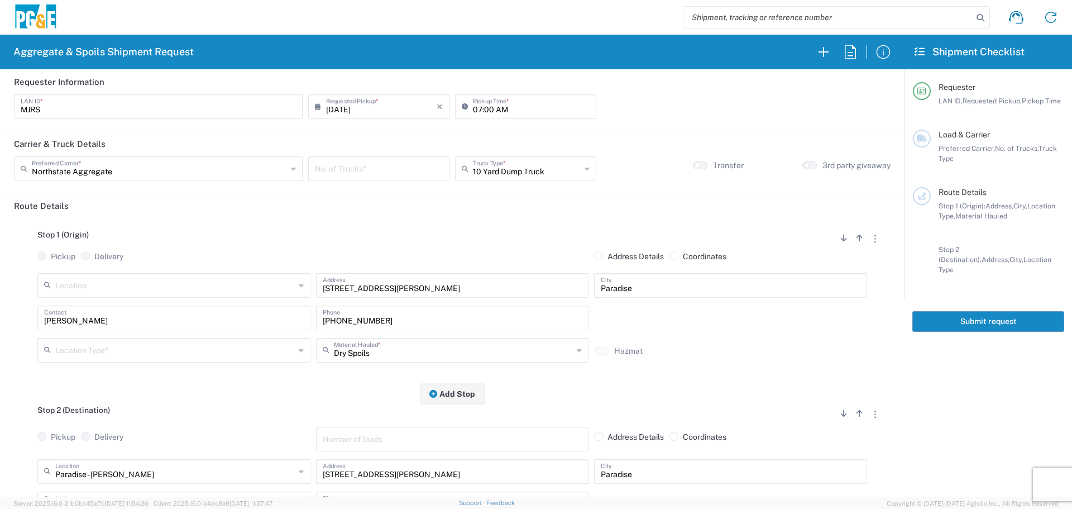
click at [381, 118] on div "[DATE] × Requested Pickup *" at bounding box center [378, 106] width 141 height 25
click at [382, 112] on input "[DATE]" at bounding box center [381, 106] width 111 height 20
click at [405, 210] on span "22" at bounding box center [409, 208] width 16 height 16
type input "[DATE]"
click at [382, 173] on input "number" at bounding box center [379, 168] width 128 height 20
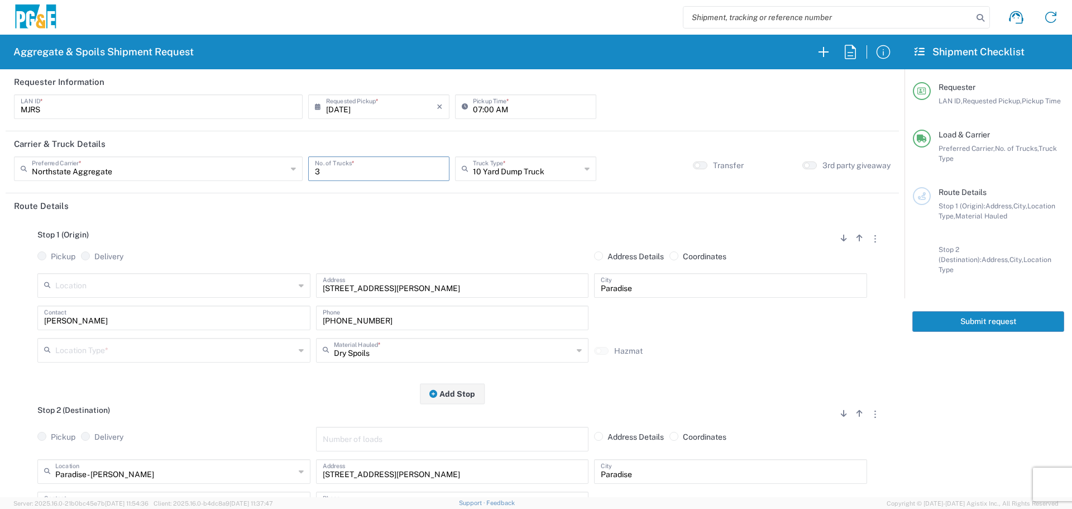
type input "3"
click at [208, 346] on input "text" at bounding box center [175, 349] width 240 height 20
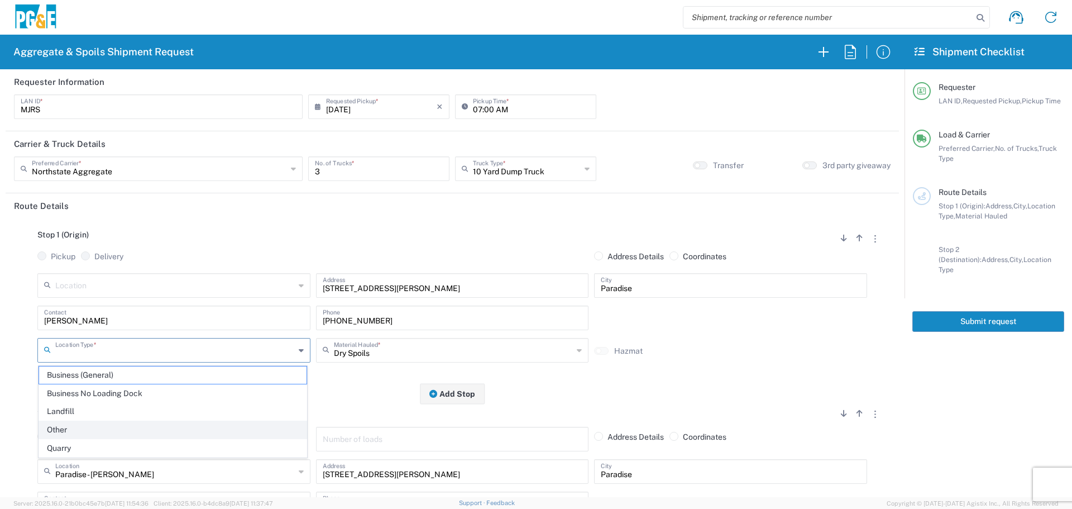
click at [162, 424] on span "Other" at bounding box center [172, 429] width 267 height 17
type input "Other"
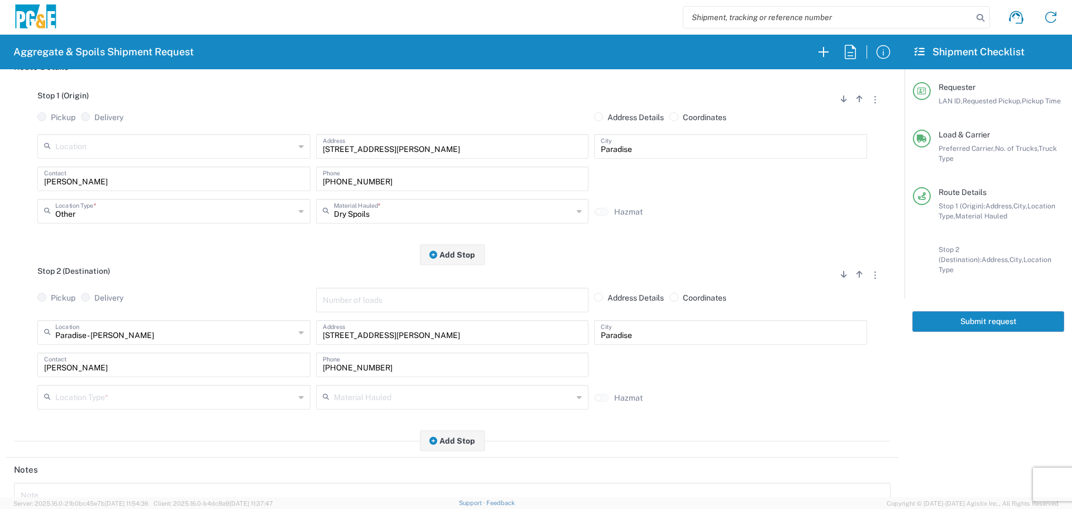
scroll to position [223, 0]
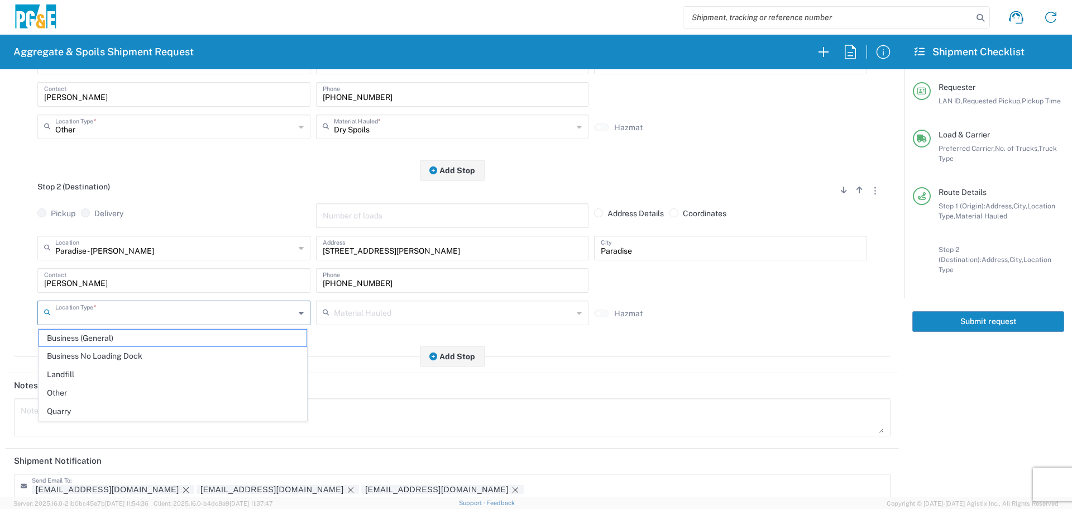
click at [149, 313] on input "text" at bounding box center [175, 312] width 240 height 20
click at [117, 360] on span "Business No Loading Dock" at bounding box center [172, 355] width 267 height 17
type input "Business No Loading Dock"
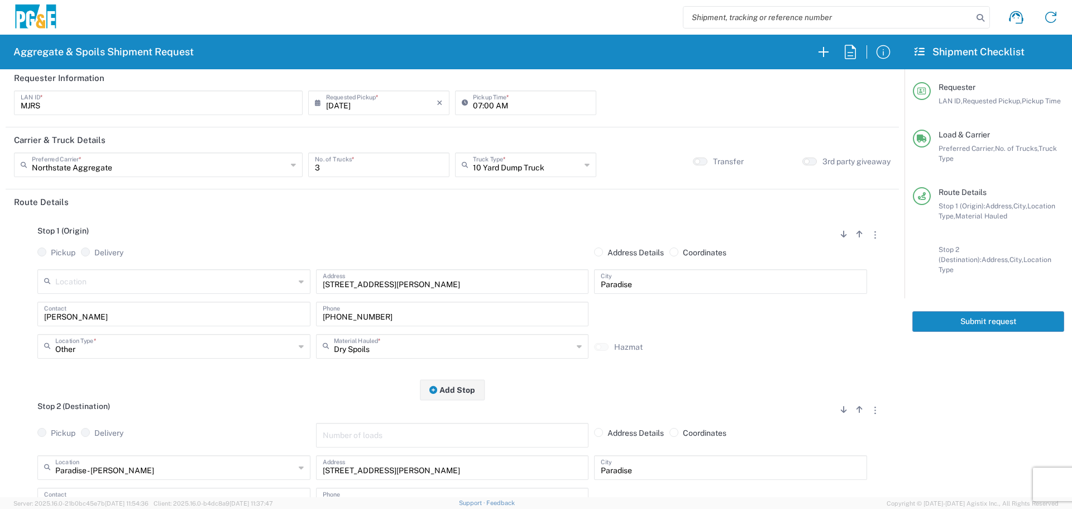
scroll to position [0, 0]
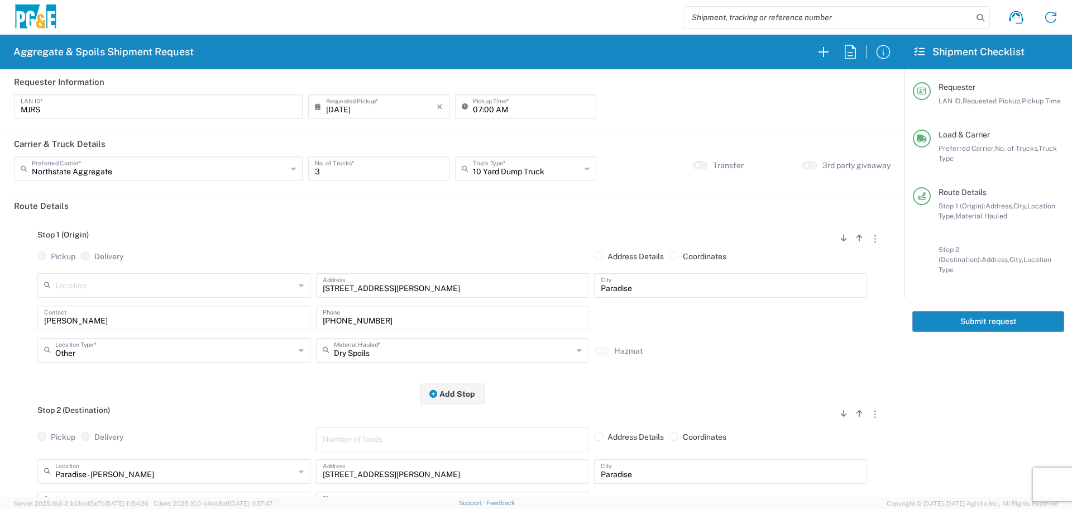
click at [986, 312] on button "Submit request" at bounding box center [988, 321] width 152 height 21
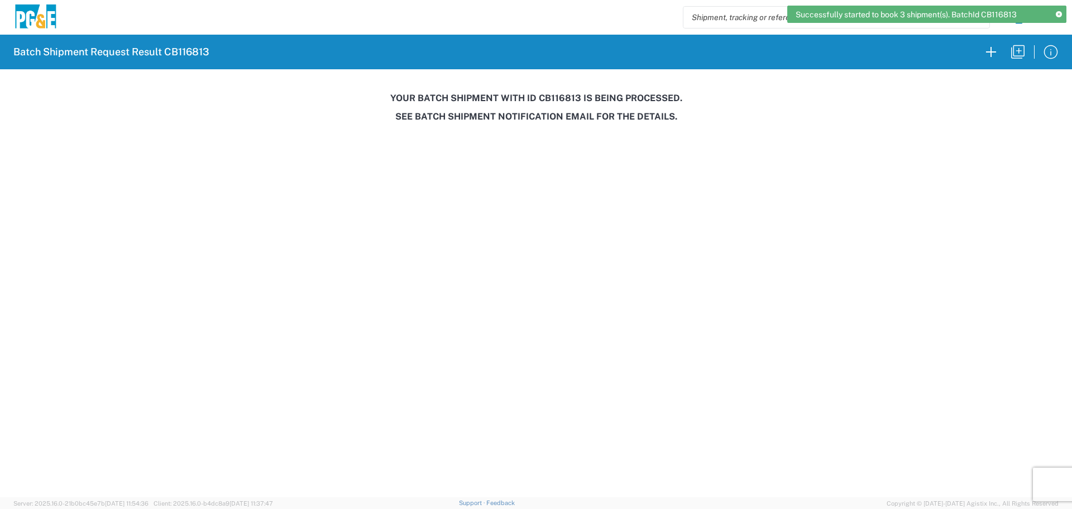
click at [554, 98] on h3 "Your batch shipment with id CB116813 is being processed." at bounding box center [536, 98] width 1056 height 11
copy h3 "CB116813"
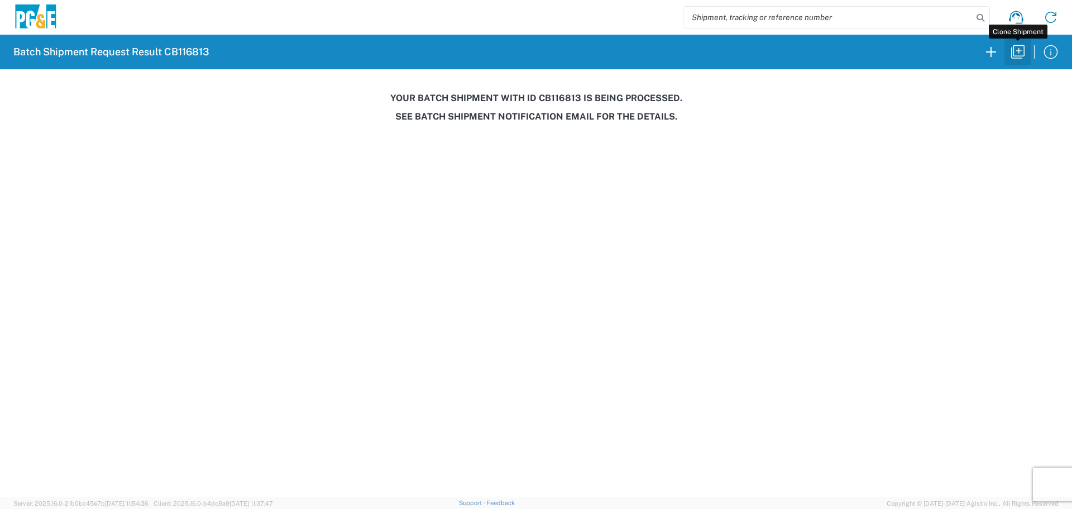
click at [1007, 56] on button "button" at bounding box center [1017, 52] width 27 height 27
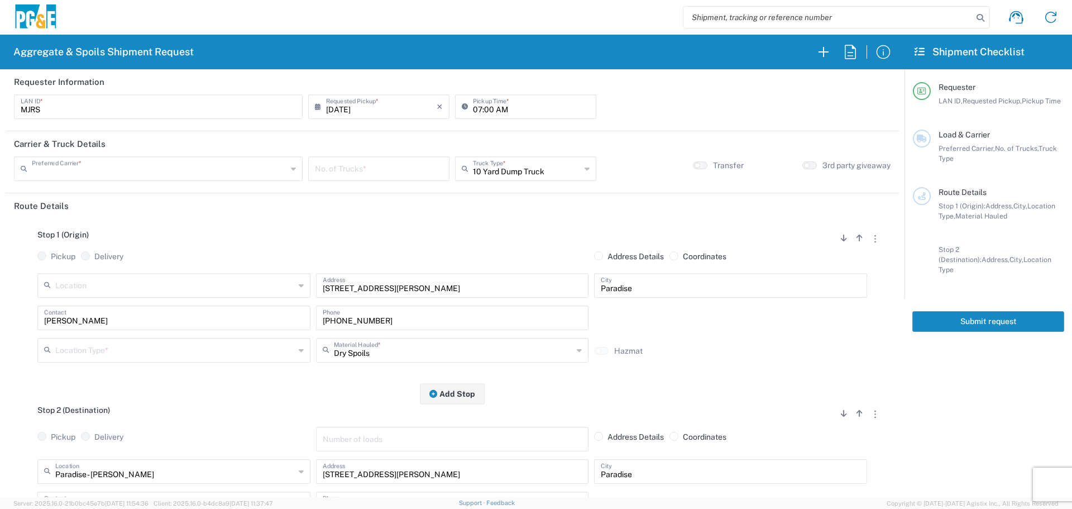
click at [145, 166] on input "text" at bounding box center [159, 168] width 255 height 20
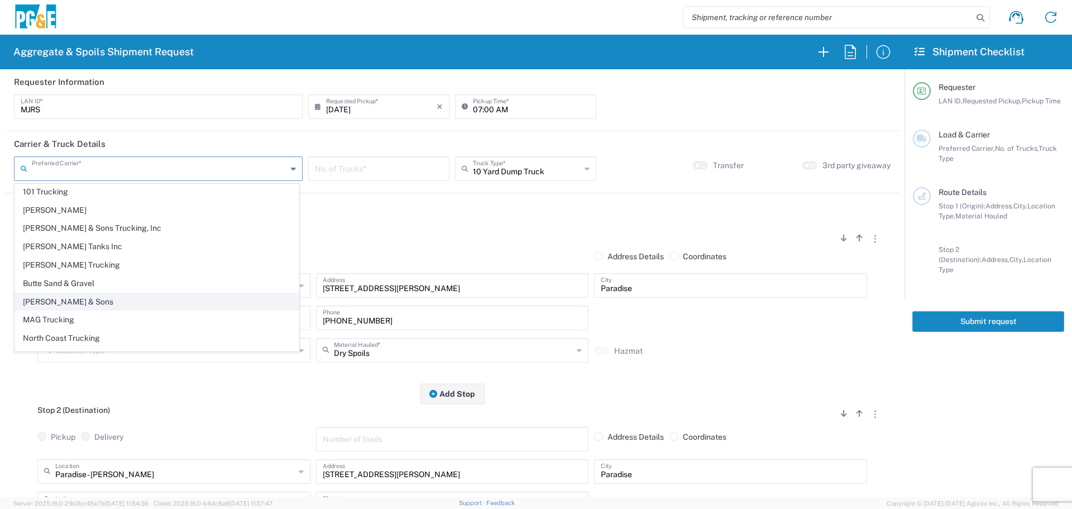
scroll to position [34, 0]
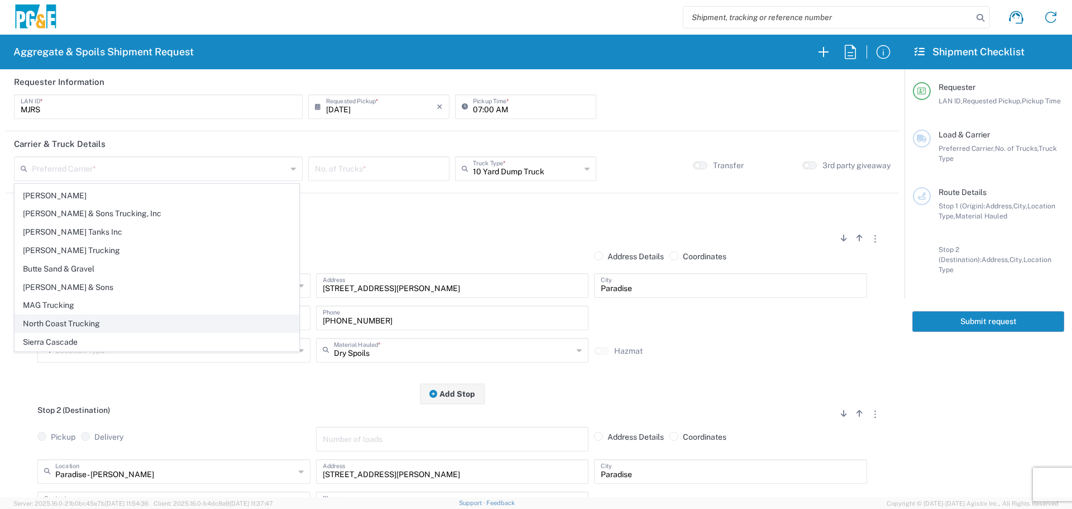
click at [72, 319] on span "North Coast Trucking" at bounding box center [157, 323] width 284 height 17
type input "North Coast Trucking"
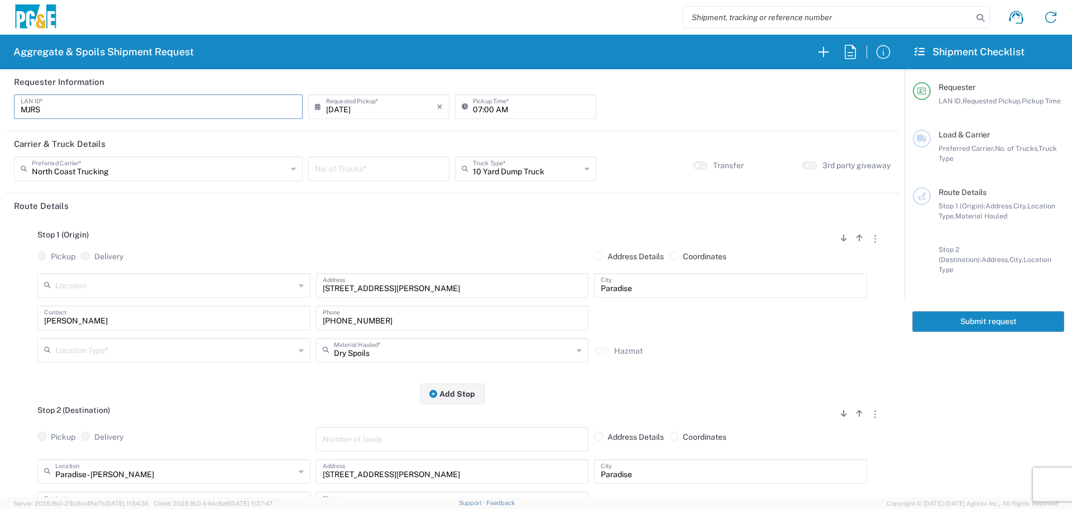
drag, startPoint x: 219, startPoint y: 111, endPoint x: 3, endPoint y: 121, distance: 216.3
click at [3, 121] on form "Requester Information MJRS LAN ID * [DATE] × Requested Pickup * Cancel Apply 07…" at bounding box center [452, 283] width 904 height 428
type input "JT48"
click at [473, 103] on input "07:00 AM" at bounding box center [531, 106] width 117 height 20
type input "06:30 AM"
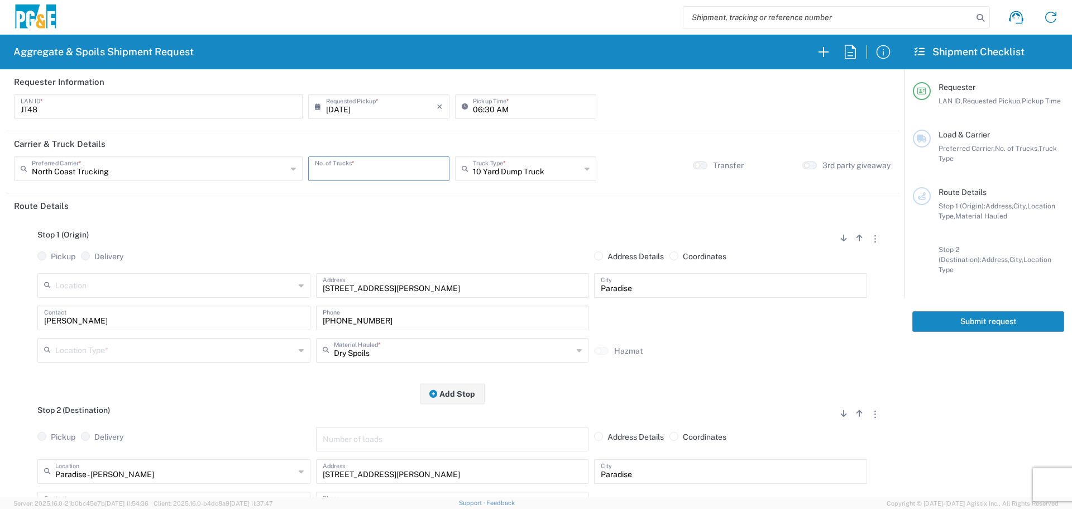
click at [358, 165] on input "number" at bounding box center [379, 168] width 128 height 20
type input "4"
click at [556, 171] on input "text" at bounding box center [527, 168] width 108 height 20
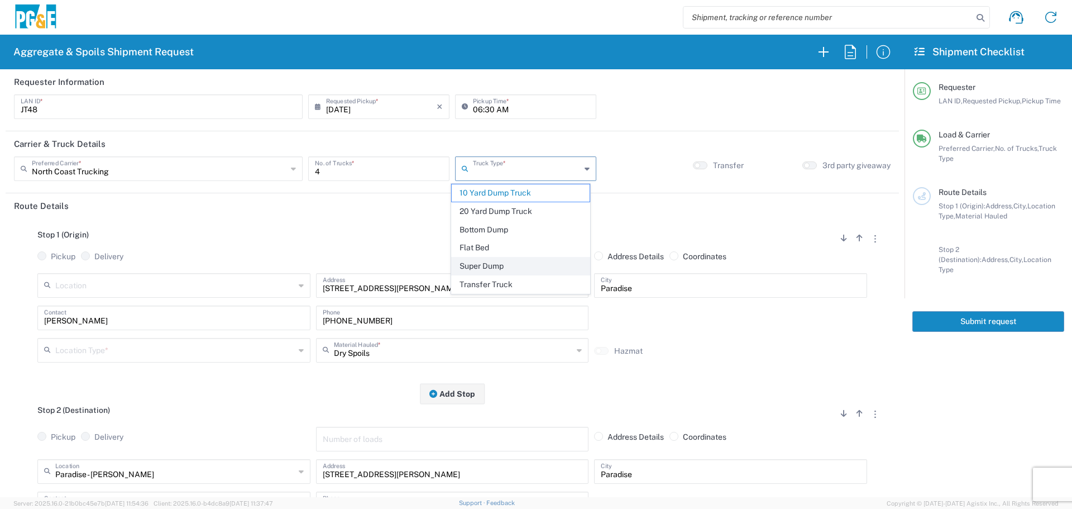
click at [481, 274] on span "Super Dump" at bounding box center [521, 265] width 138 height 17
type input "Super Dump"
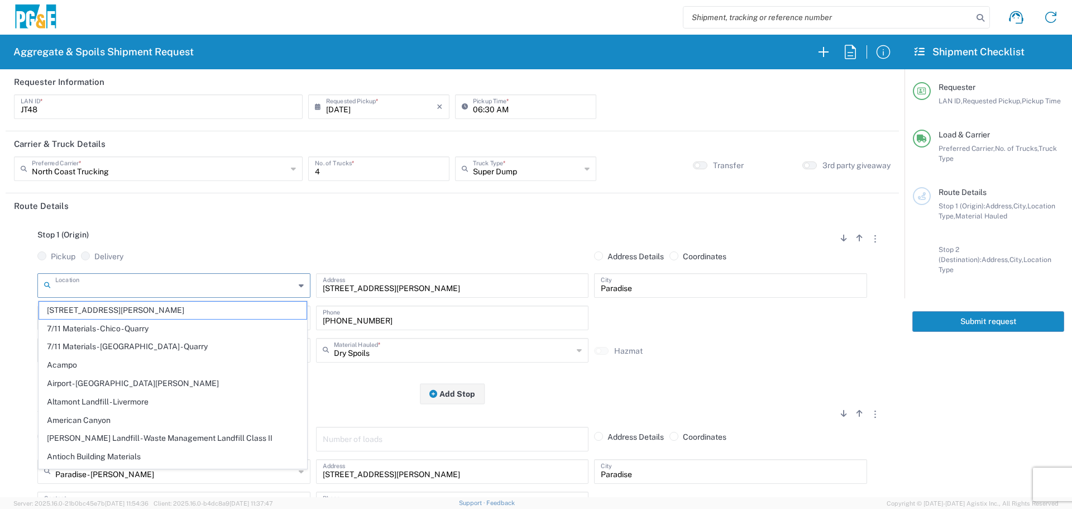
click at [222, 288] on input "text" at bounding box center [175, 285] width 240 height 20
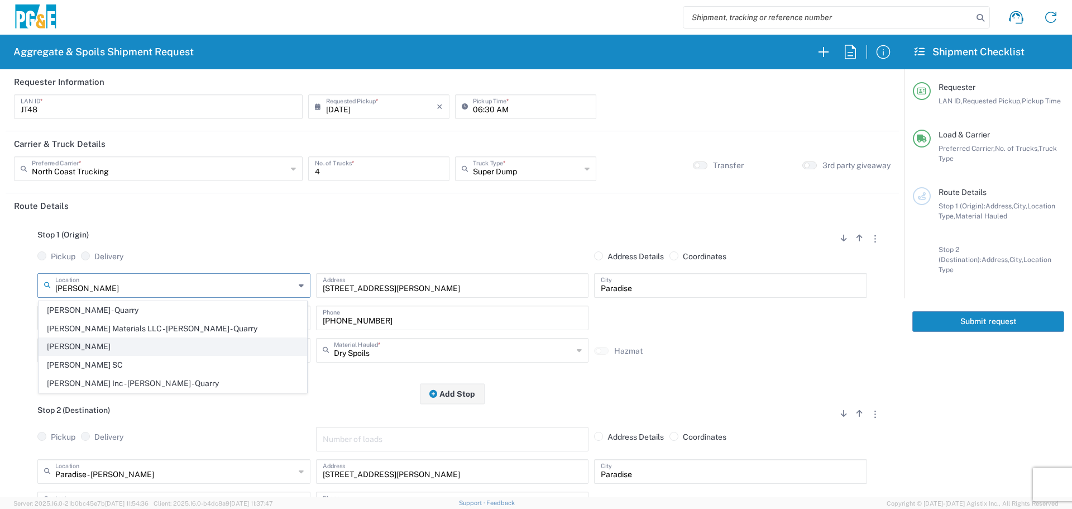
click at [128, 347] on span "[PERSON_NAME]" at bounding box center [172, 346] width 267 height 17
type input "[PERSON_NAME]"
type input "[STREET_ADDRESS]"
type input "[PERSON_NAME]"
type input "Business No Loading Dock"
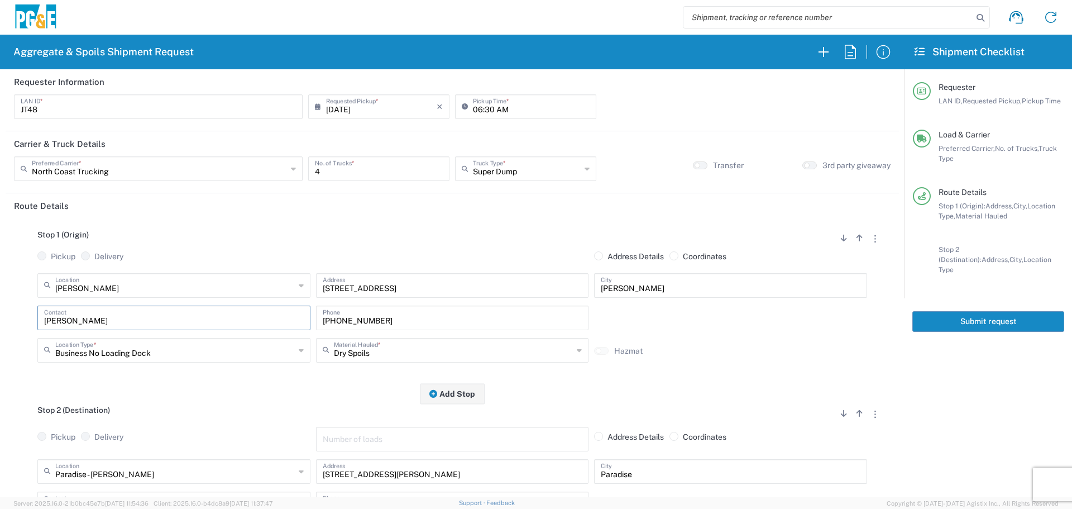
drag, startPoint x: 183, startPoint y: 326, endPoint x: 6, endPoint y: 275, distance: 184.7
click at [0, 307] on form "Requester Information JT48 LAN ID * [DATE] × Requested Pickup * Cancel Apply 06…" at bounding box center [452, 283] width 904 height 428
type input "[PERSON_NAME]"
type input "[PHONE_NUMBER]"
type input "[PERSON_NAME]"
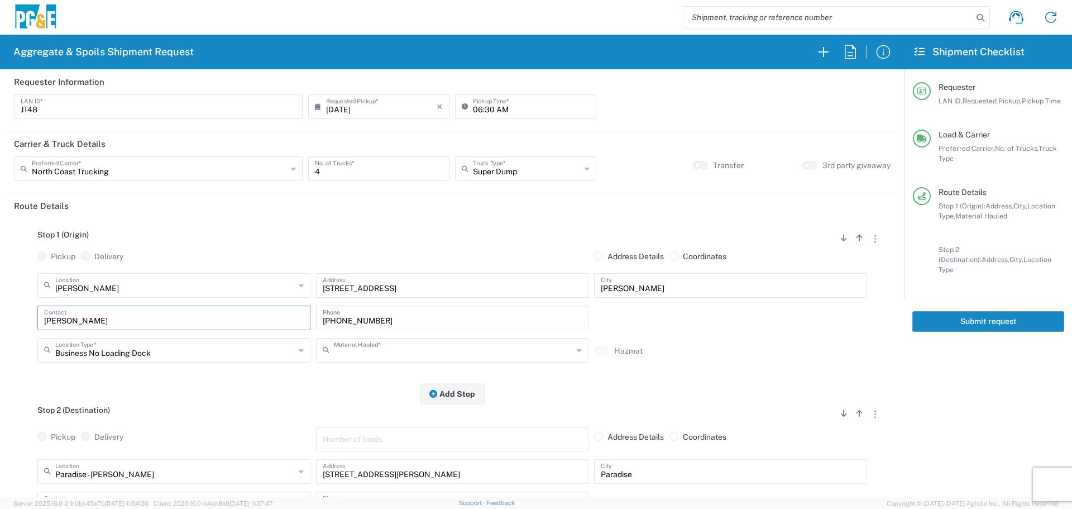
click at [336, 344] on input "text" at bounding box center [454, 349] width 240 height 20
type input "W"
type input "SPO"
click at [371, 322] on span "Dry Spoils" at bounding box center [447, 328] width 267 height 17
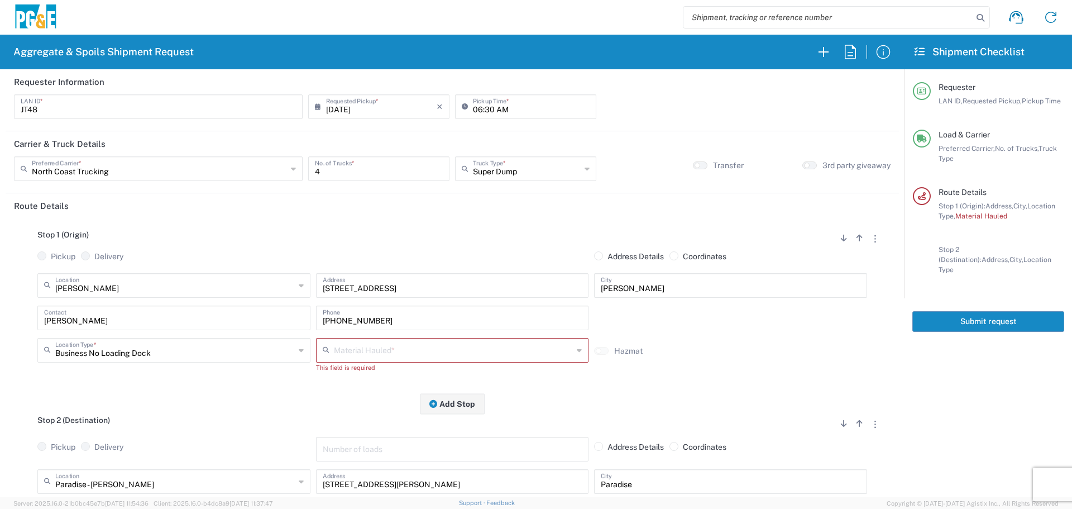
click at [375, 350] on input "text" at bounding box center [454, 349] width 240 height 20
click at [380, 336] on span "Dry Spoils" at bounding box center [447, 328] width 267 height 17
type input "Dry Spoils"
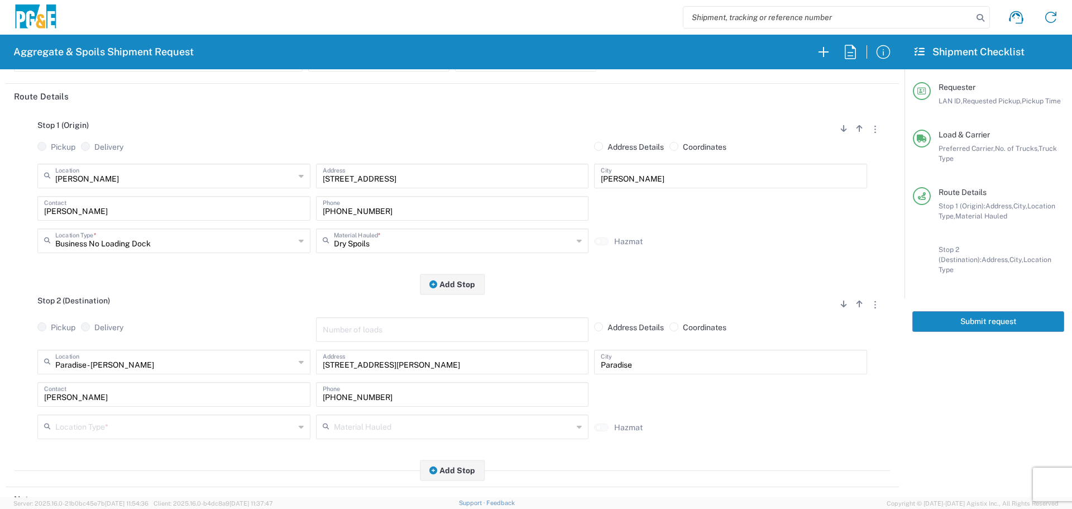
scroll to position [279, 0]
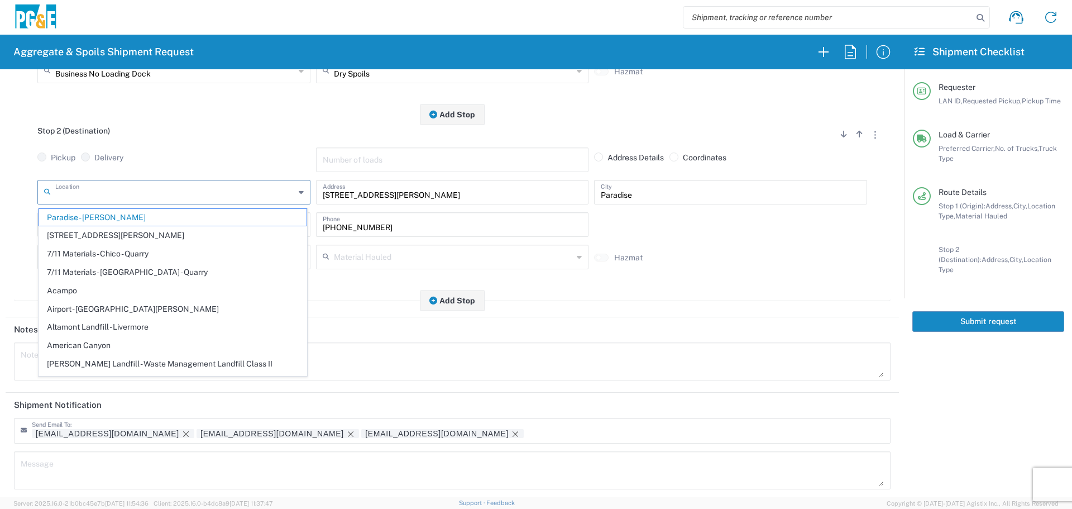
click at [188, 195] on input "text" at bounding box center [175, 191] width 240 height 20
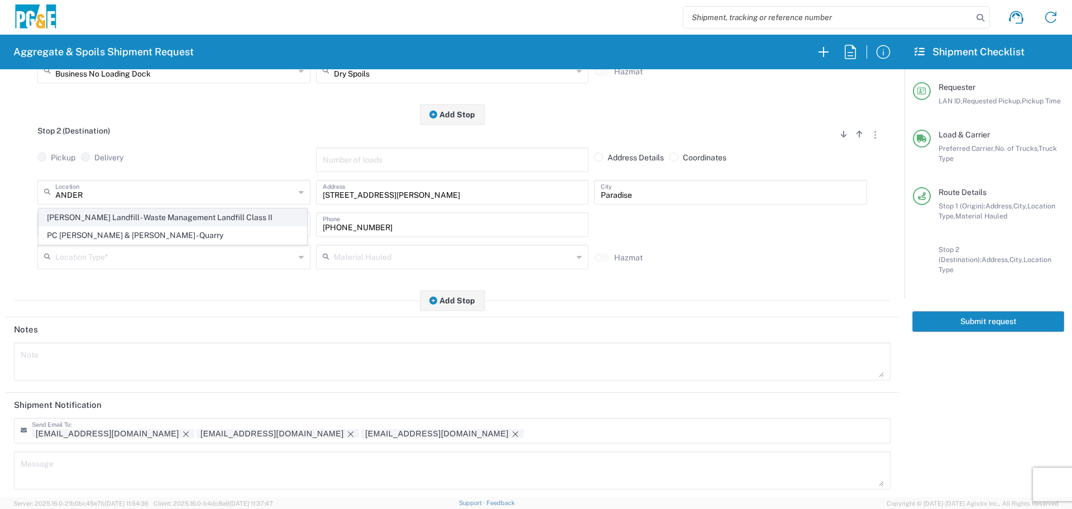
click at [177, 210] on span "[PERSON_NAME] Landfill - Waste Management Landfill Class II" at bounding box center [172, 217] width 267 height 17
type input "[PERSON_NAME] Landfill - Waste Management Landfill Class II"
type input "[STREET_ADDRESS]"
type input "[PERSON_NAME]"
type input "Landfill"
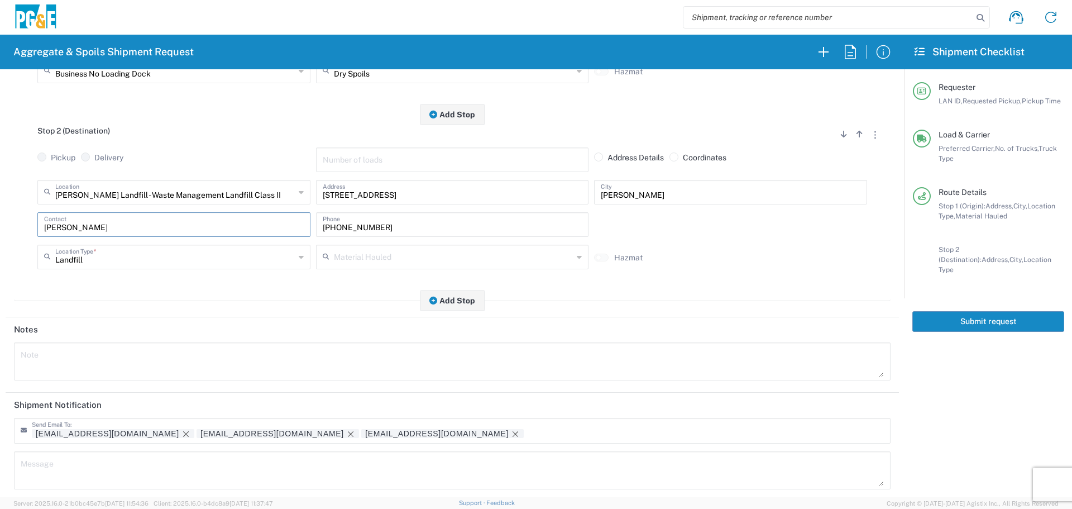
drag, startPoint x: 136, startPoint y: 232, endPoint x: 0, endPoint y: 209, distance: 137.5
click at [0, 209] on form "Requester Information JT48 LAN ID * [DATE] × Requested Pickup * Cancel Apply 06…" at bounding box center [452, 283] width 904 height 428
drag, startPoint x: 430, startPoint y: 229, endPoint x: 88, endPoint y: 226, distance: 342.8
click at [88, 226] on div "Contact [PHONE_NUMBER] Phone" at bounding box center [452, 228] width 835 height 32
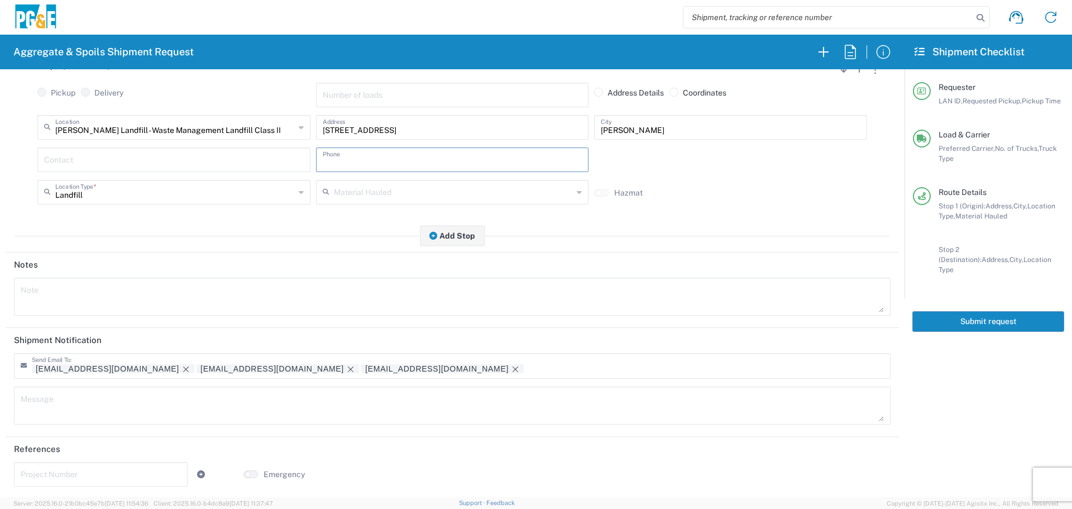
scroll to position [347, 0]
click at [181, 366] on icon "Remove tag" at bounding box center [185, 367] width 9 height 9
click at [981, 312] on button "Submit request" at bounding box center [988, 321] width 152 height 21
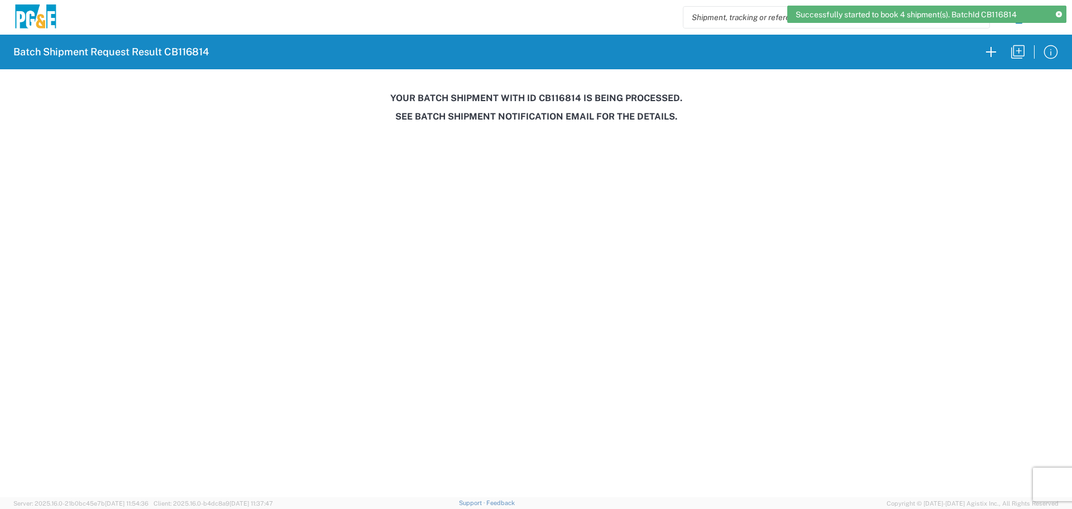
click at [549, 97] on h3 "Your batch shipment with id CB116814 is being processed." at bounding box center [536, 98] width 1056 height 11
click at [548, 95] on h3 "Your batch shipment with id CB116814 is being processed." at bounding box center [536, 98] width 1056 height 11
click at [544, 95] on h3 "Your batch shipment with id CB116814 is being processed." at bounding box center [536, 98] width 1056 height 11
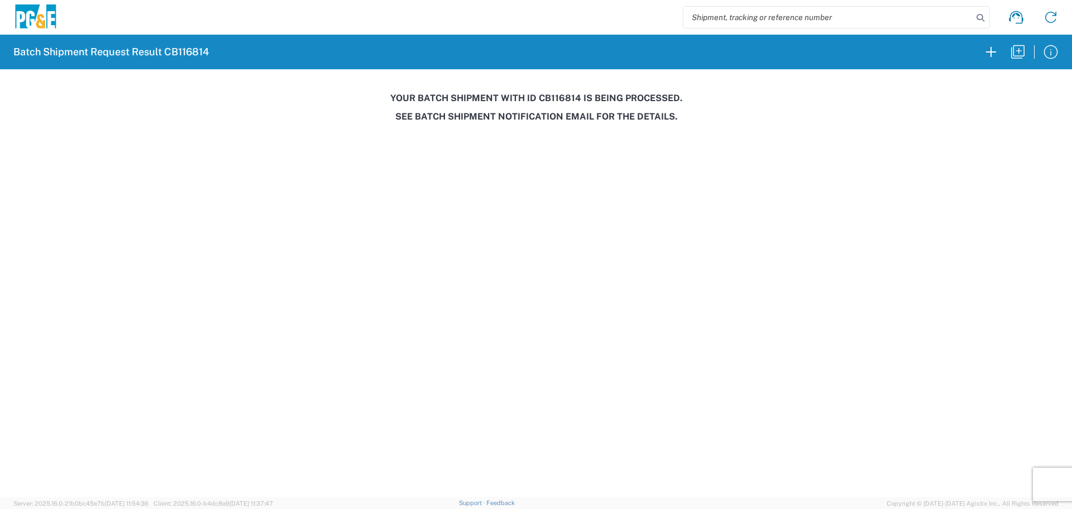
click at [562, 100] on h3 "Your batch shipment with id CB116814 is being processed." at bounding box center [536, 98] width 1056 height 11
